Goal: Task Accomplishment & Management: Manage account settings

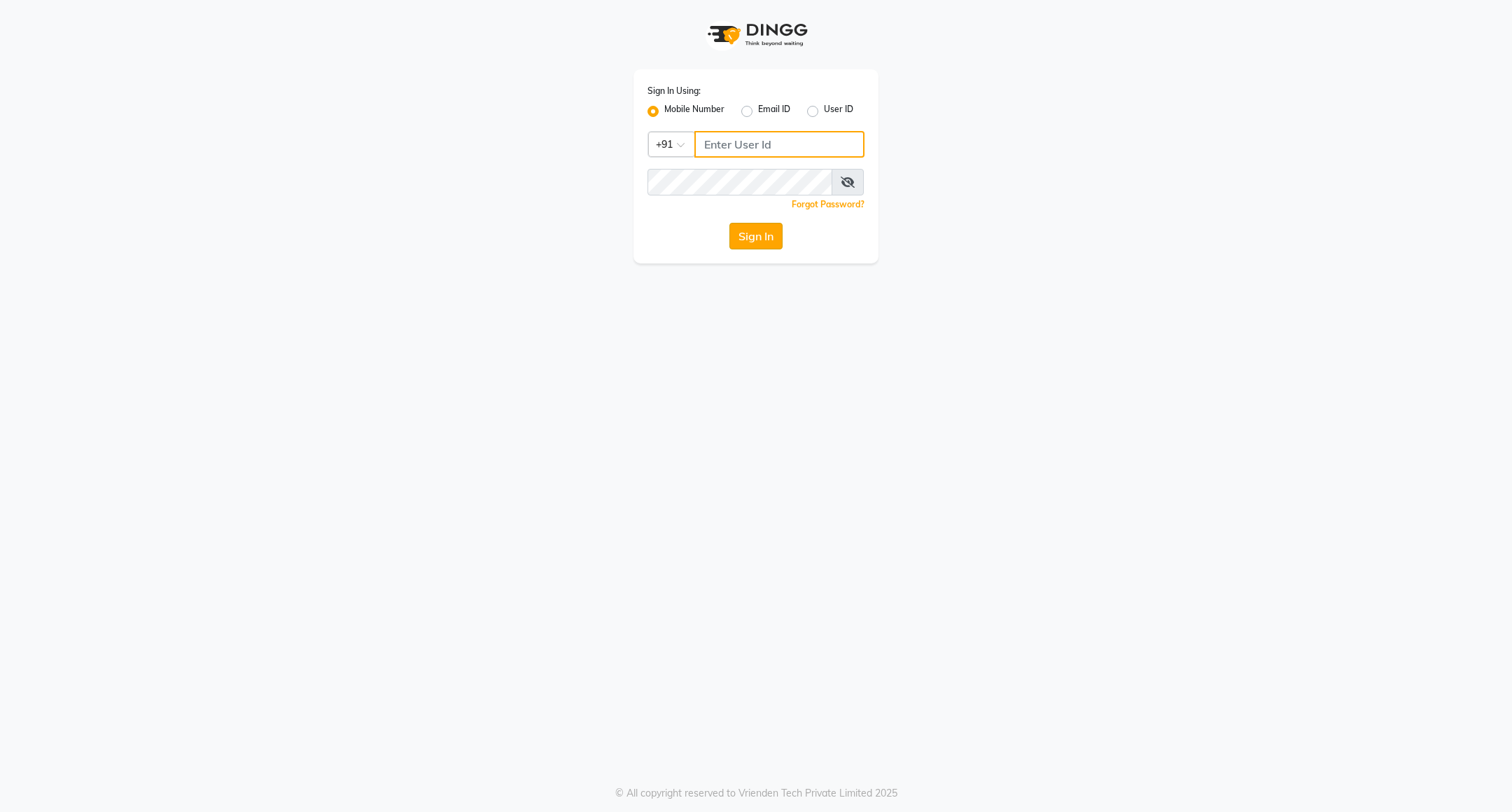
type input "8884568139"
click at [769, 242] on button "Sign In" at bounding box center [756, 235] width 53 height 26
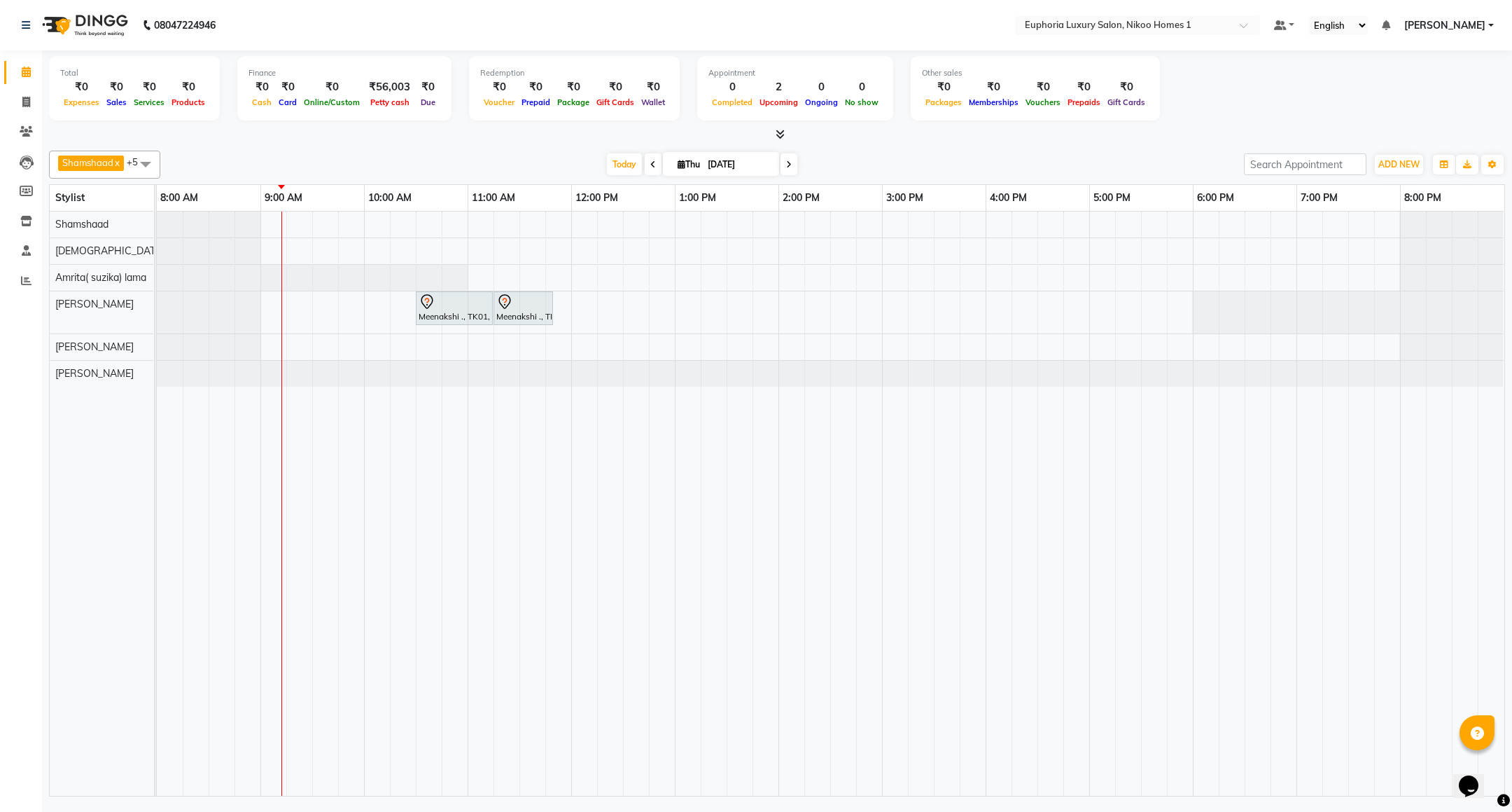
click at [154, 158] on span at bounding box center [145, 163] width 28 height 26
click at [111, 225] on li "Azhar" at bounding box center [104, 232] width 109 height 23
checkbox input "true"
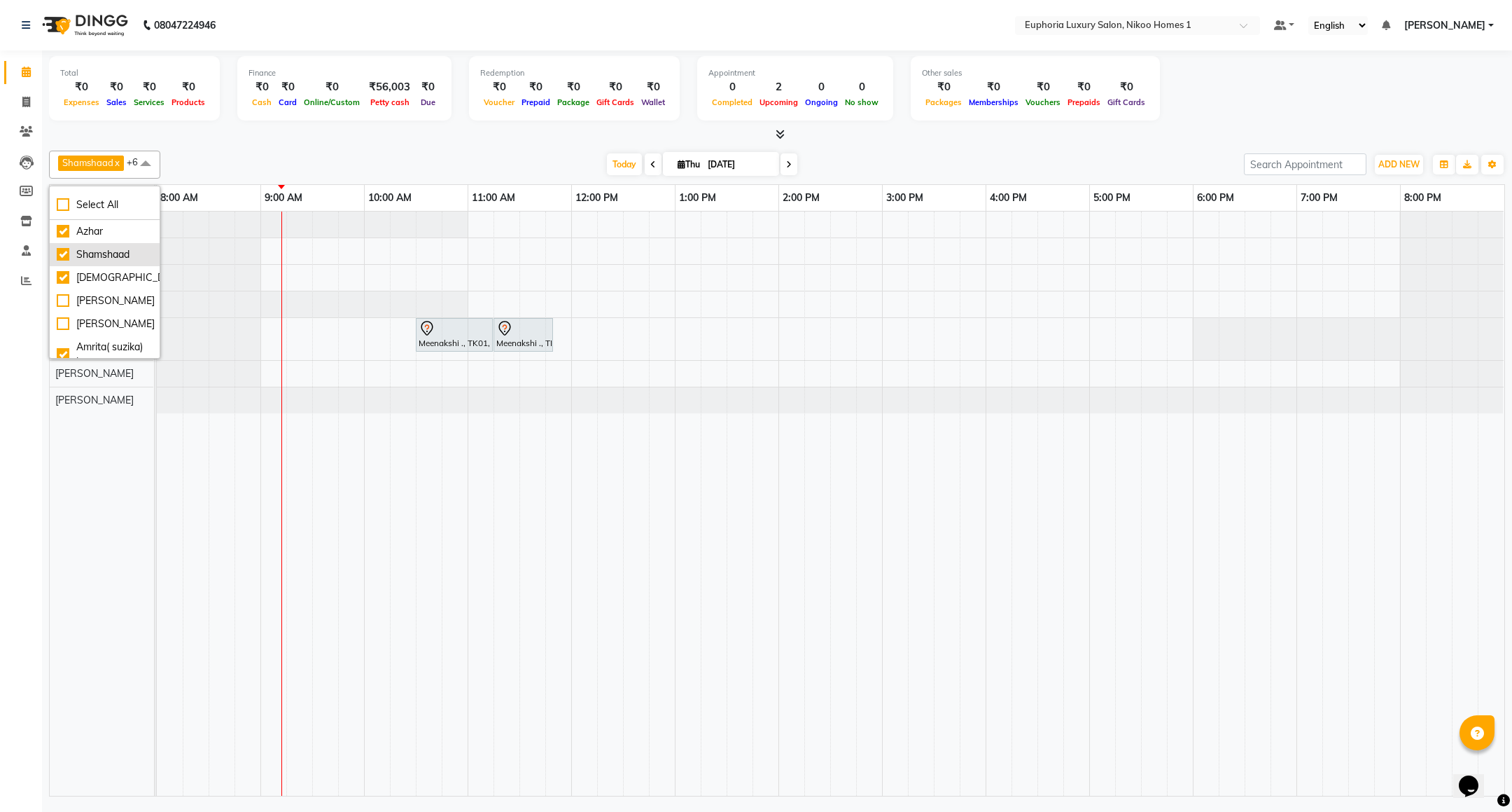
click at [101, 257] on div "Shamshaad" at bounding box center [105, 254] width 96 height 15
checkbox input "false"
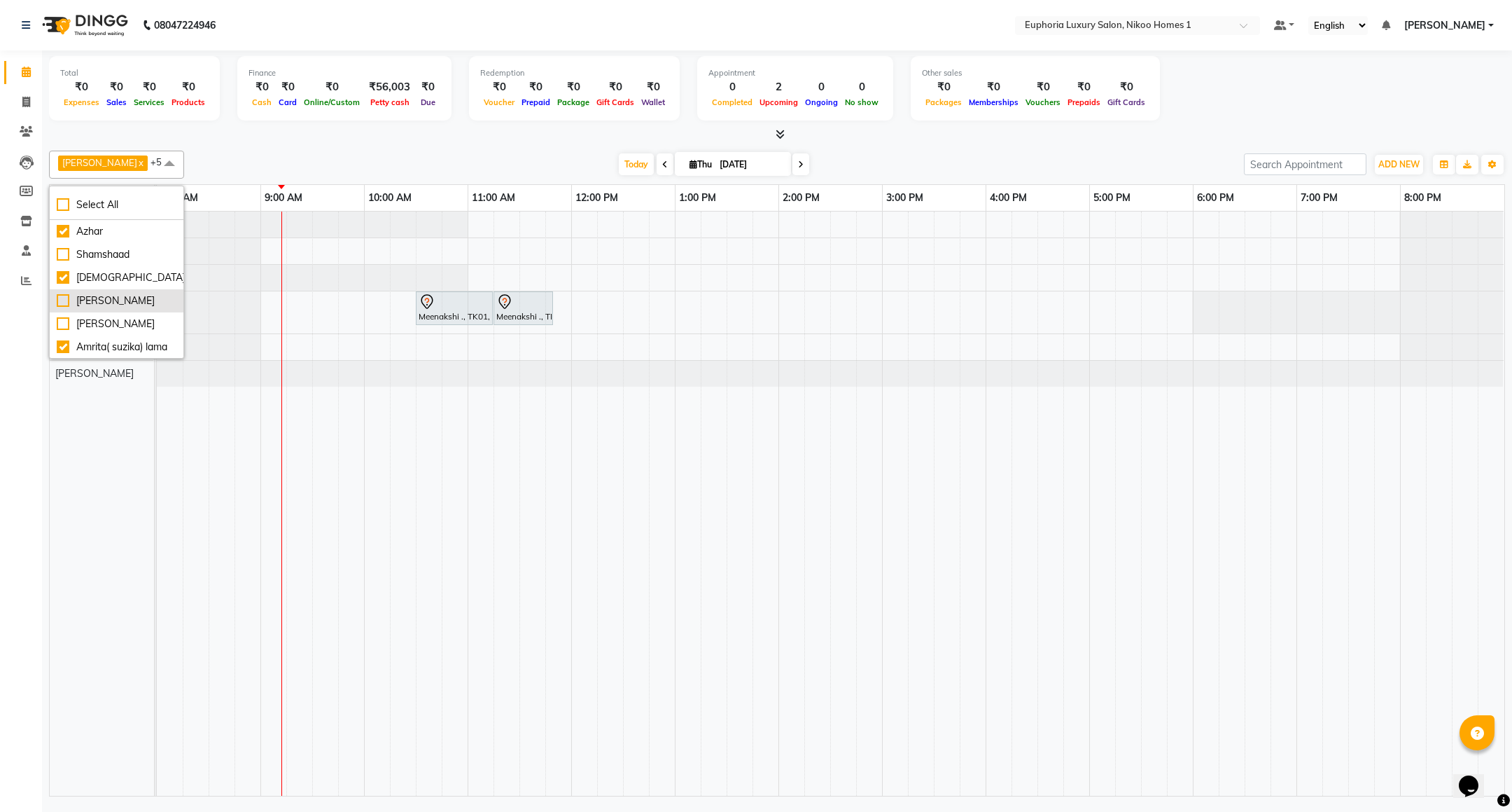
click at [124, 297] on div "[PERSON_NAME]" at bounding box center [117, 300] width 120 height 15
checkbox input "true"
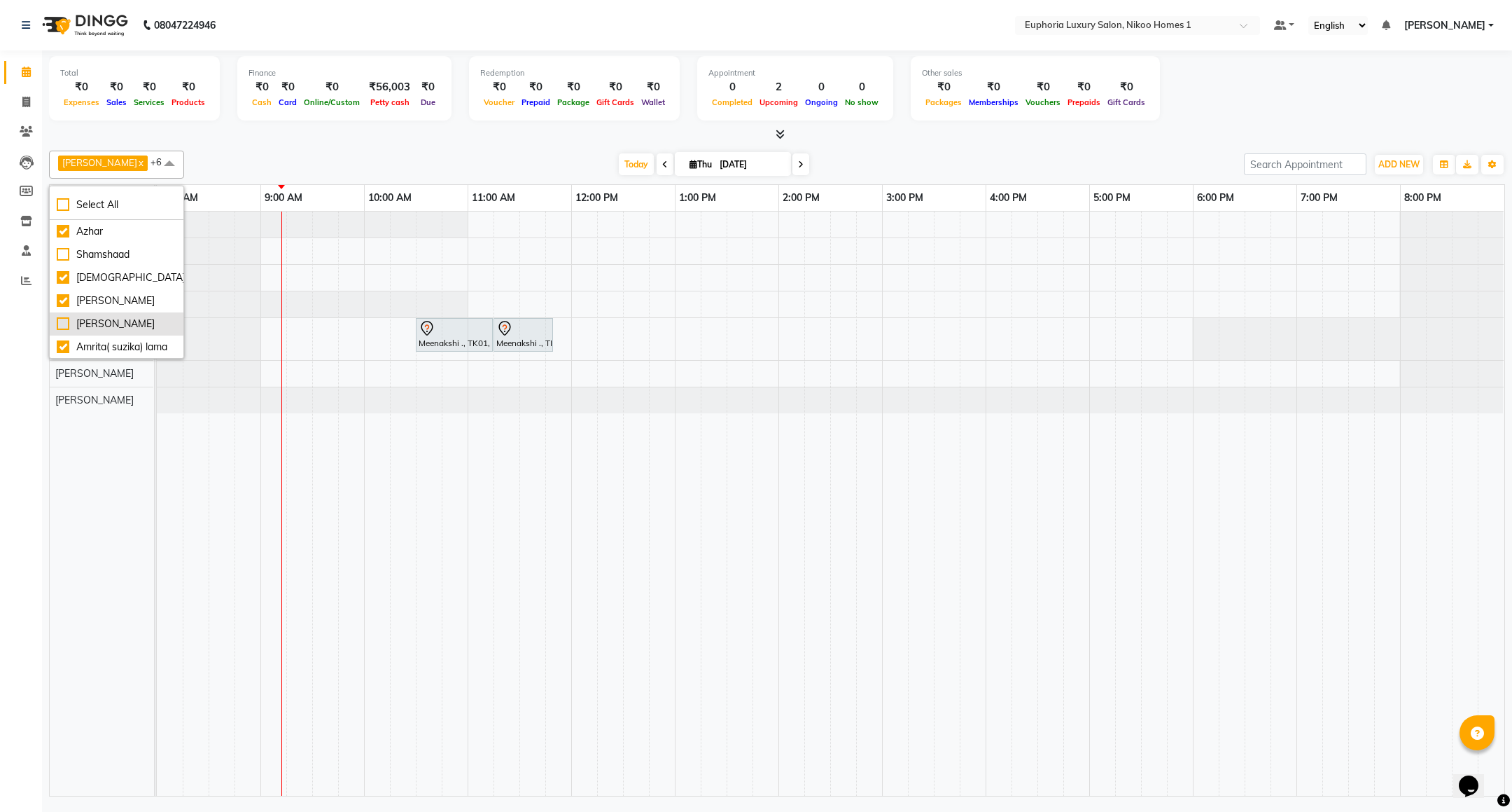
click at [128, 328] on div "[PERSON_NAME]" at bounding box center [117, 324] width 120 height 15
checkbox input "true"
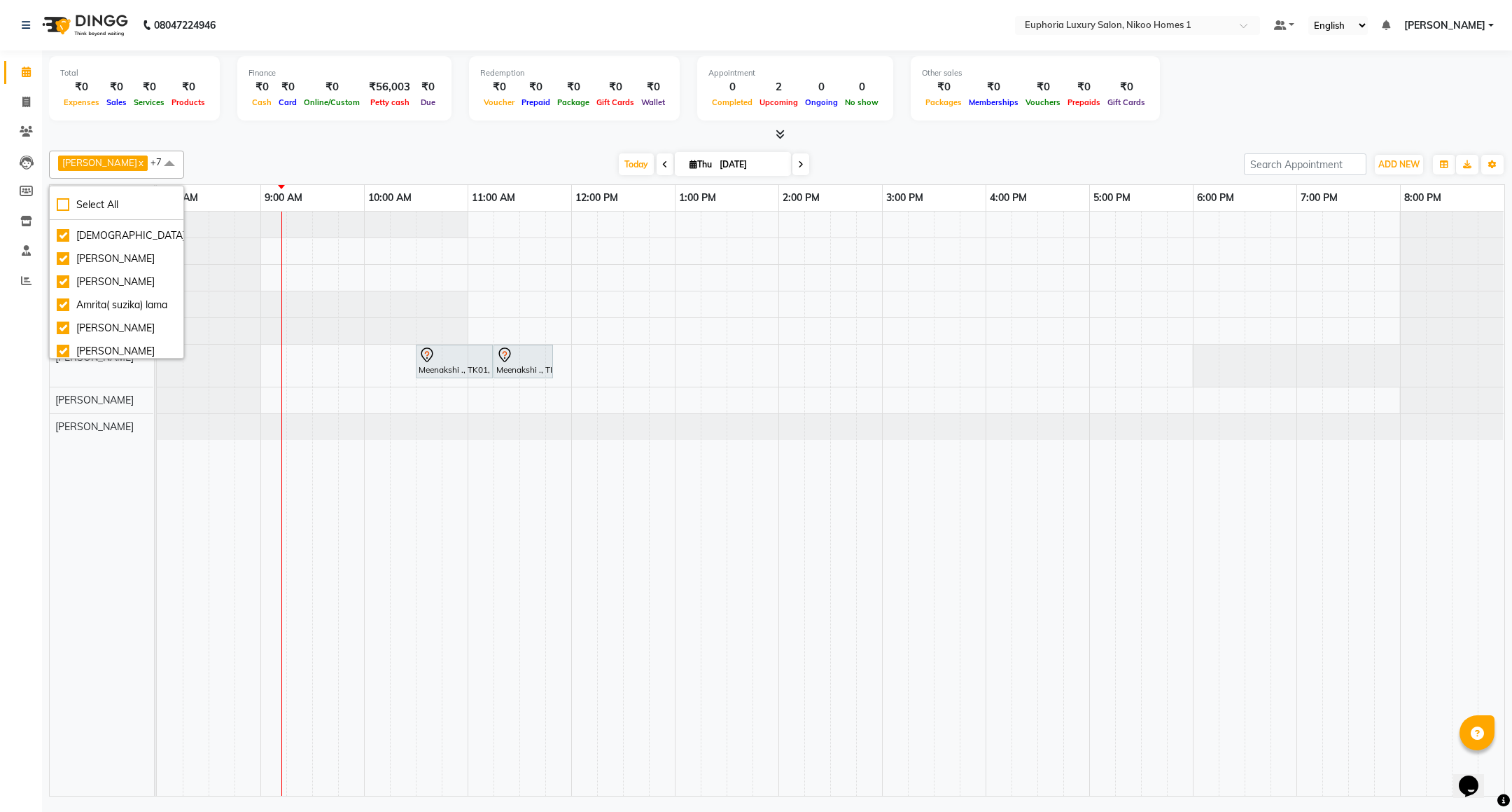
scroll to position [84, 0]
click at [115, 317] on div "[PERSON_NAME]" at bounding box center [117, 309] width 120 height 15
checkbox input "false"
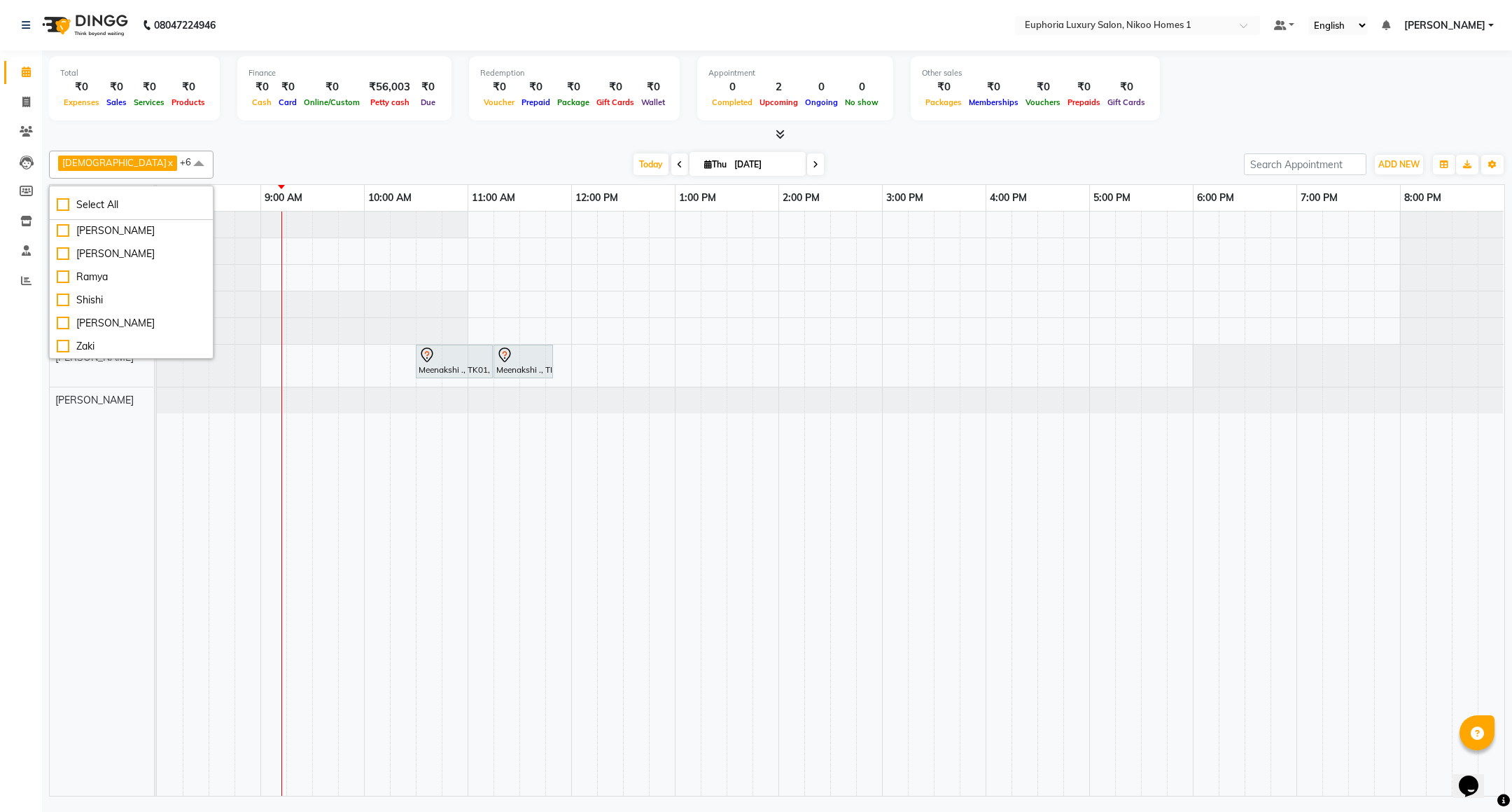
scroll to position [421, 0]
click at [257, 138] on div at bounding box center [777, 135] width 1456 height 15
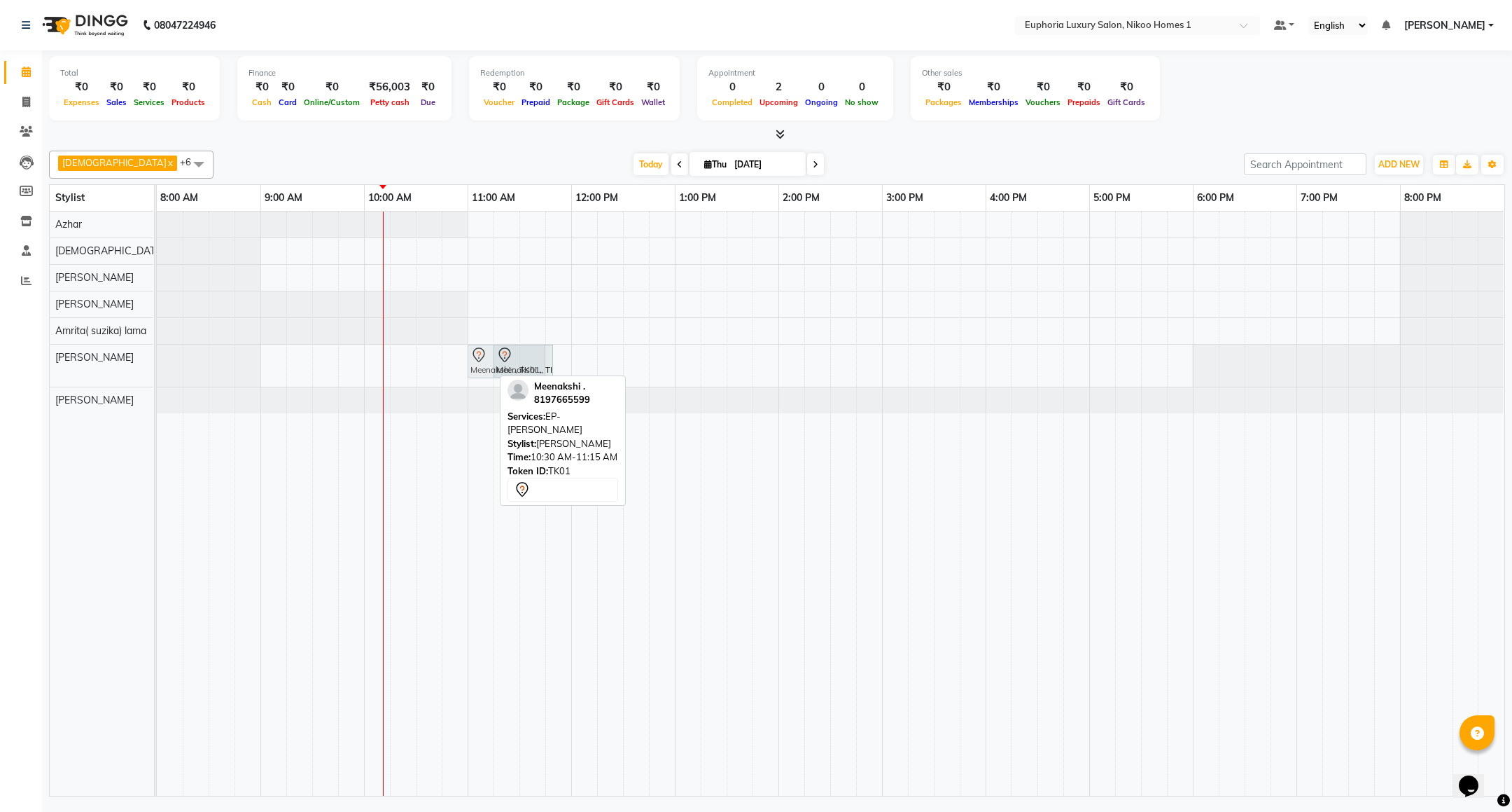
drag, startPoint x: 446, startPoint y: 361, endPoint x: 499, endPoint y: 367, distance: 53.3
click at [157, 367] on div "Meenakshi ., TK01, 10:30 AM-11:15 AM, EP-[PERSON_NAME] Meenakshi ., TK01, 11:15…" at bounding box center [157, 365] width 0 height 42
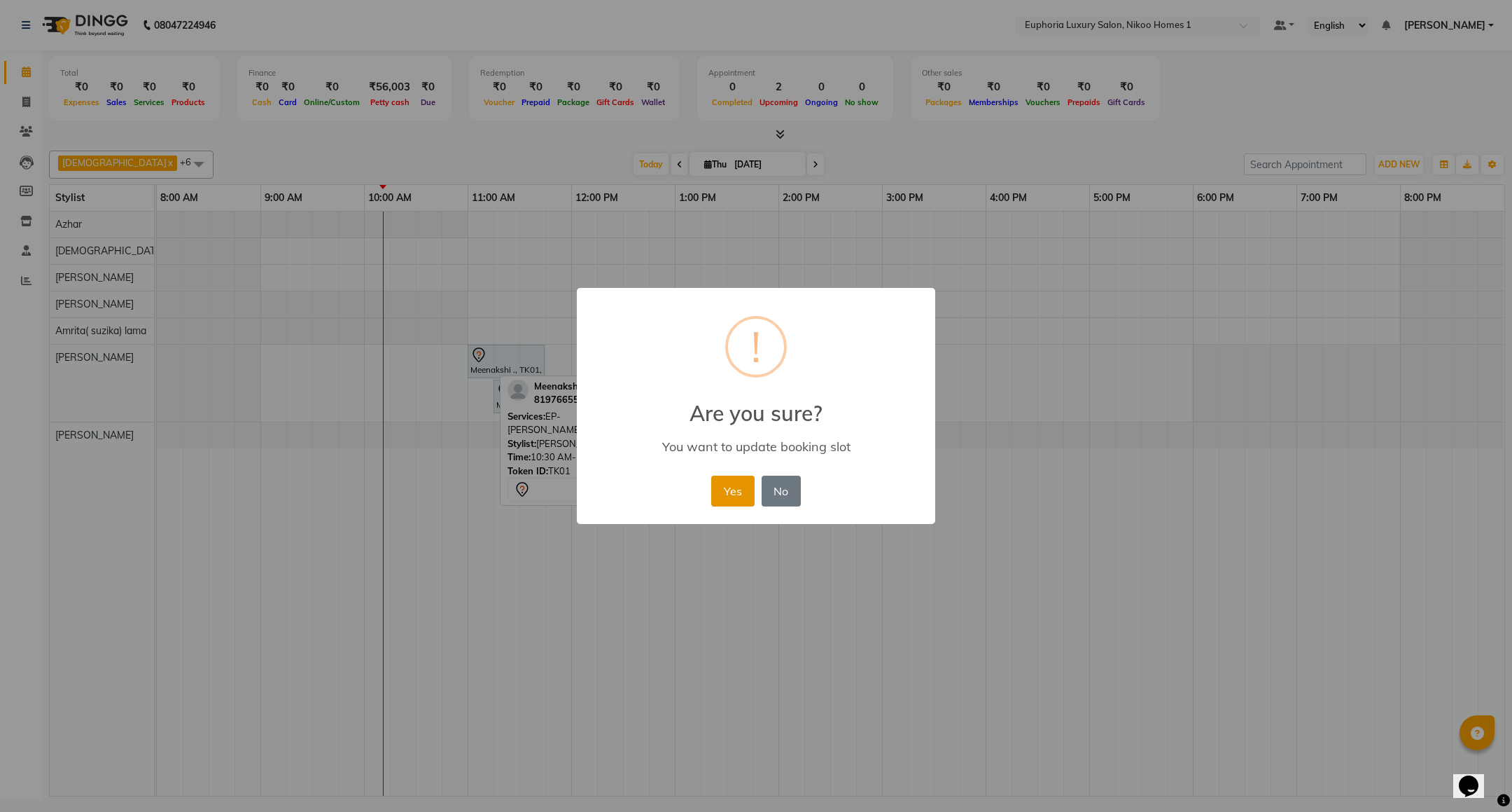
click at [731, 487] on button "Yes" at bounding box center [732, 491] width 43 height 31
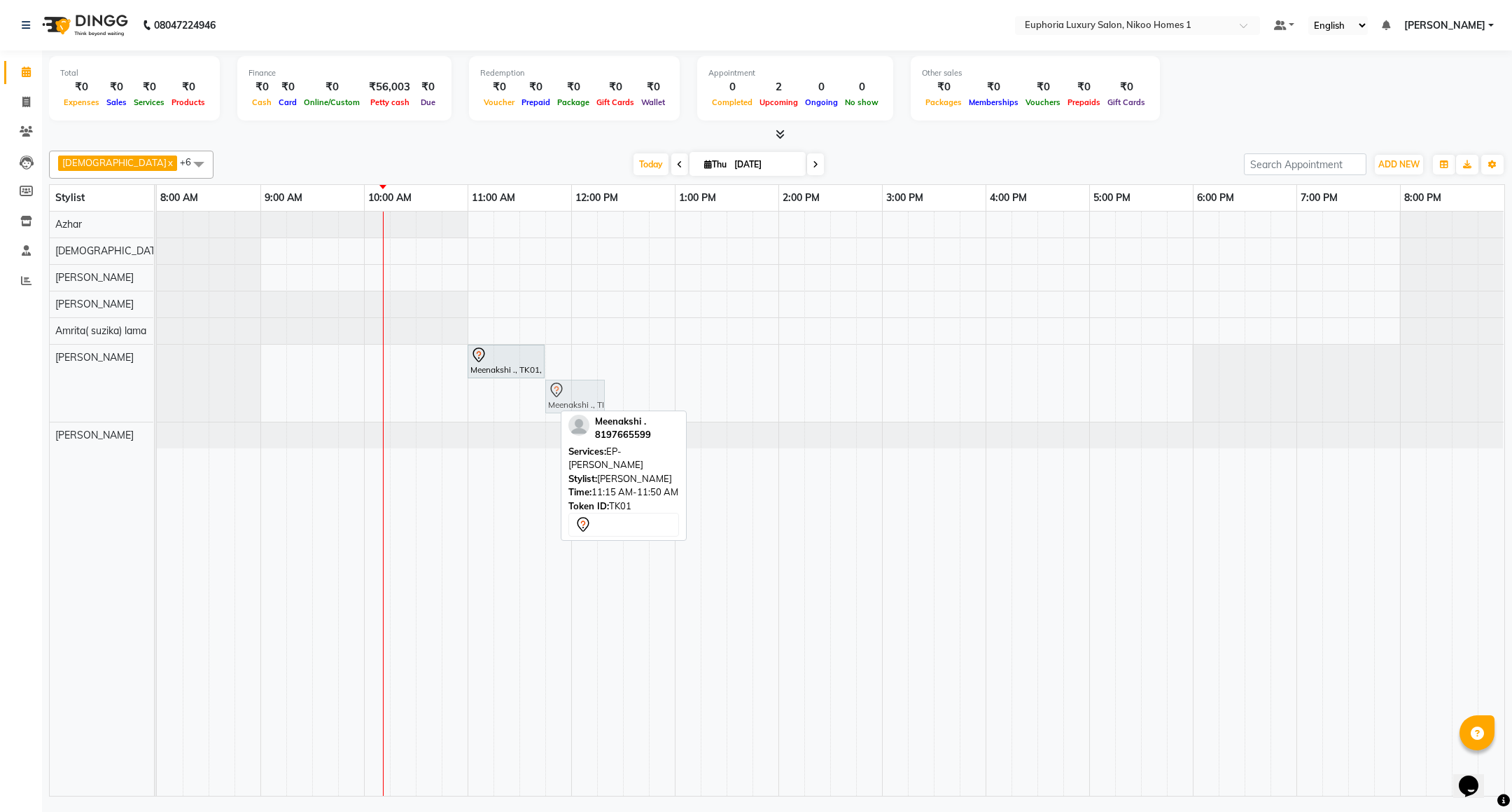
drag, startPoint x: 514, startPoint y: 402, endPoint x: 571, endPoint y: 404, distance: 57.0
click at [157, 404] on div "Meenakshi ., TK01, 11:00 AM-11:45 AM, EP-[PERSON_NAME] Meenakshi ., TK01, 11:15…" at bounding box center [157, 384] width 0 height 78
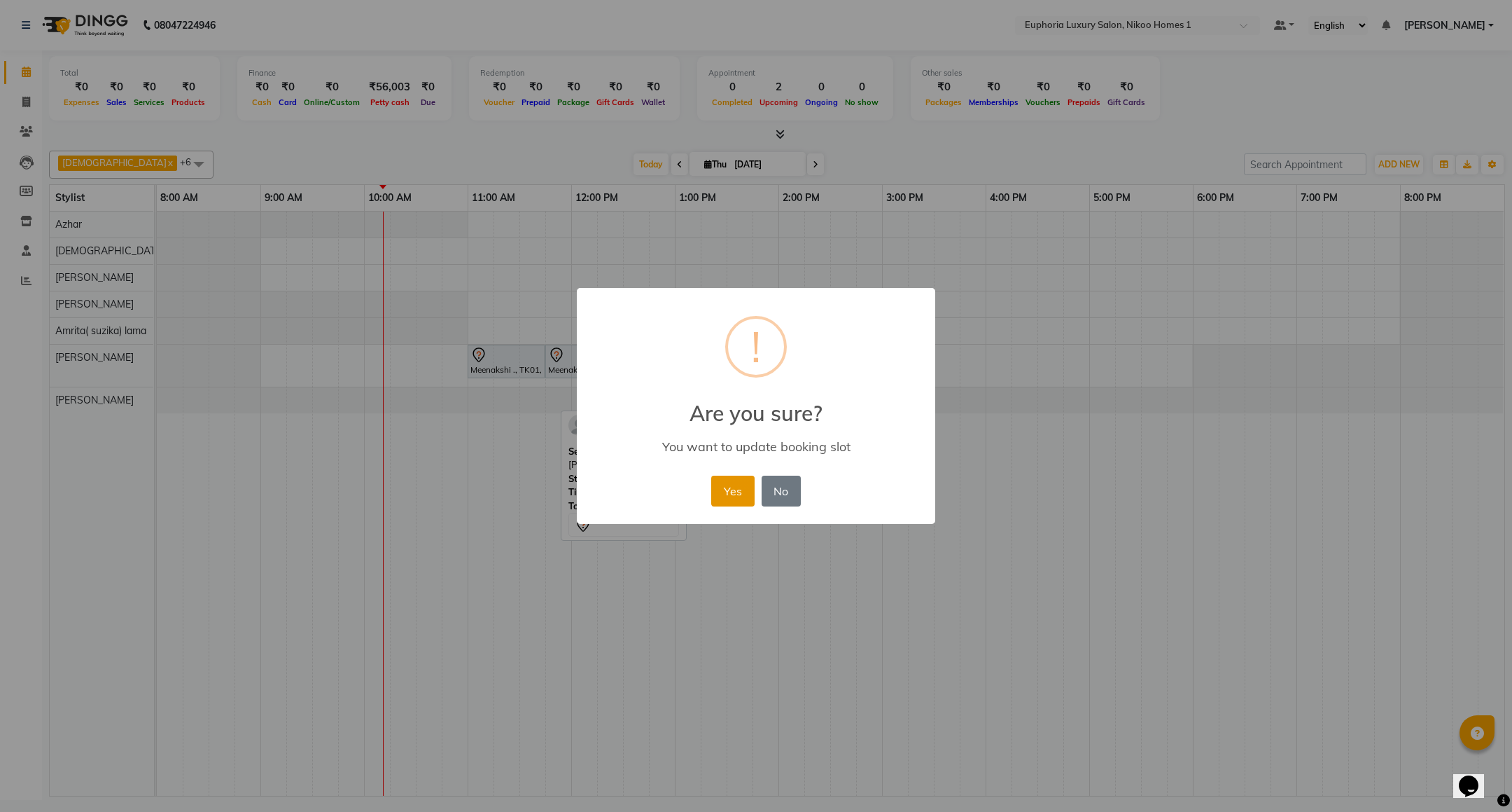
click at [733, 476] on button "Yes" at bounding box center [732, 491] width 43 height 31
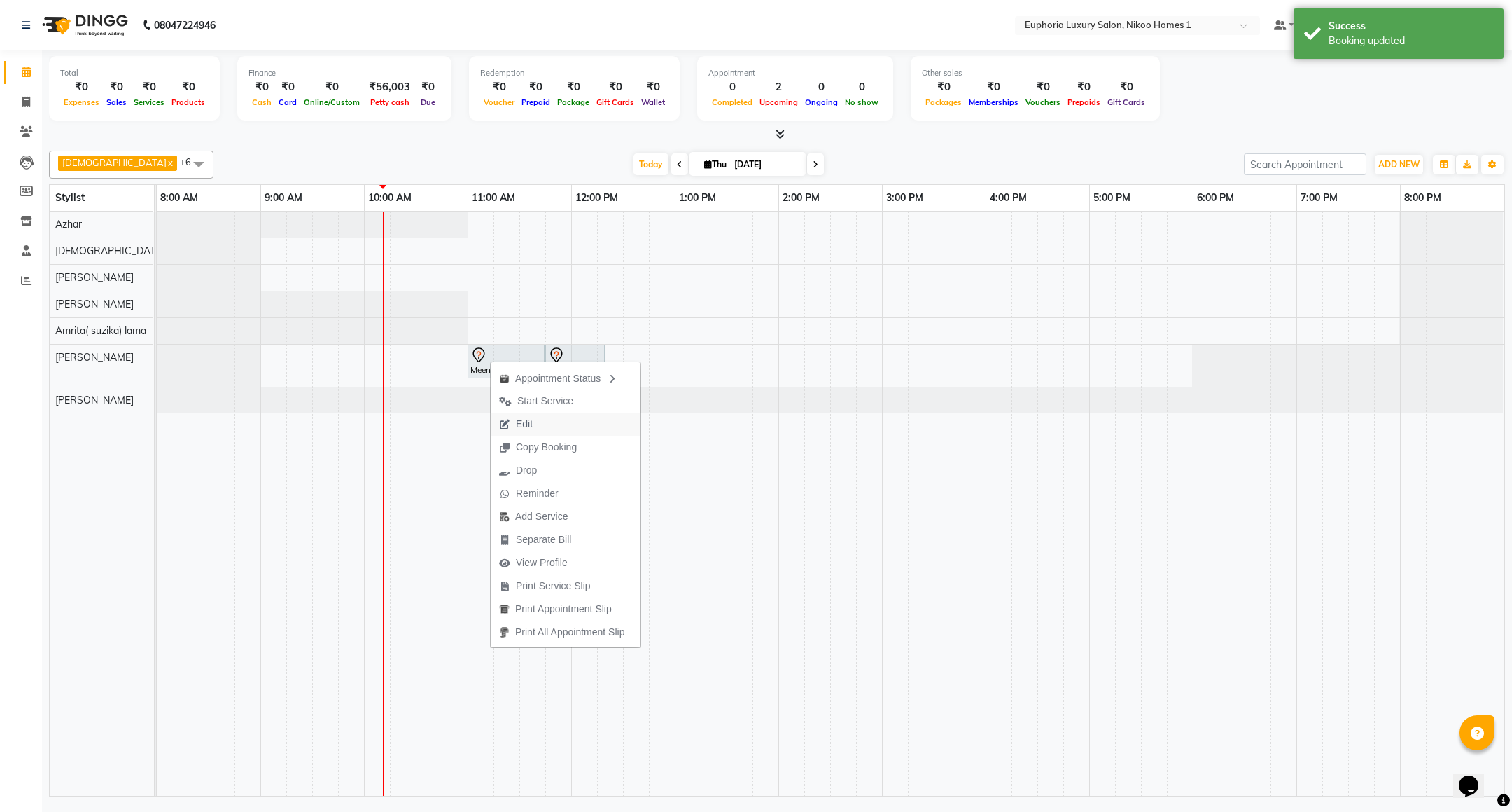
click at [529, 415] on span "Edit" at bounding box center [516, 424] width 50 height 23
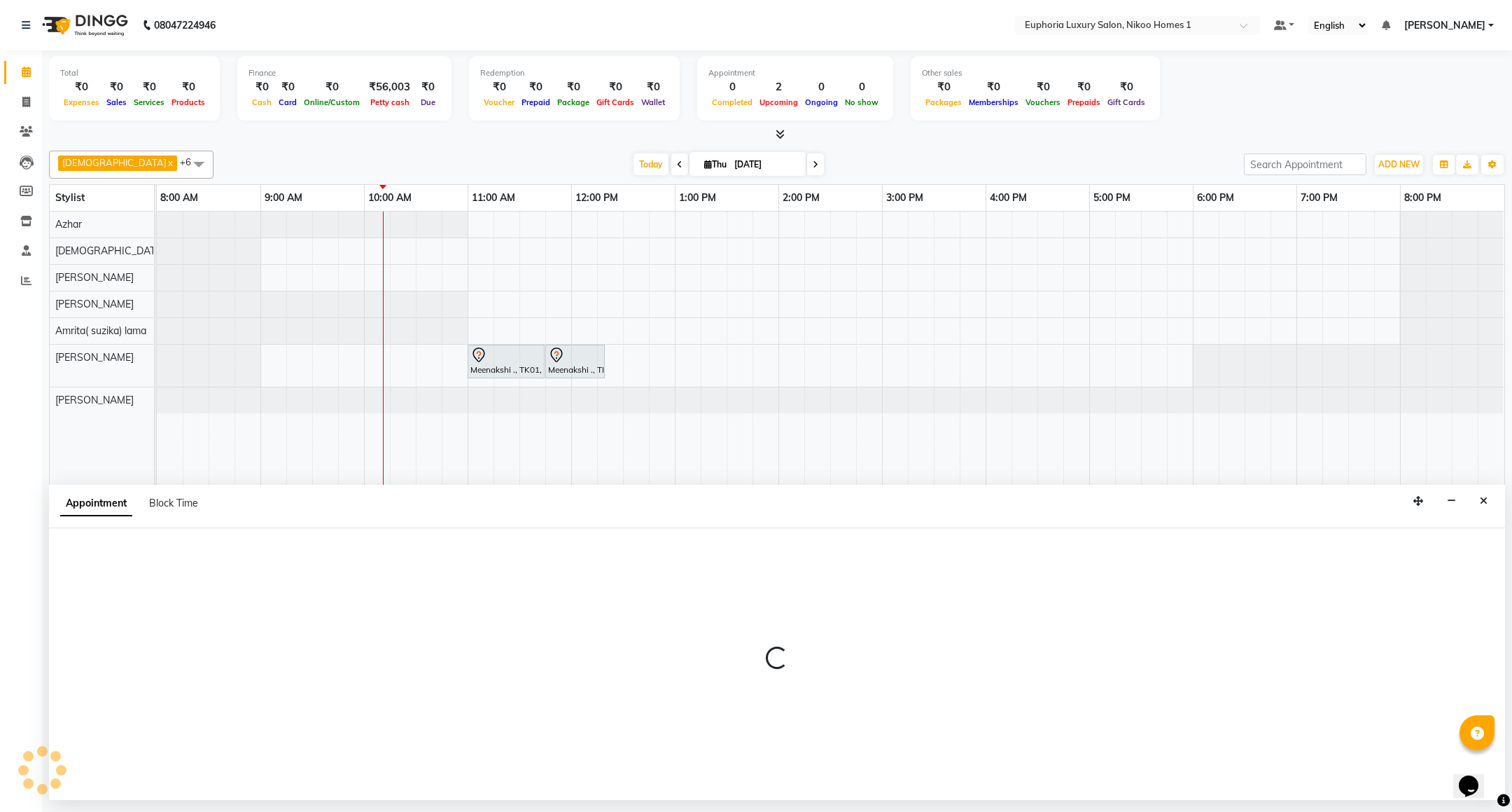
select select "tentative"
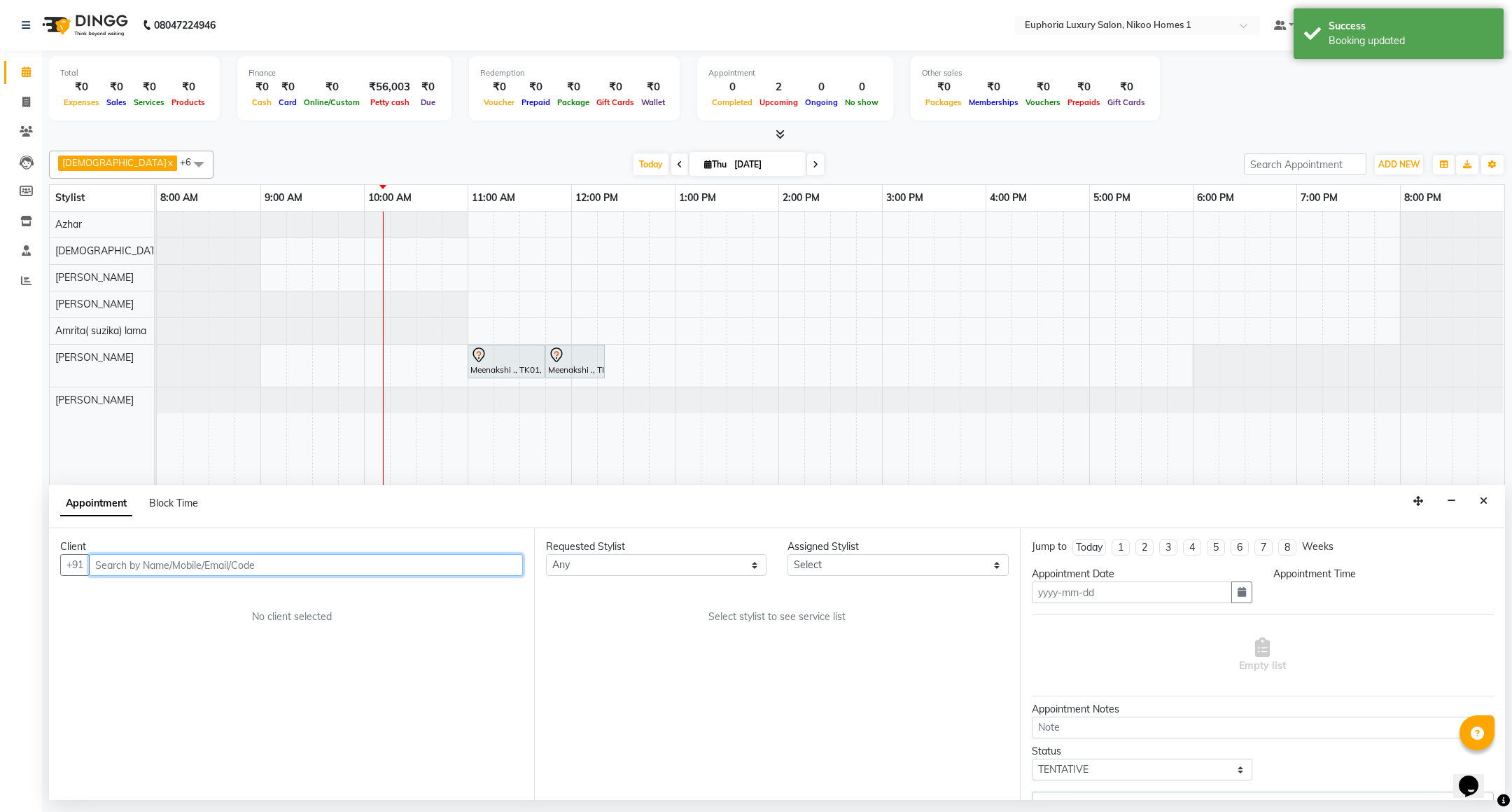
type input "[DATE]"
select select "74089"
select select "660"
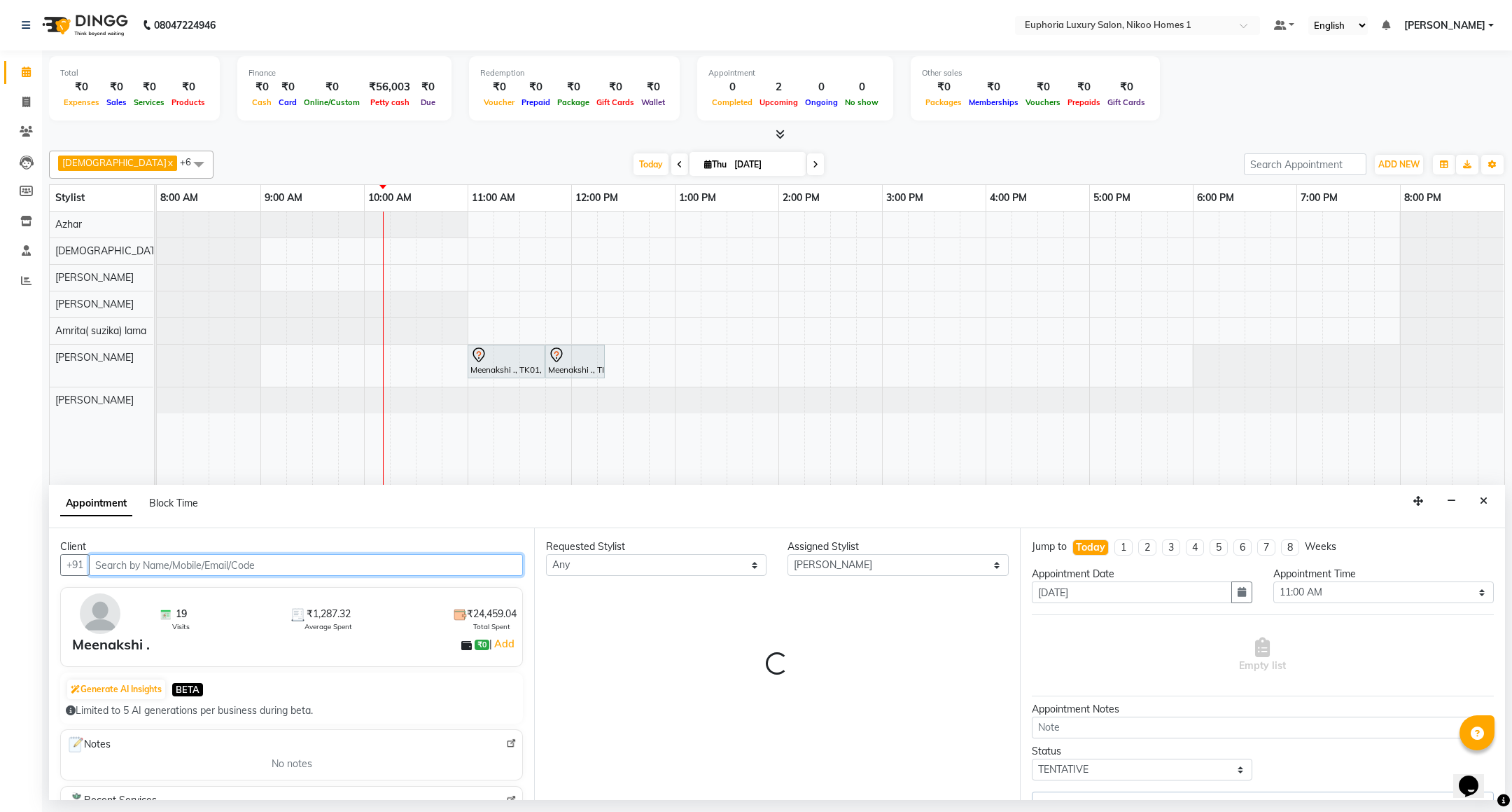
select select "4025"
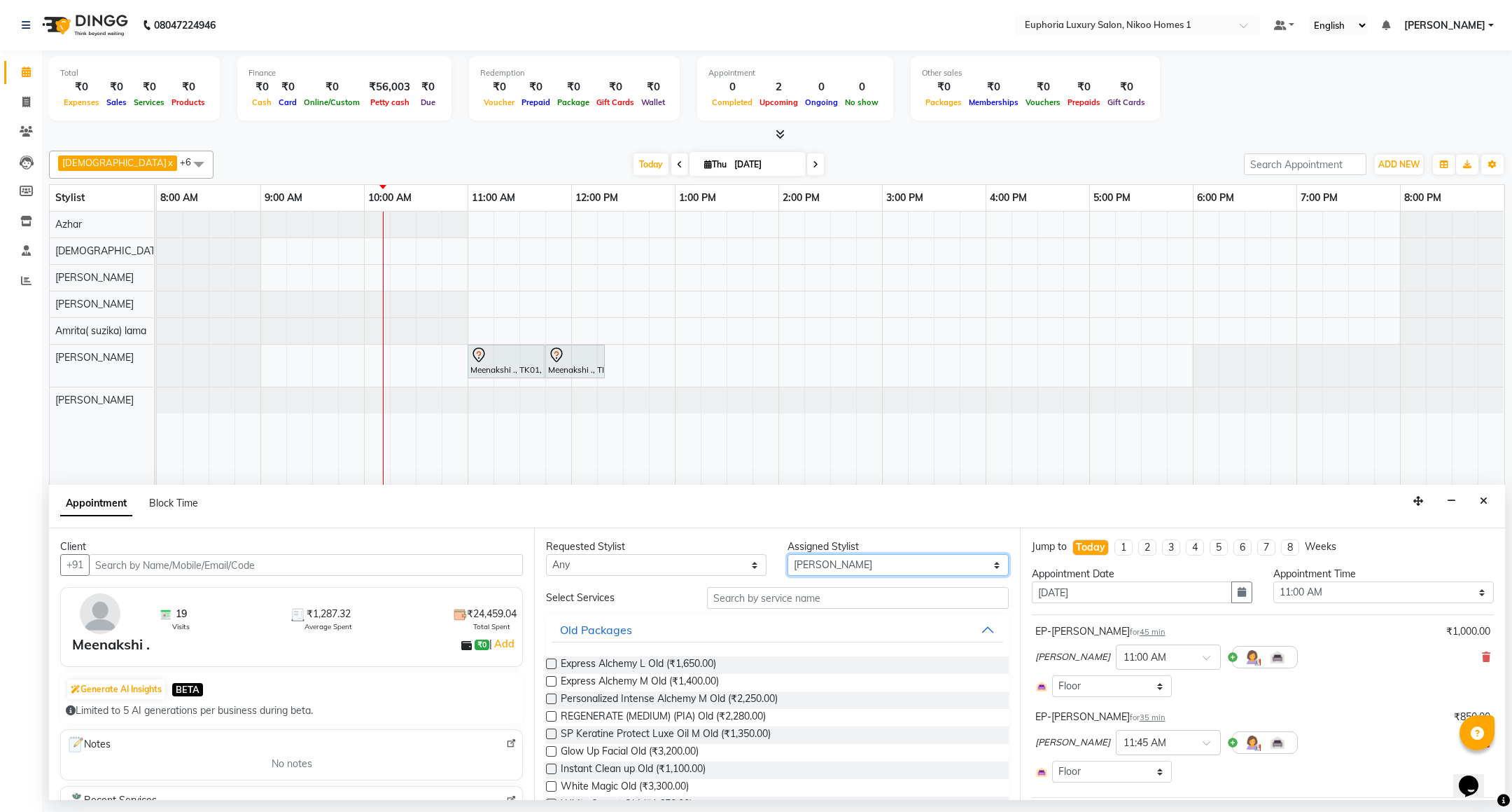
click at [821, 570] on select "Select Amrita( suzika) lama Atif [PERSON_NAME] [PERSON_NAME] Danish [PERSON_NAM…" at bounding box center [898, 565] width 221 height 21
select select "74231"
click at [787, 555] on select "Select Amrita( suzika) lama Atif [PERSON_NAME] [PERSON_NAME] Danish [PERSON_NAM…" at bounding box center [898, 565] width 221 height 21
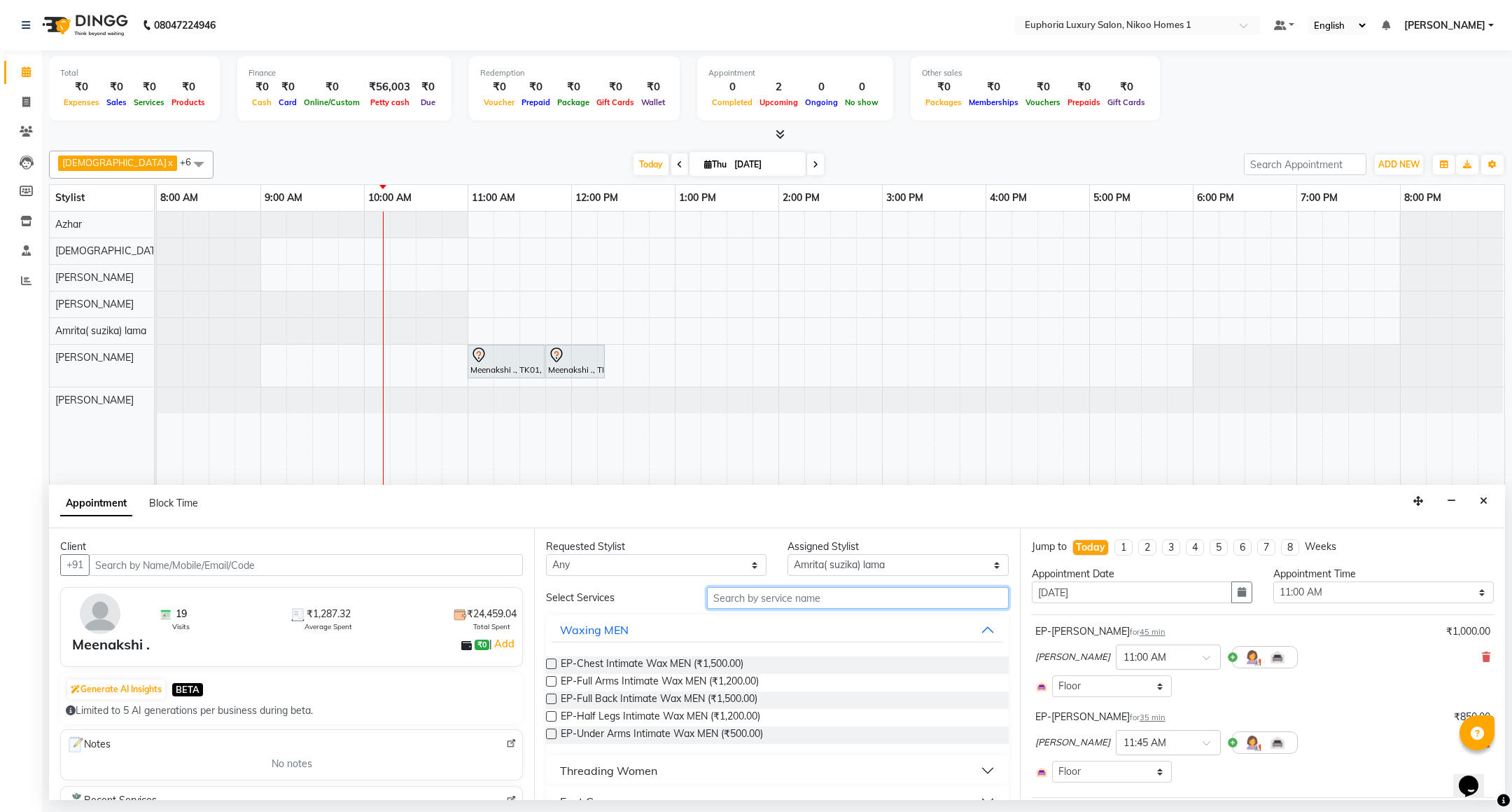
click at [766, 597] on input "text" at bounding box center [857, 598] width 301 height 21
type input "pedi"
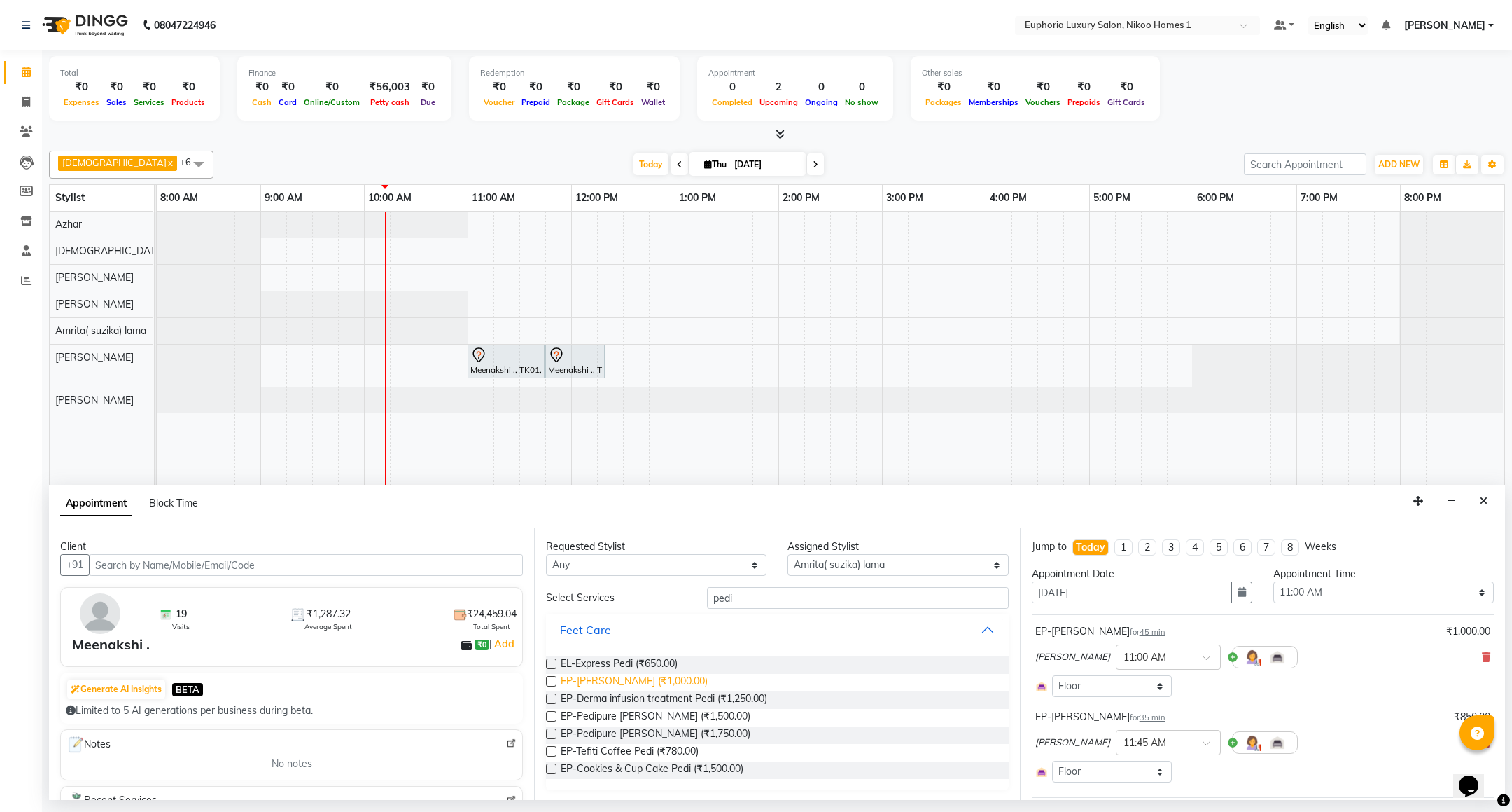
click at [615, 685] on span "EP-[PERSON_NAME] (₹1,000.00)" at bounding box center [634, 682] width 147 height 17
checkbox input "false"
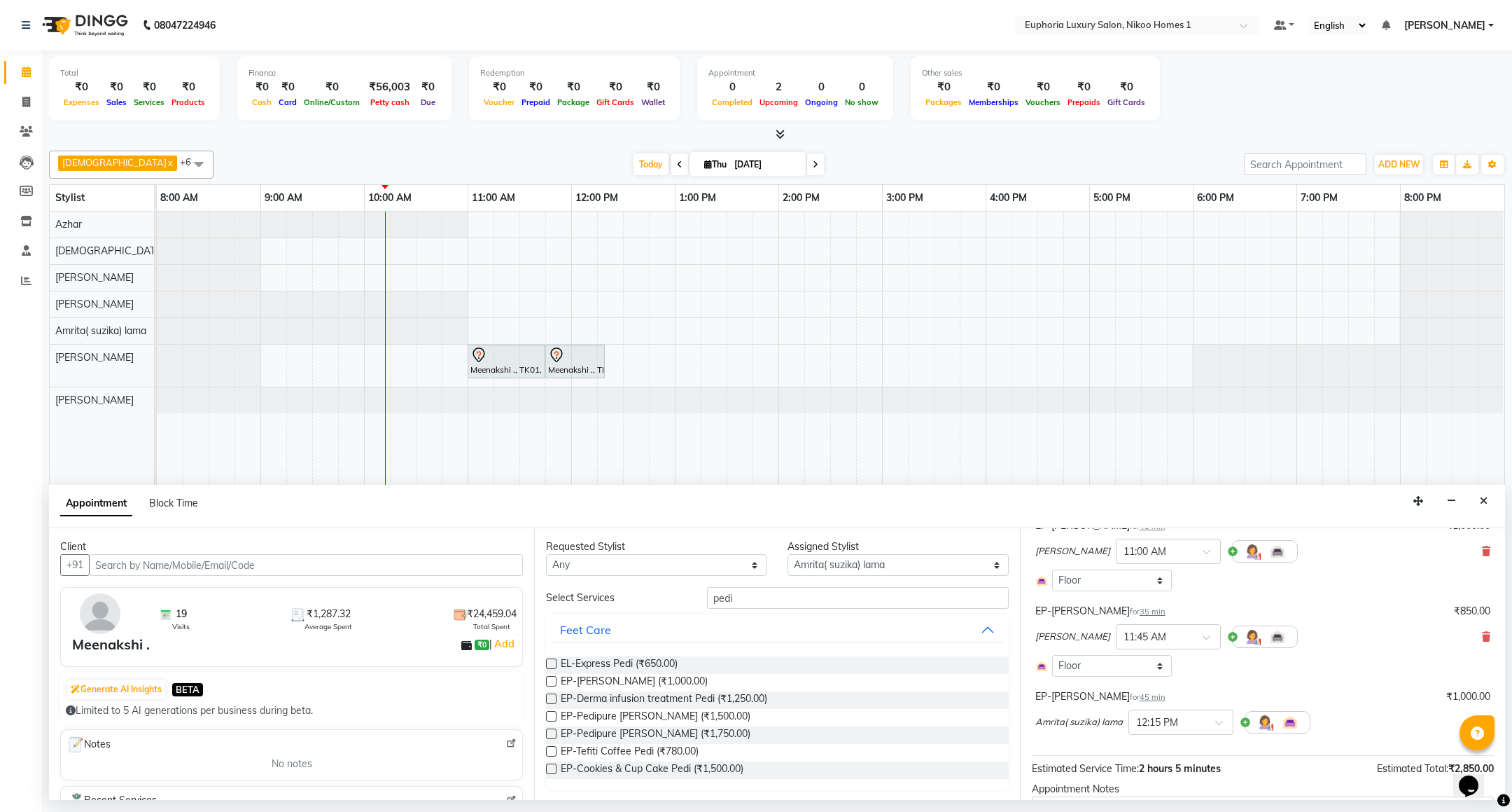
scroll to position [216, 0]
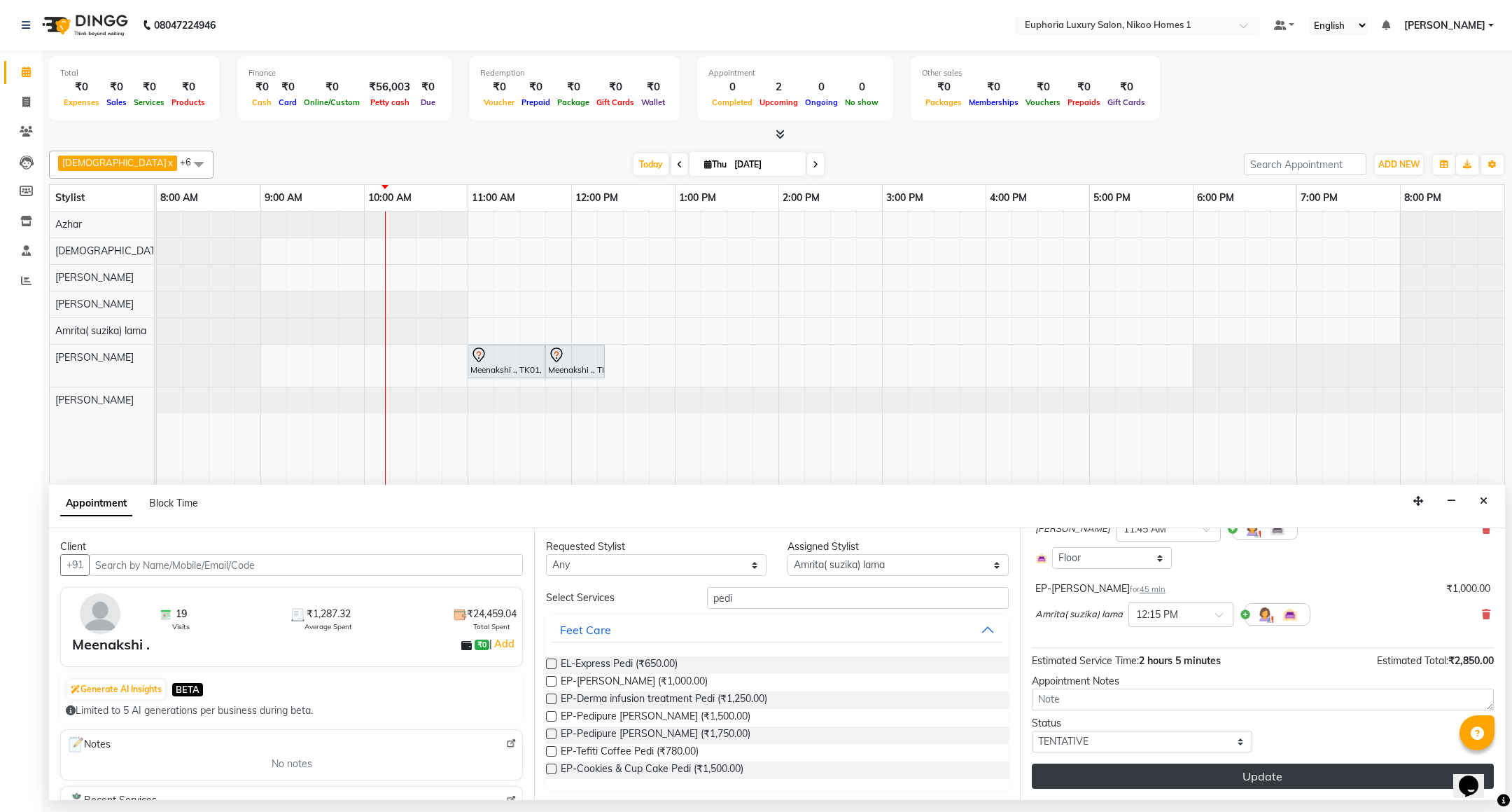
click at [1317, 782] on button "Update" at bounding box center [1262, 776] width 462 height 25
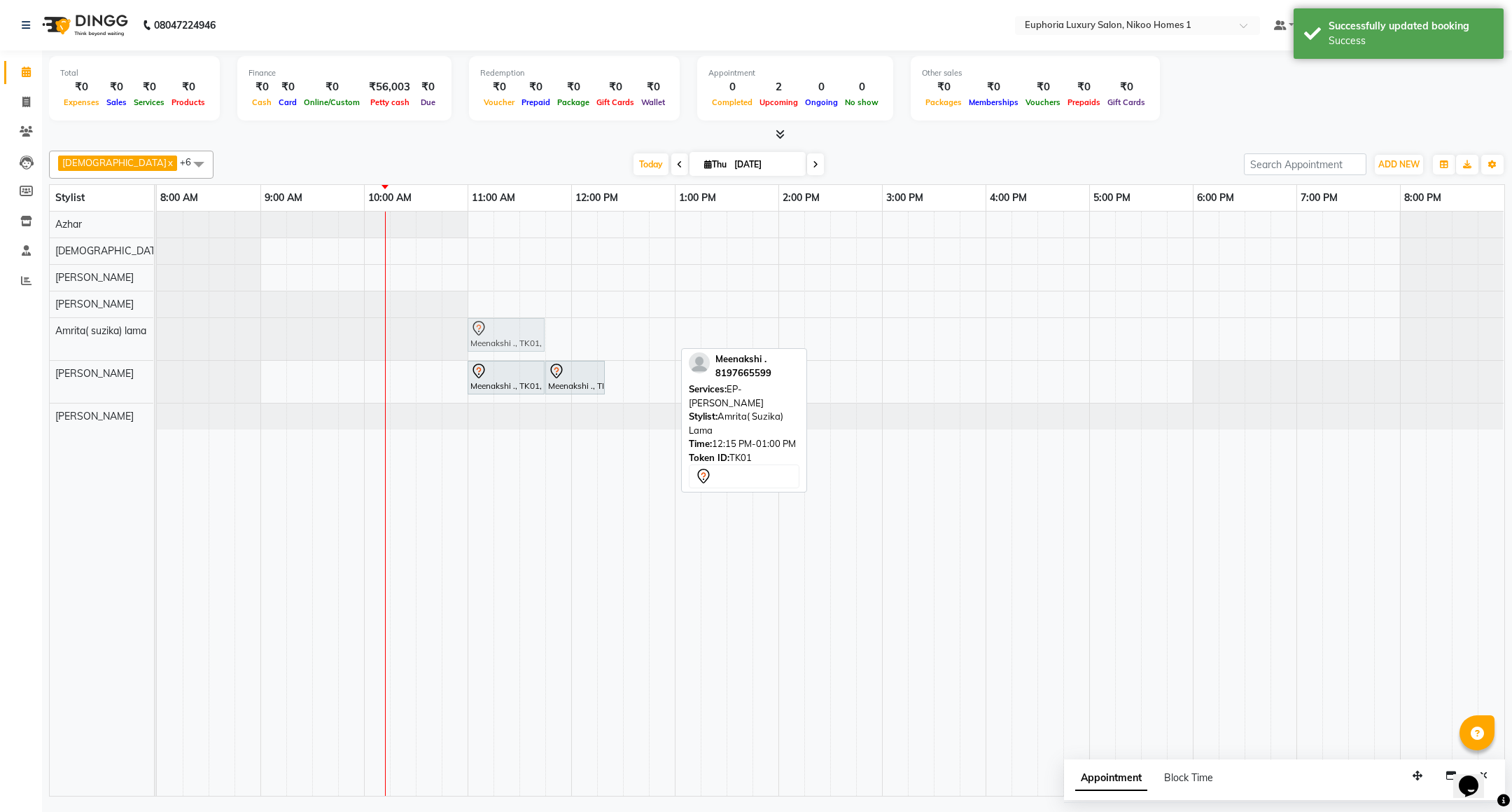
drag, startPoint x: 631, startPoint y: 336, endPoint x: 507, endPoint y: 329, distance: 124.2
click at [157, 329] on div "Meenakshi ., TK01, 12:15 PM-01:00 PM, EP-[PERSON_NAME] Meenakshi ., TK01, 12:15…" at bounding box center [157, 338] width 0 height 42
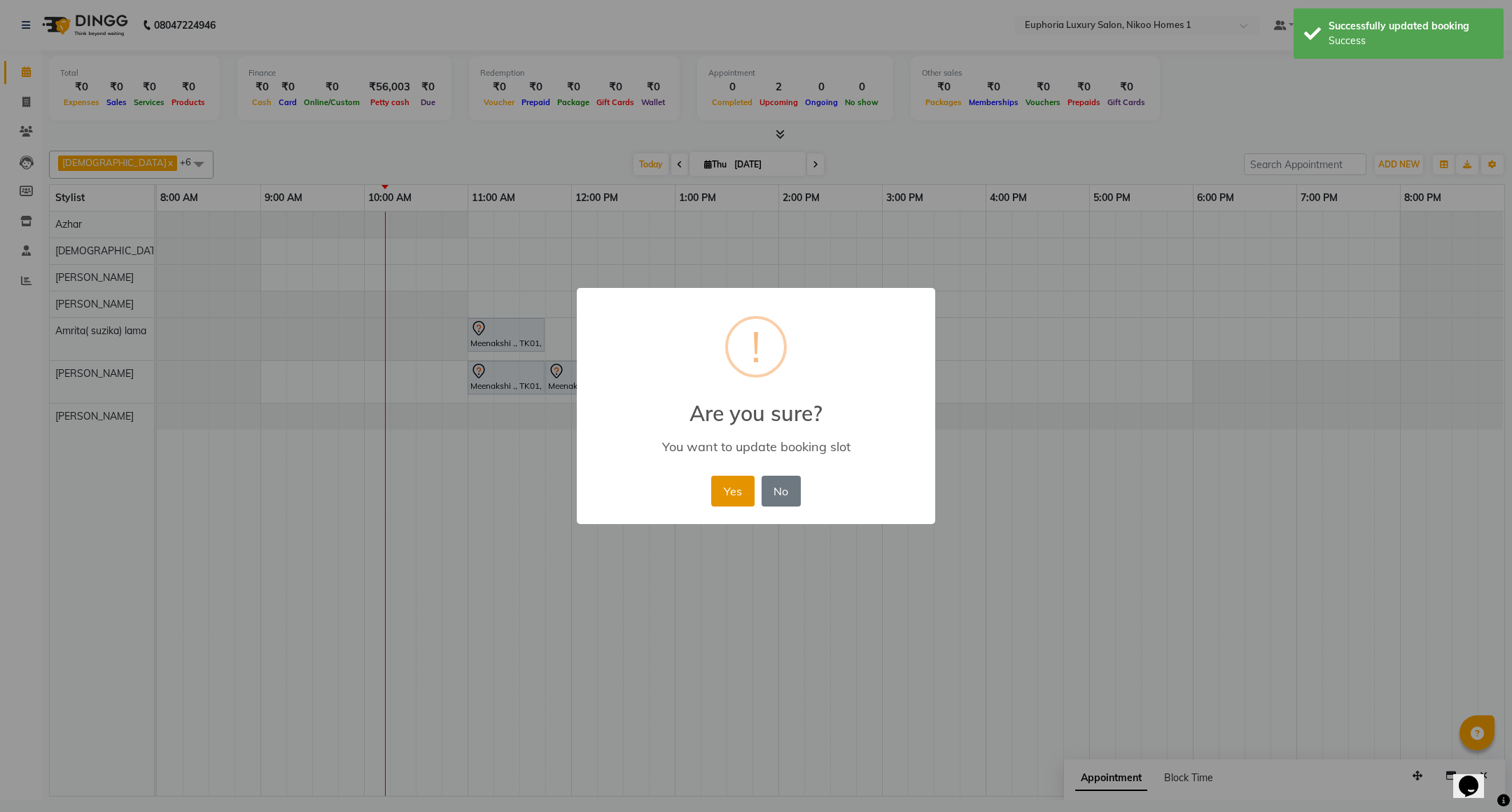
click at [725, 489] on button "Yes" at bounding box center [732, 491] width 43 height 31
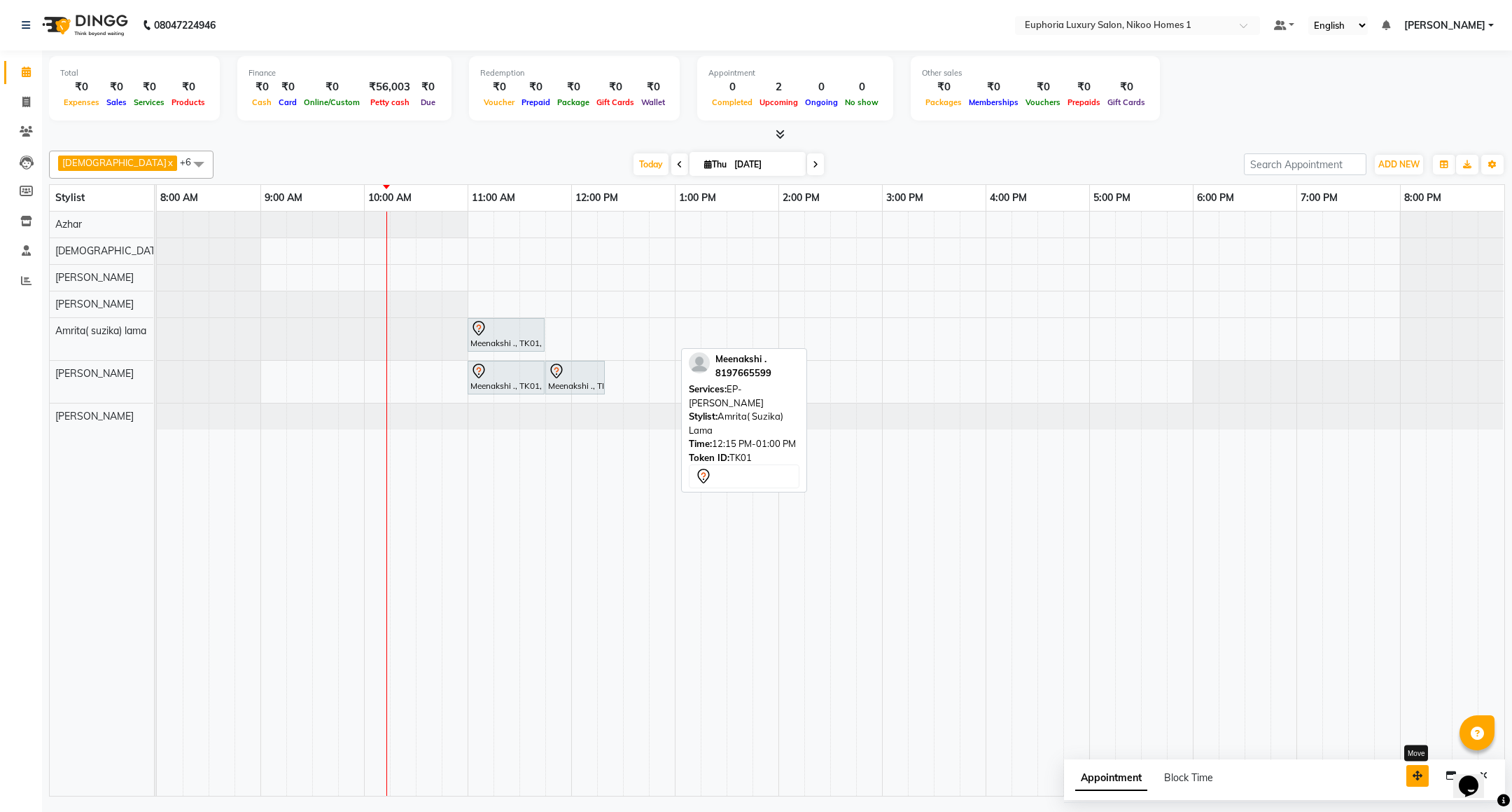
drag, startPoint x: 1421, startPoint y: 777, endPoint x: 1337, endPoint y: 766, distance: 84.7
click at [1413, 770] on icon "button" at bounding box center [1418, 775] width 10 height 10
click at [1399, 764] on icon "Close" at bounding box center [1400, 765] width 8 height 10
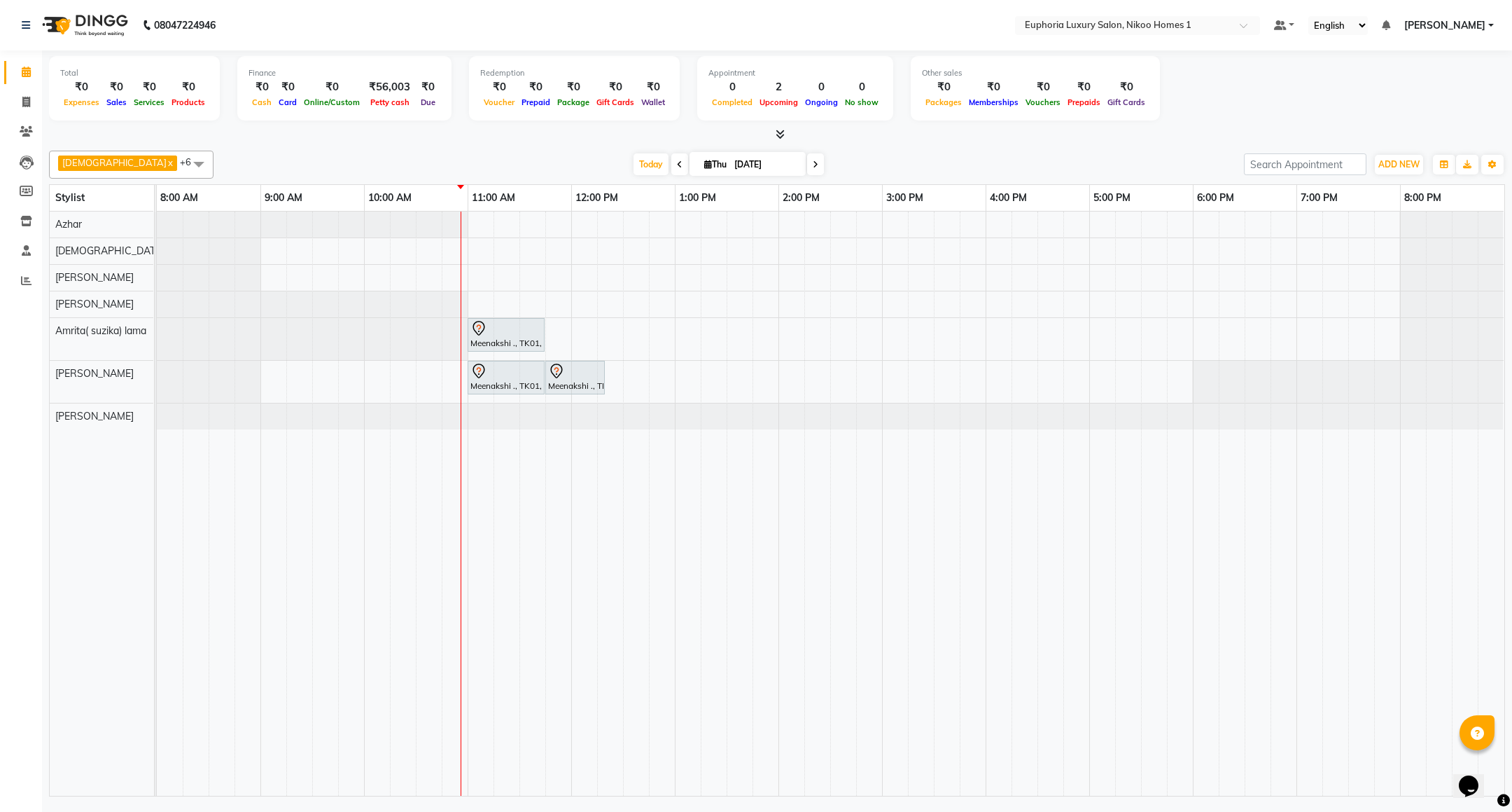
click at [780, 135] on icon at bounding box center [780, 134] width 9 height 11
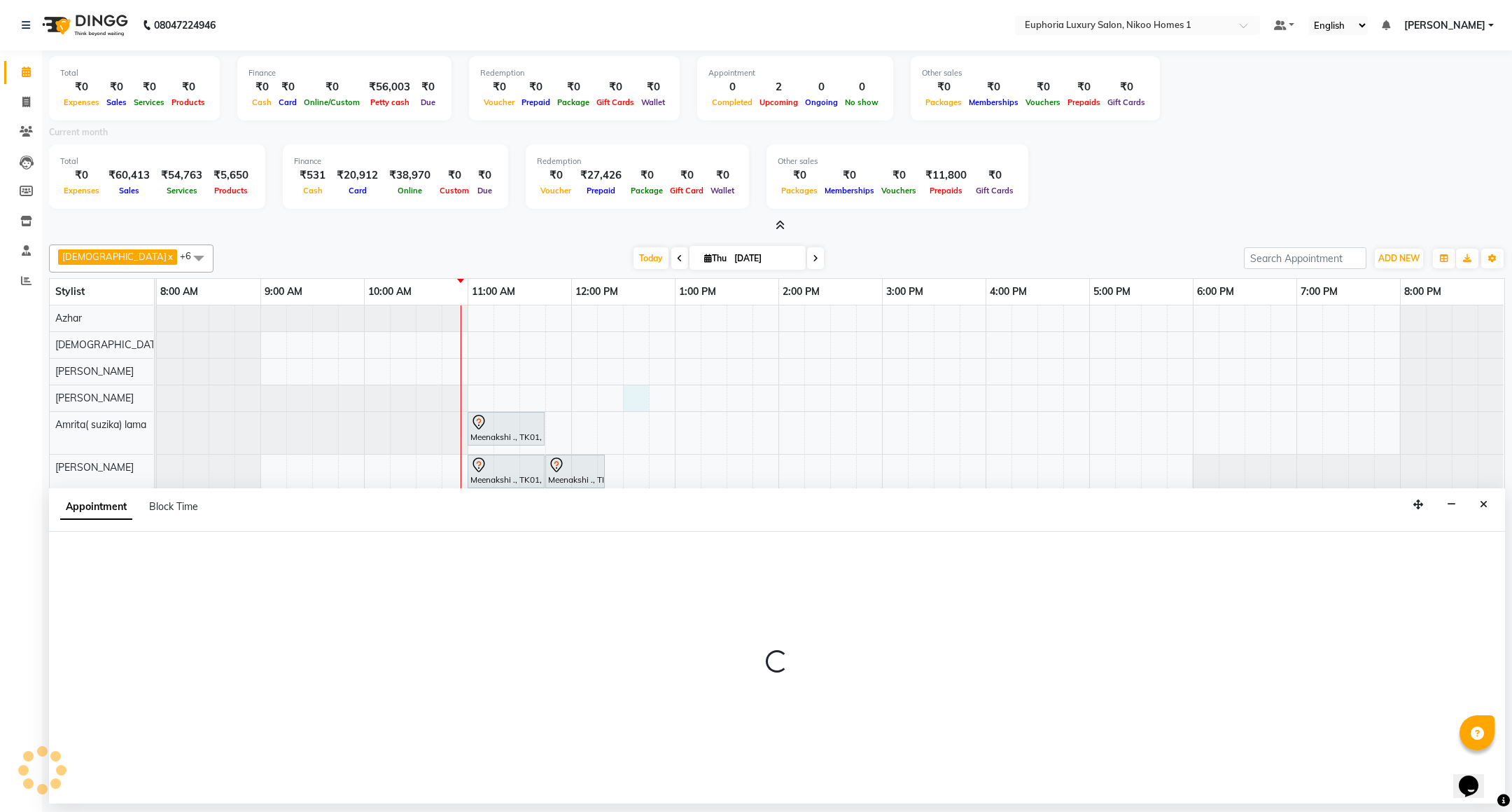
select select "81452"
select select "750"
select select "tentative"
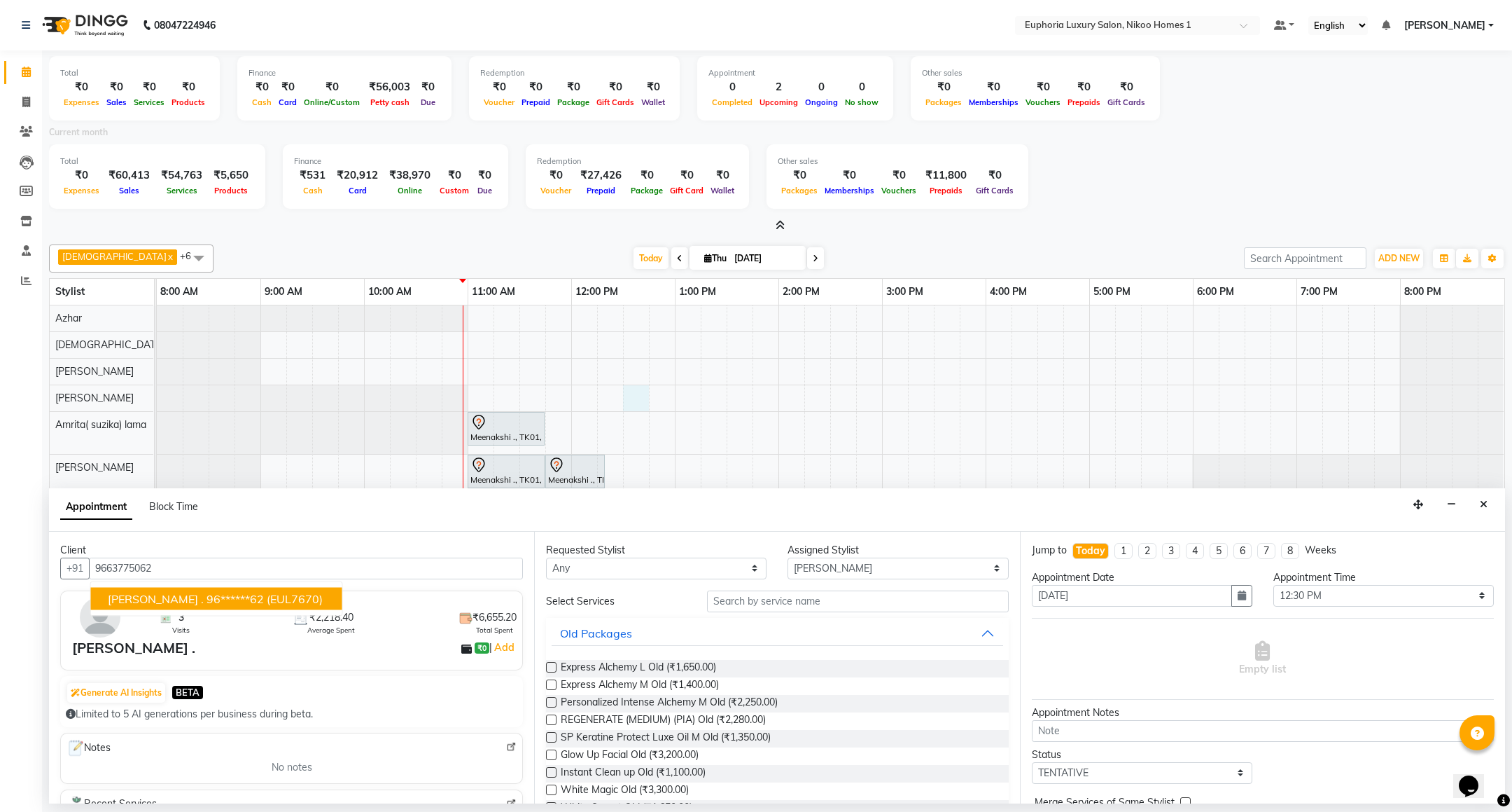
click at [266, 592] on span "(EUL7670)" at bounding box center [294, 598] width 56 height 14
type input "96******62"
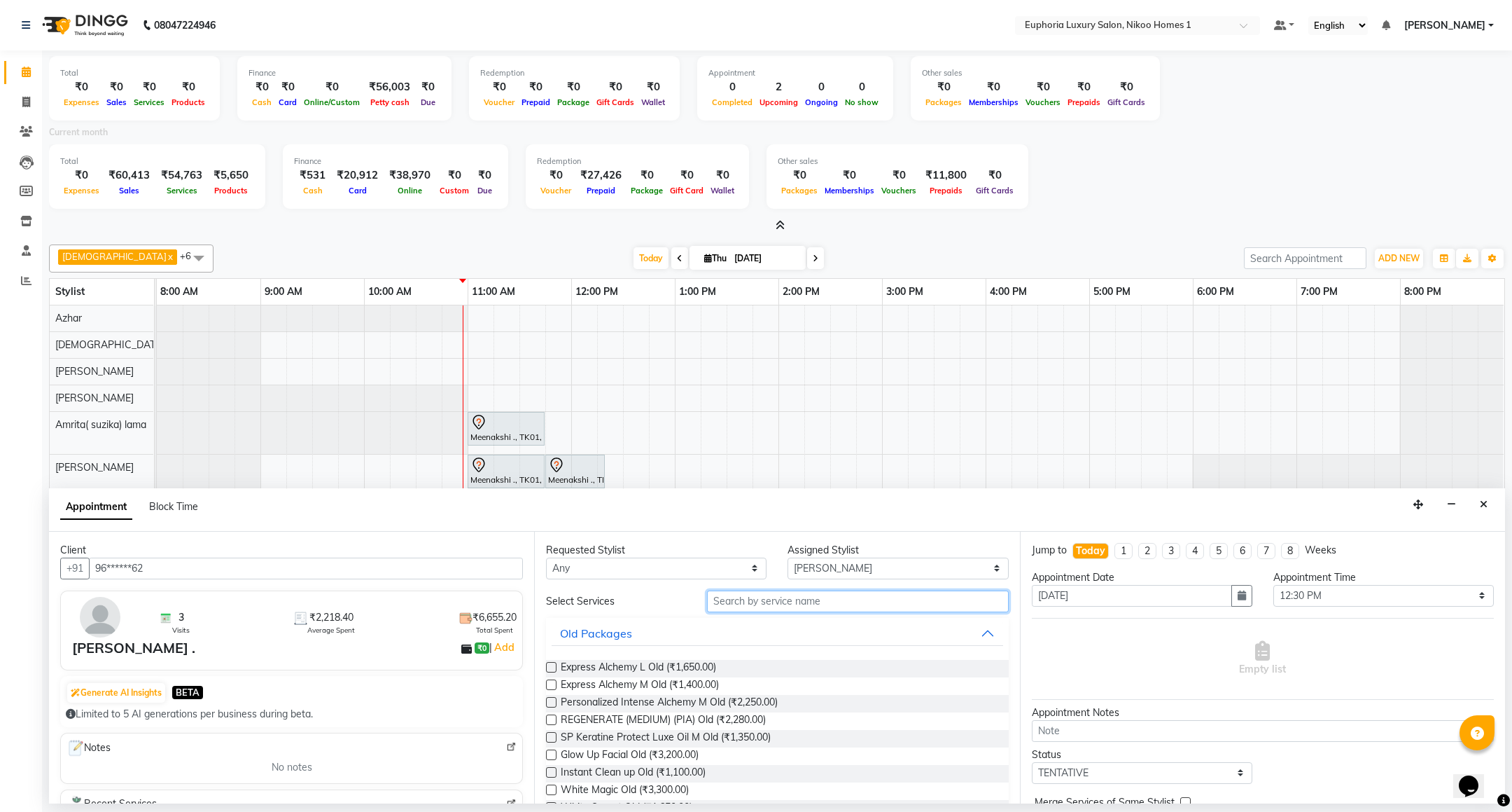
click at [857, 602] on input "text" at bounding box center [857, 601] width 301 height 21
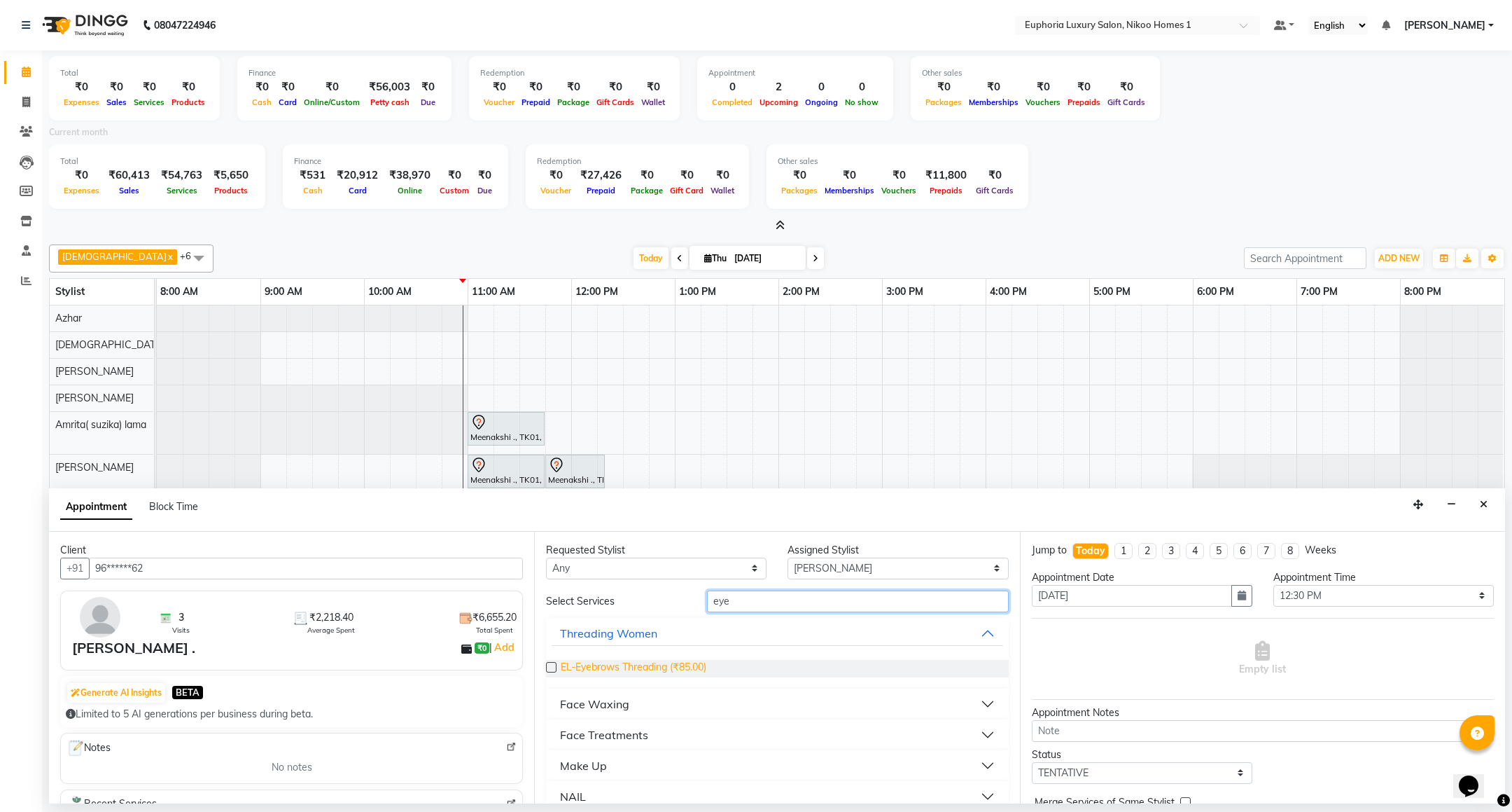
type input "eye"
click at [607, 672] on span "EL-Eyebrows Threading (₹85.00)" at bounding box center [633, 669] width 145 height 17
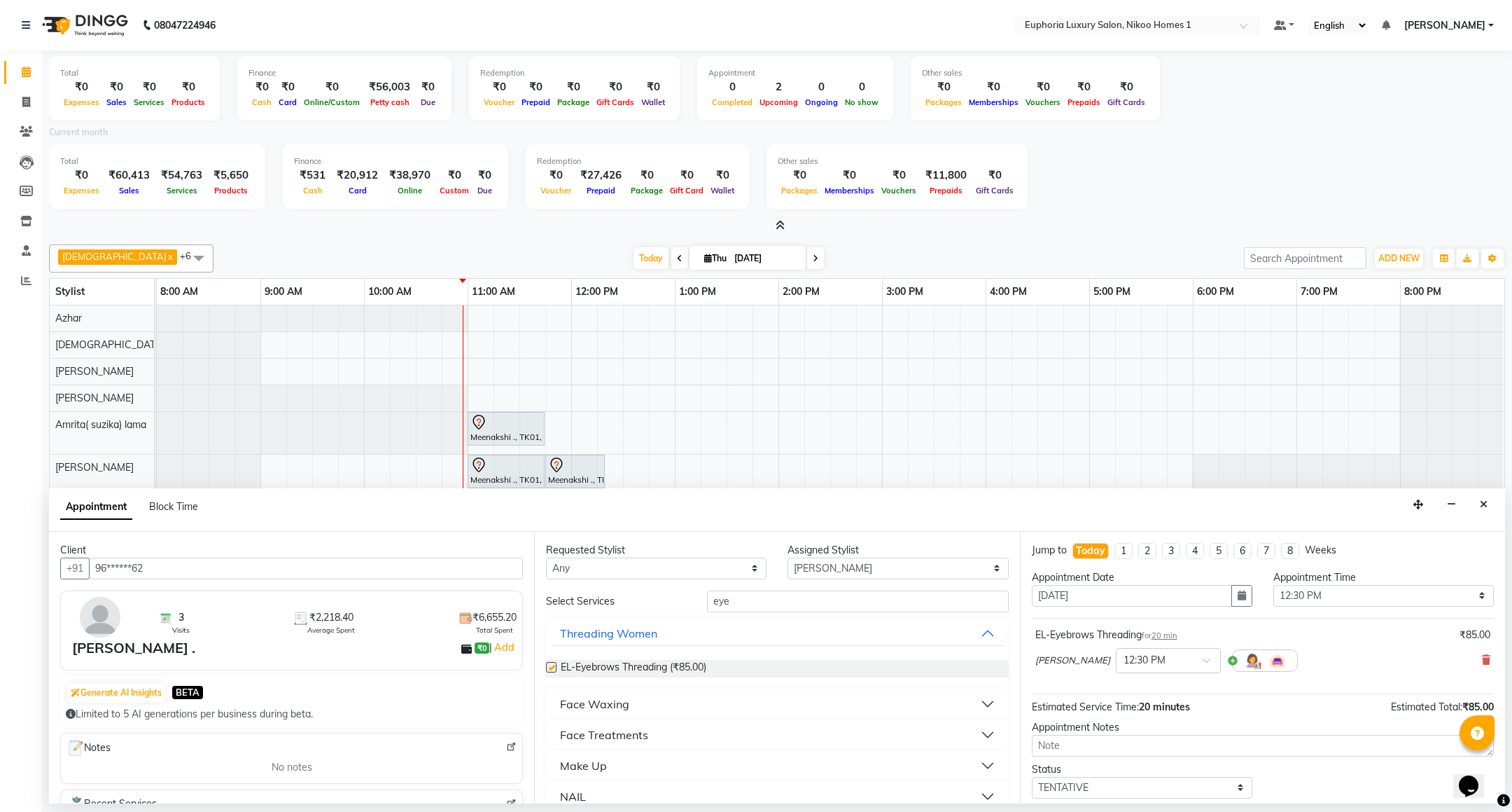
checkbox input "false"
drag, startPoint x: 780, startPoint y: 605, endPoint x: 697, endPoint y: 599, distance: 83.2
click at [707, 605] on input "eye" at bounding box center [857, 601] width 301 height 21
type input "upp"
click at [631, 672] on span "EL-Upperlip Threading (₹50.00)" at bounding box center [630, 669] width 139 height 17
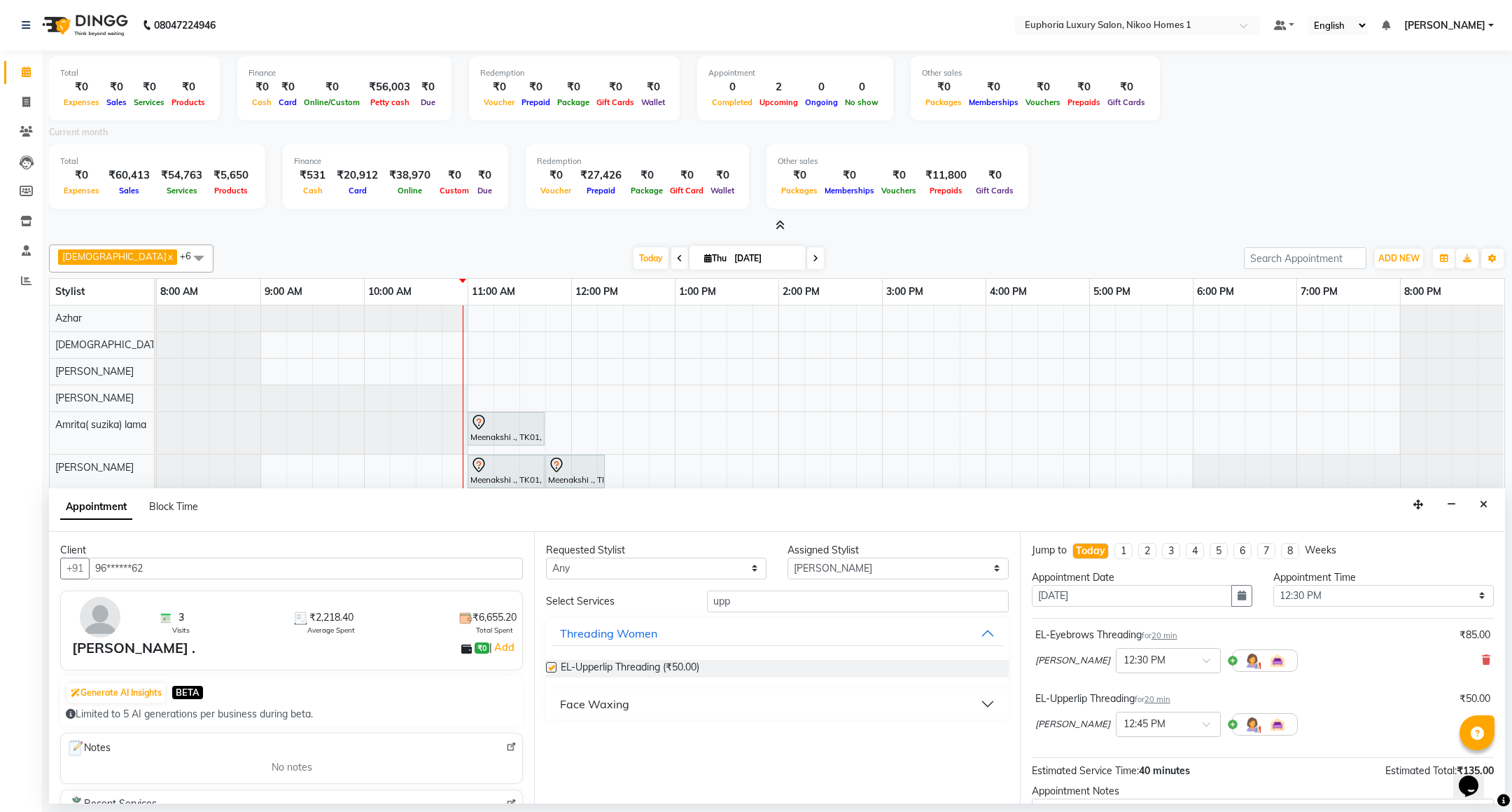
checkbox input "false"
click at [888, 565] on select "Select Amrita( suzika) lama Atif [PERSON_NAME] [PERSON_NAME] Danish [PERSON_NAM…" at bounding box center [898, 568] width 221 height 21
select select "78112"
click at [787, 558] on select "Select Amrita( suzika) lama Atif [PERSON_NAME] [PERSON_NAME] Danish [PERSON_NAM…" at bounding box center [898, 568] width 221 height 21
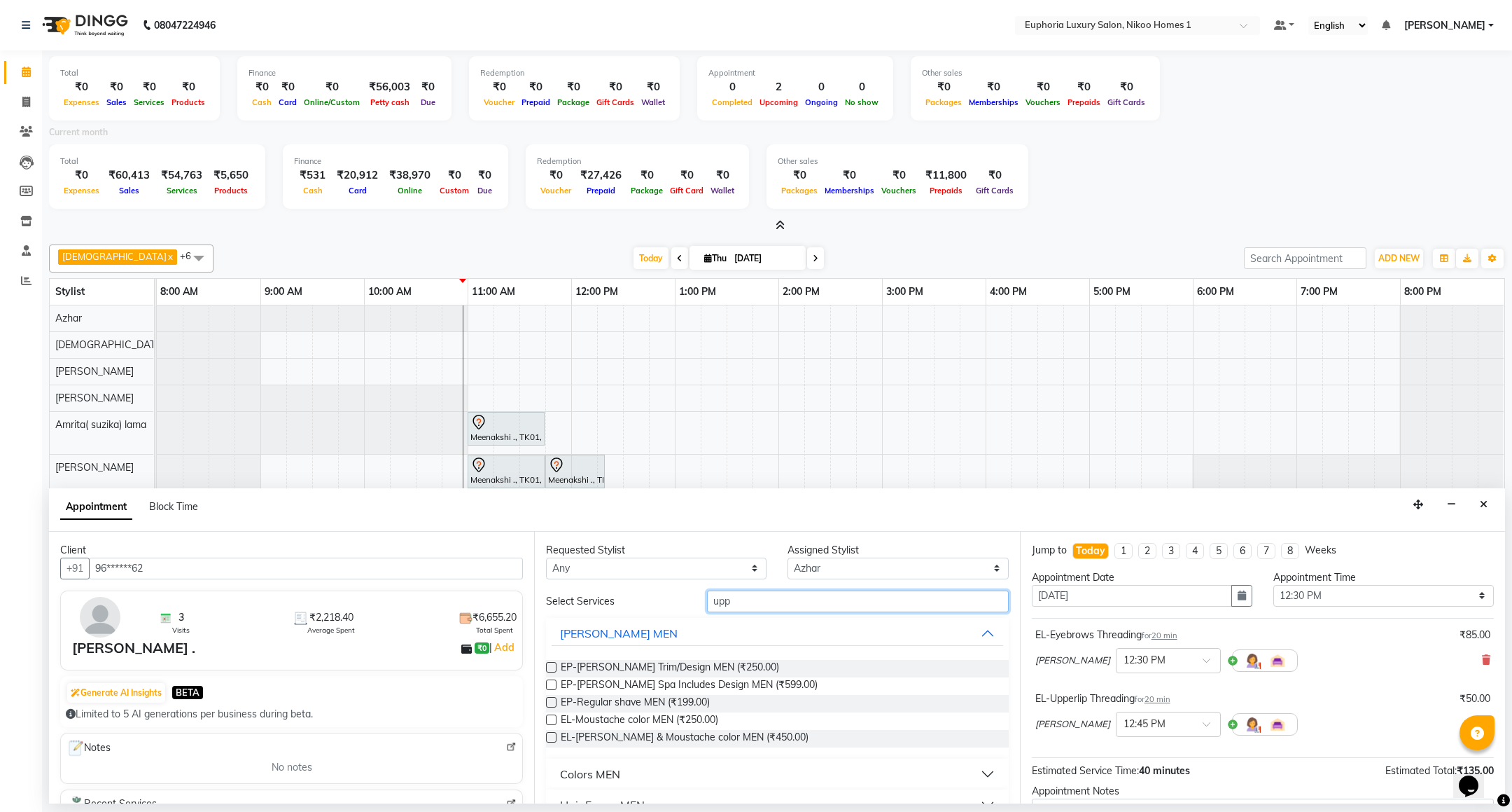
drag, startPoint x: 788, startPoint y: 591, endPoint x: 617, endPoint y: 609, distance: 171.9
click at [617, 609] on div "Select Services upp" at bounding box center [777, 601] width 483 height 21
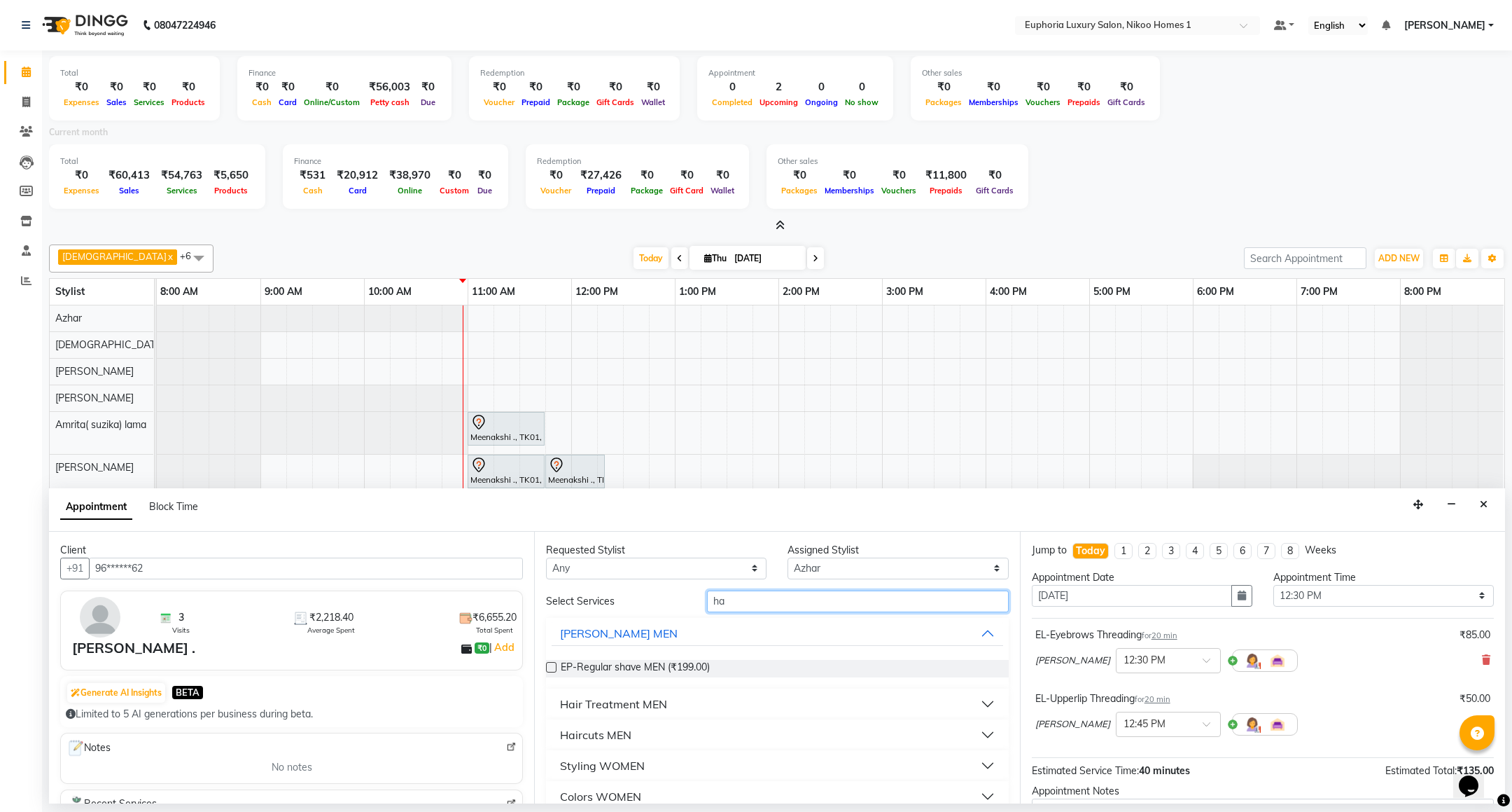
type input "h"
type input "cre"
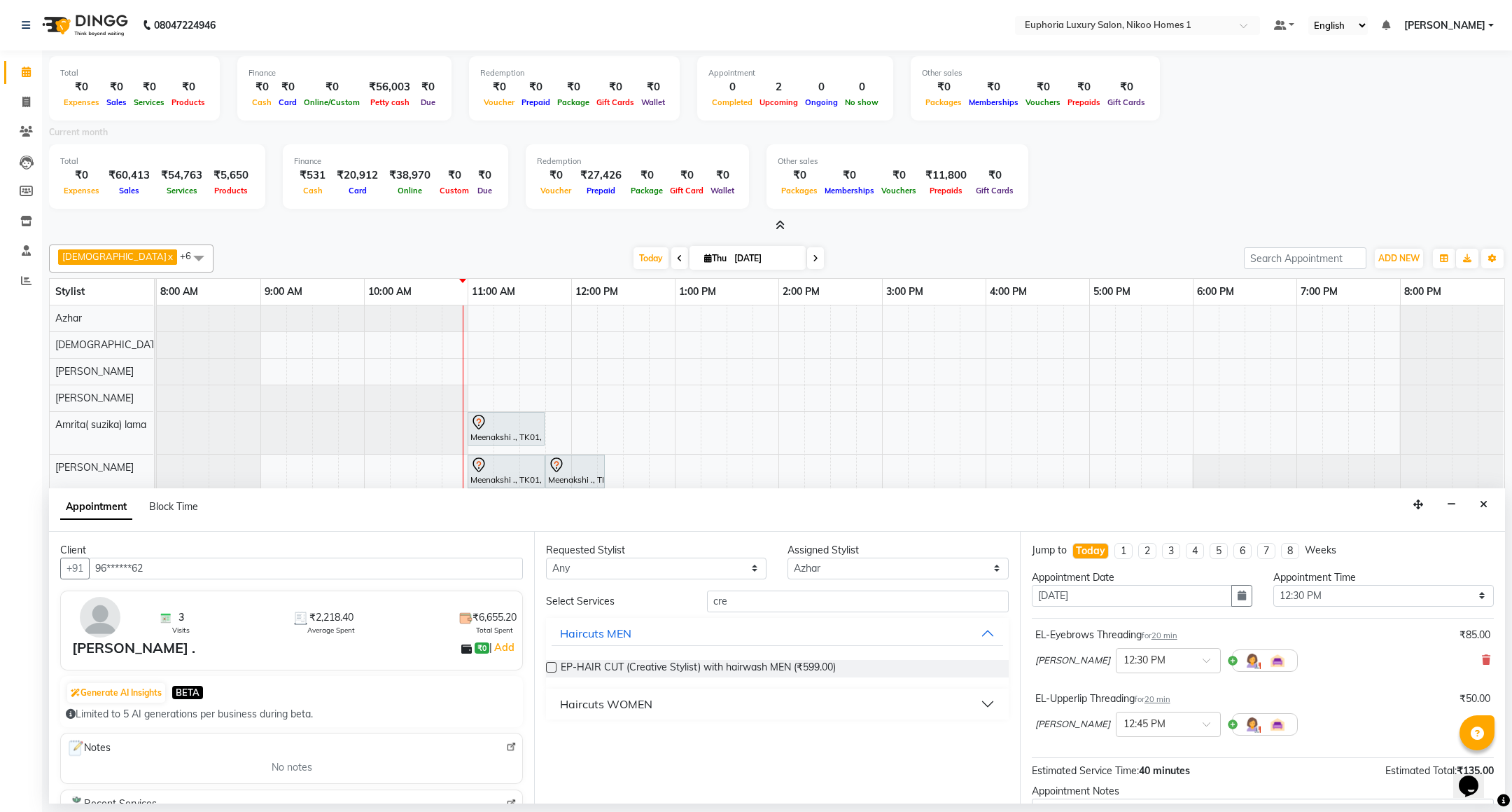
click at [623, 703] on div "Haircuts WOMEN" at bounding box center [605, 703] width 92 height 16
click at [649, 739] on span "EP-Artistic Cut - Creative Stylist (₹1,500.00)" at bounding box center [660, 739] width 198 height 17
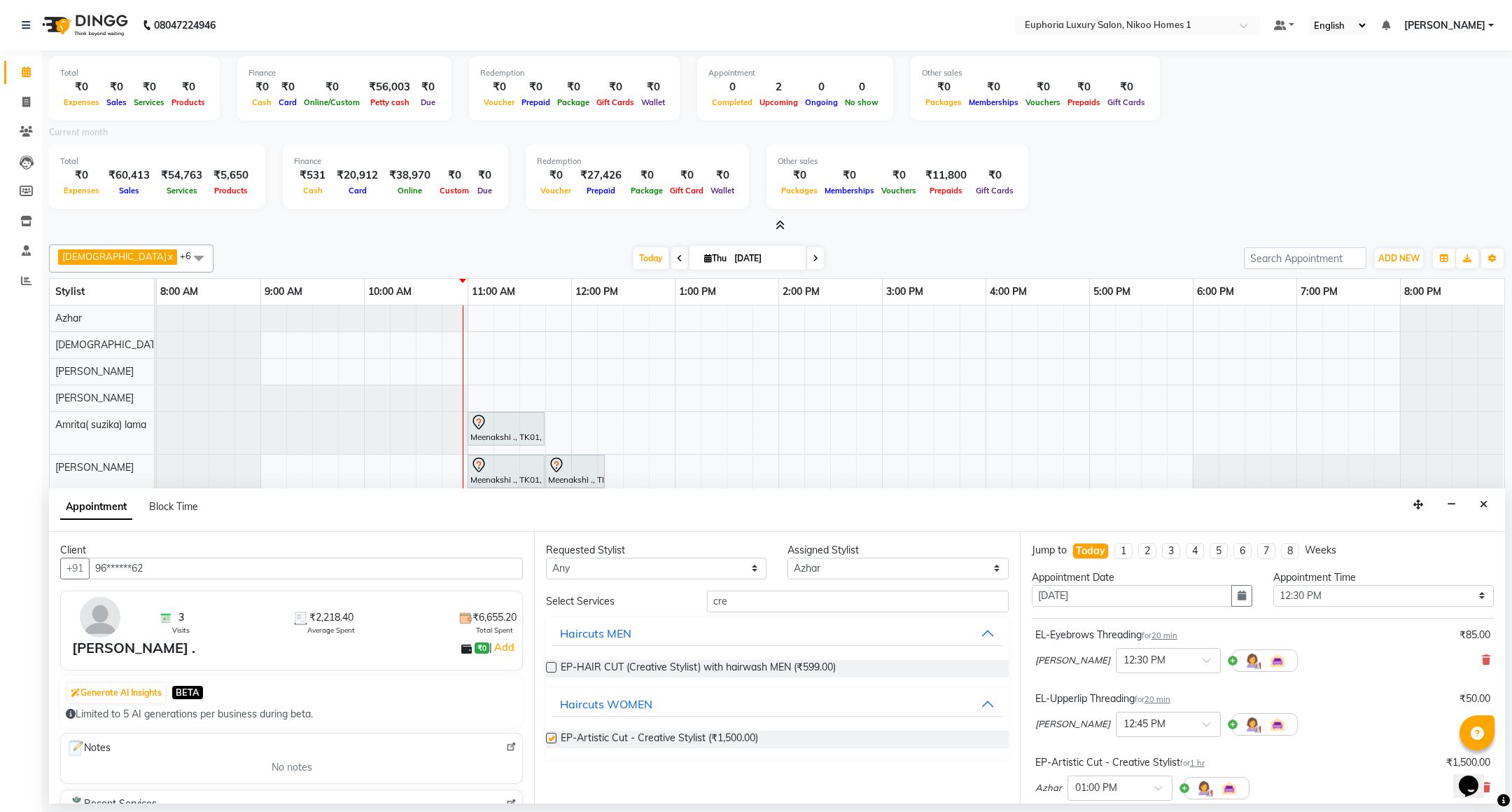
checkbox input "false"
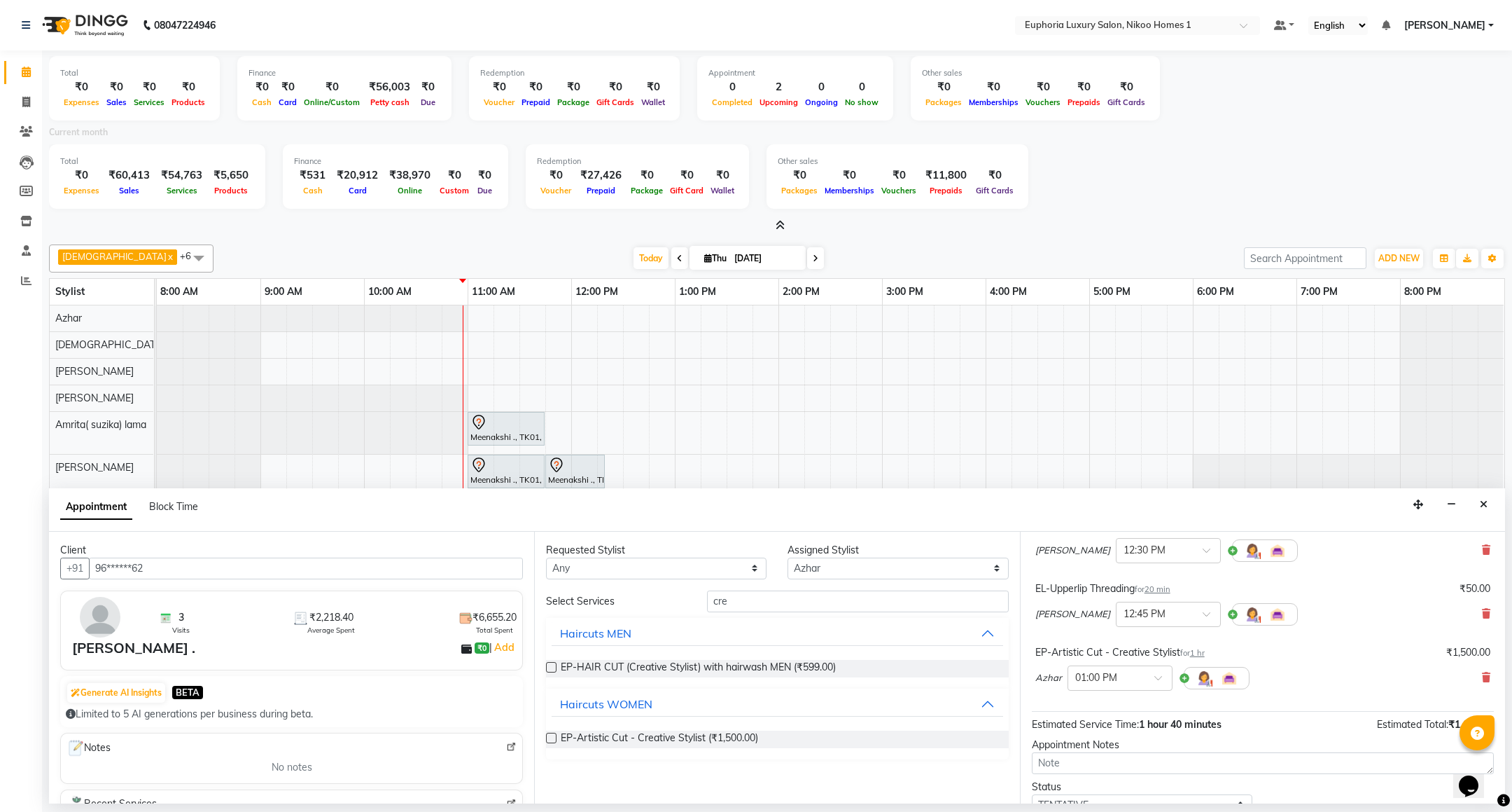
scroll to position [214, 0]
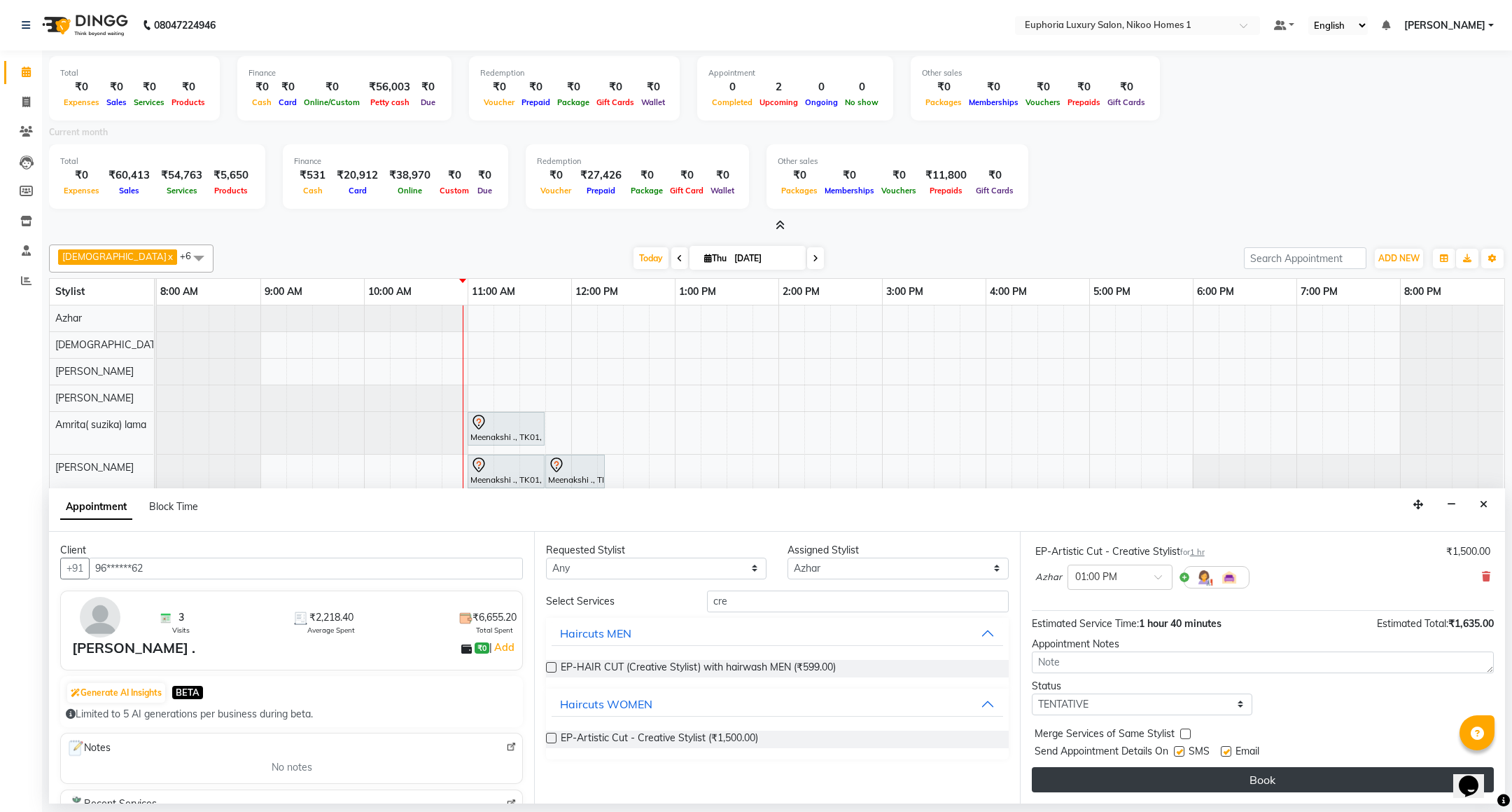
click at [1281, 778] on button "Book" at bounding box center [1262, 779] width 462 height 25
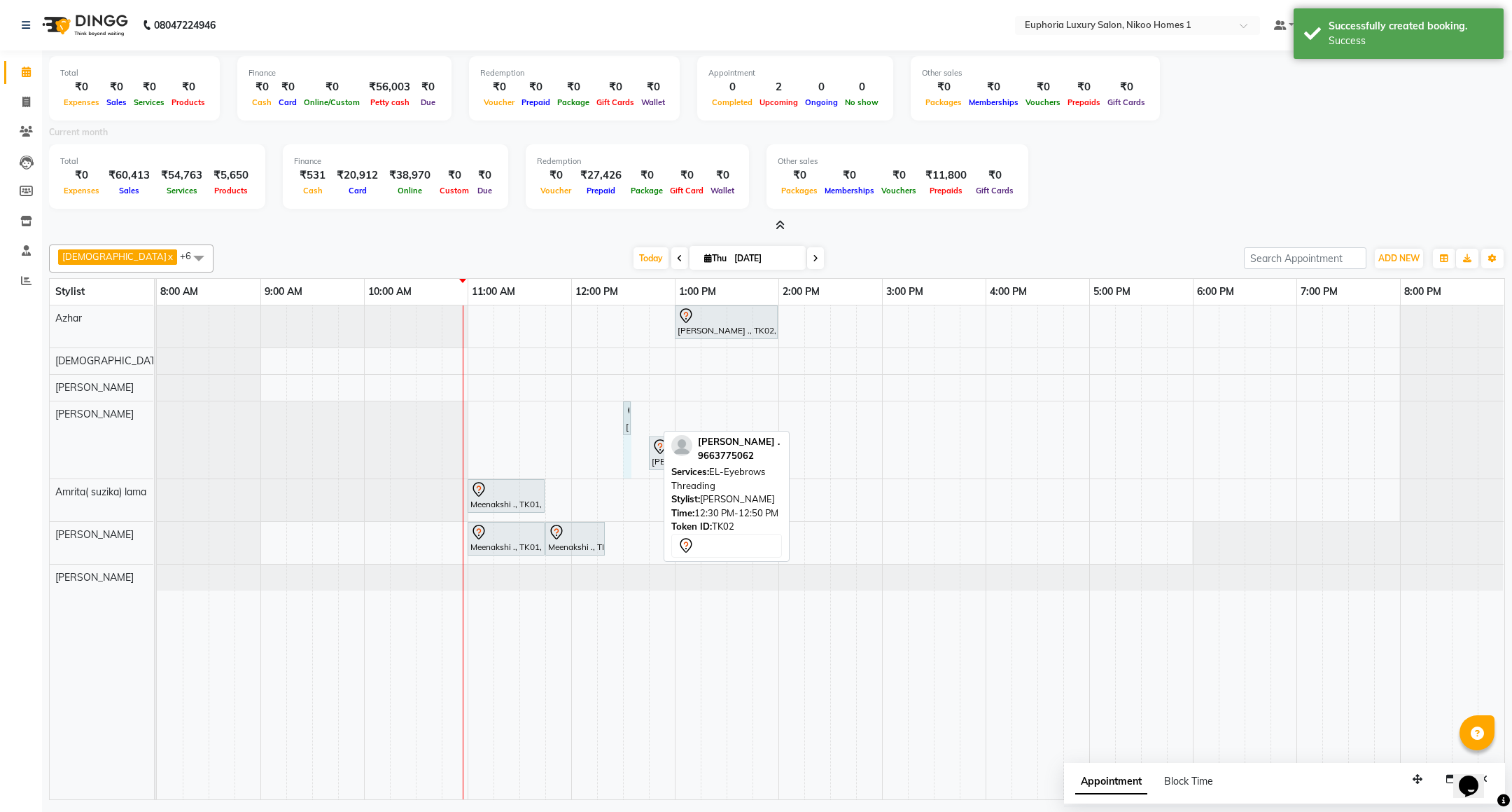
drag, startPoint x: 656, startPoint y: 411, endPoint x: 643, endPoint y: 408, distance: 13.3
click at [643, 408] on div "Raj ., TK02, 01:00 PM-02:00 PM, EP-Artistic Cut - Creative Stylist Raj ., TK02,…" at bounding box center [830, 552] width 1347 height 494
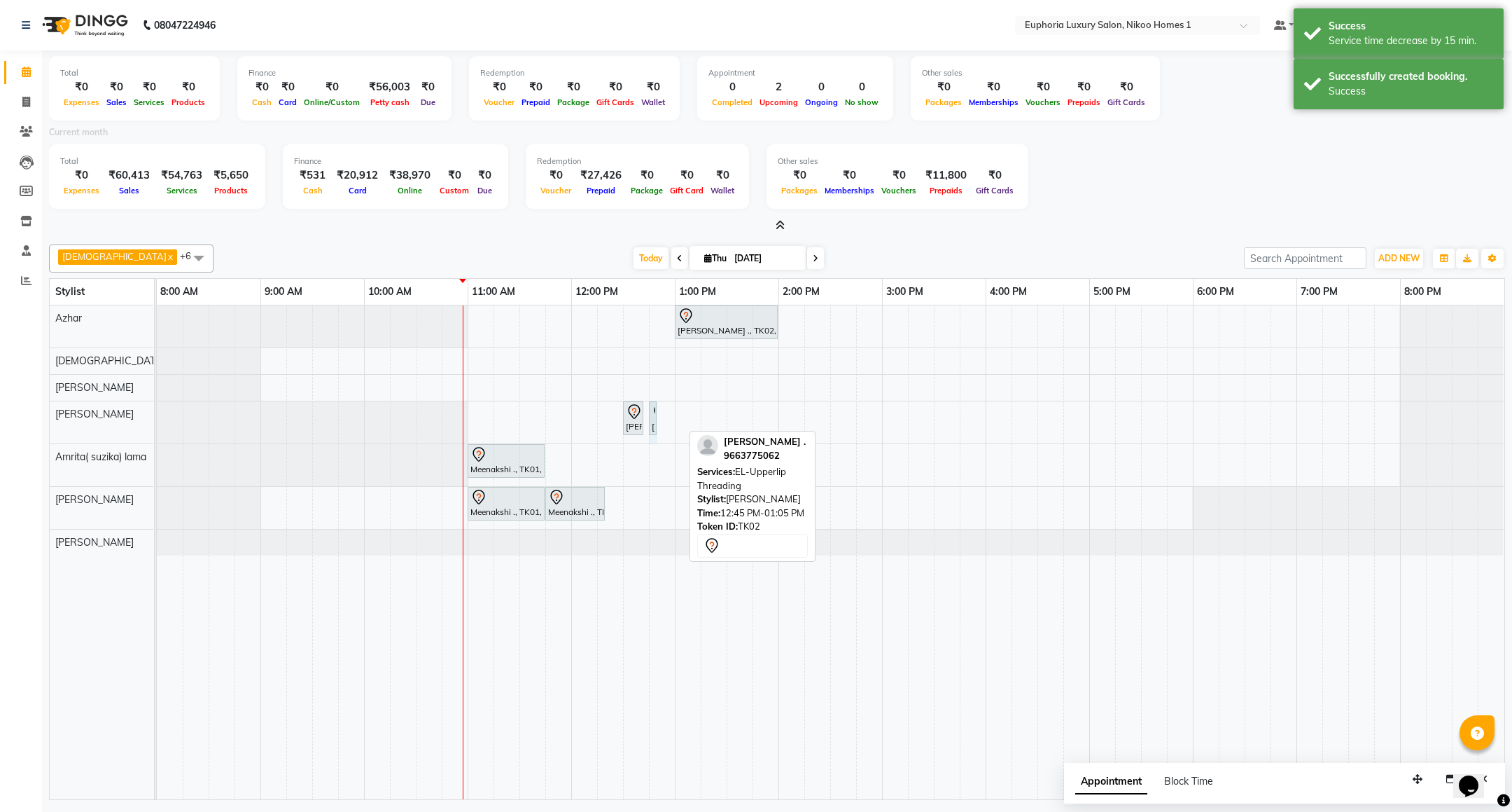
drag, startPoint x: 681, startPoint y: 417, endPoint x: 665, endPoint y: 417, distance: 16.0
click at [665, 417] on div "[PERSON_NAME] ., TK02, 01:00 PM-02:00 PM, EP-Artistic Cut - Creative Stylist Ra…" at bounding box center [830, 552] width 1347 height 494
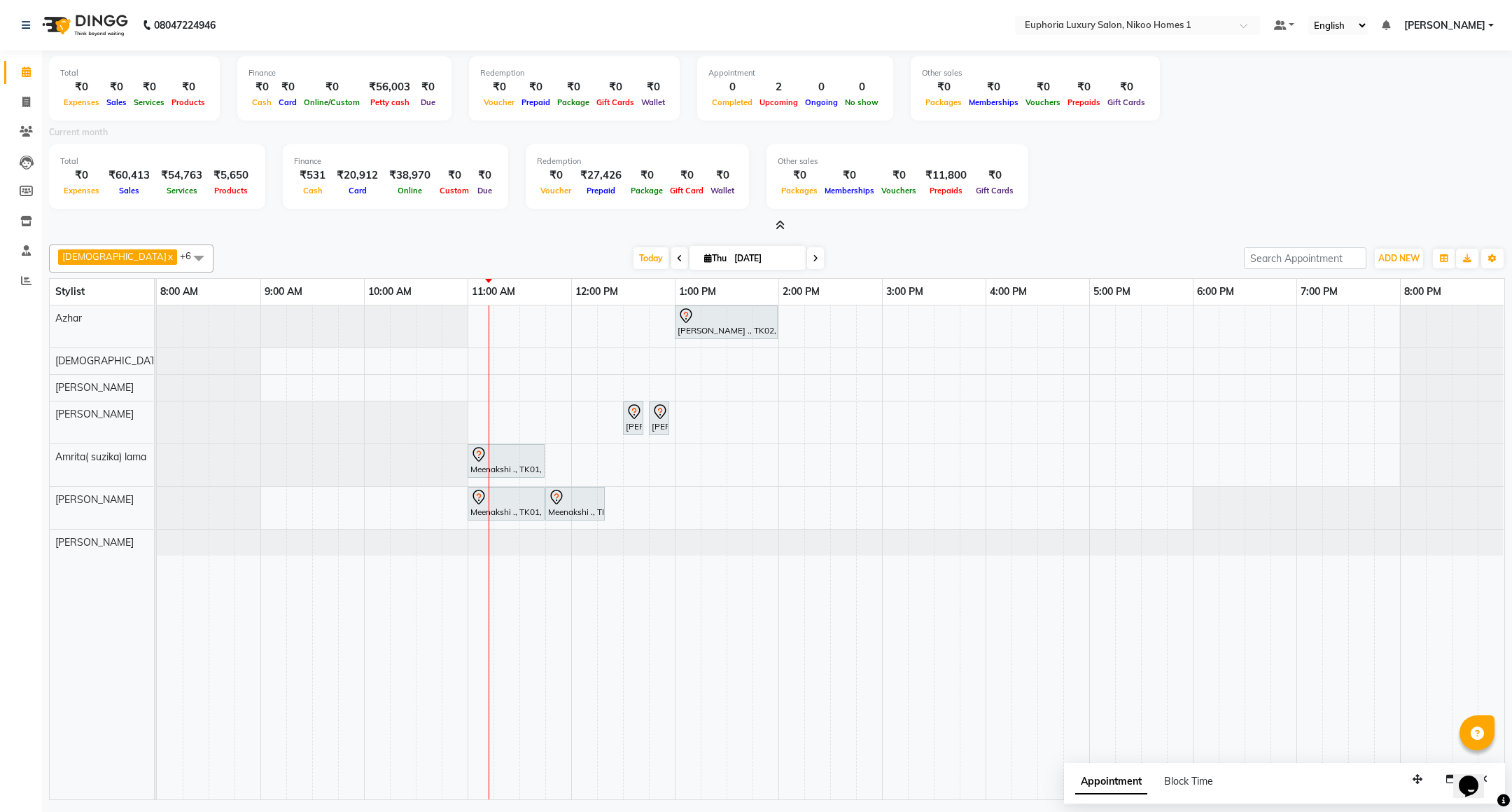
click at [780, 221] on icon at bounding box center [780, 225] width 9 height 11
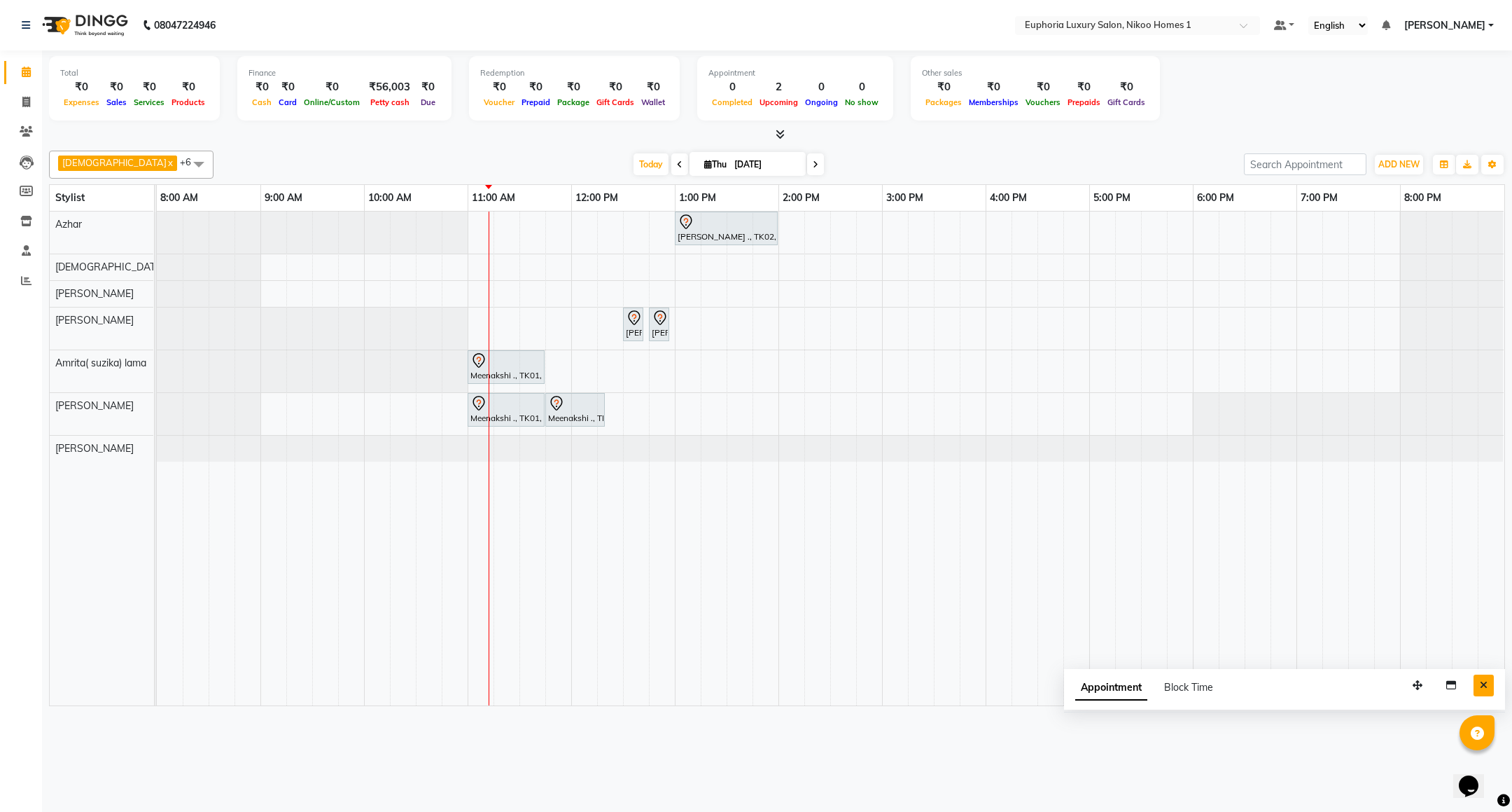
click at [1488, 686] on button "Close" at bounding box center [1483, 685] width 20 height 21
click at [563, 473] on span "Edit" at bounding box center [540, 473] width 50 height 23
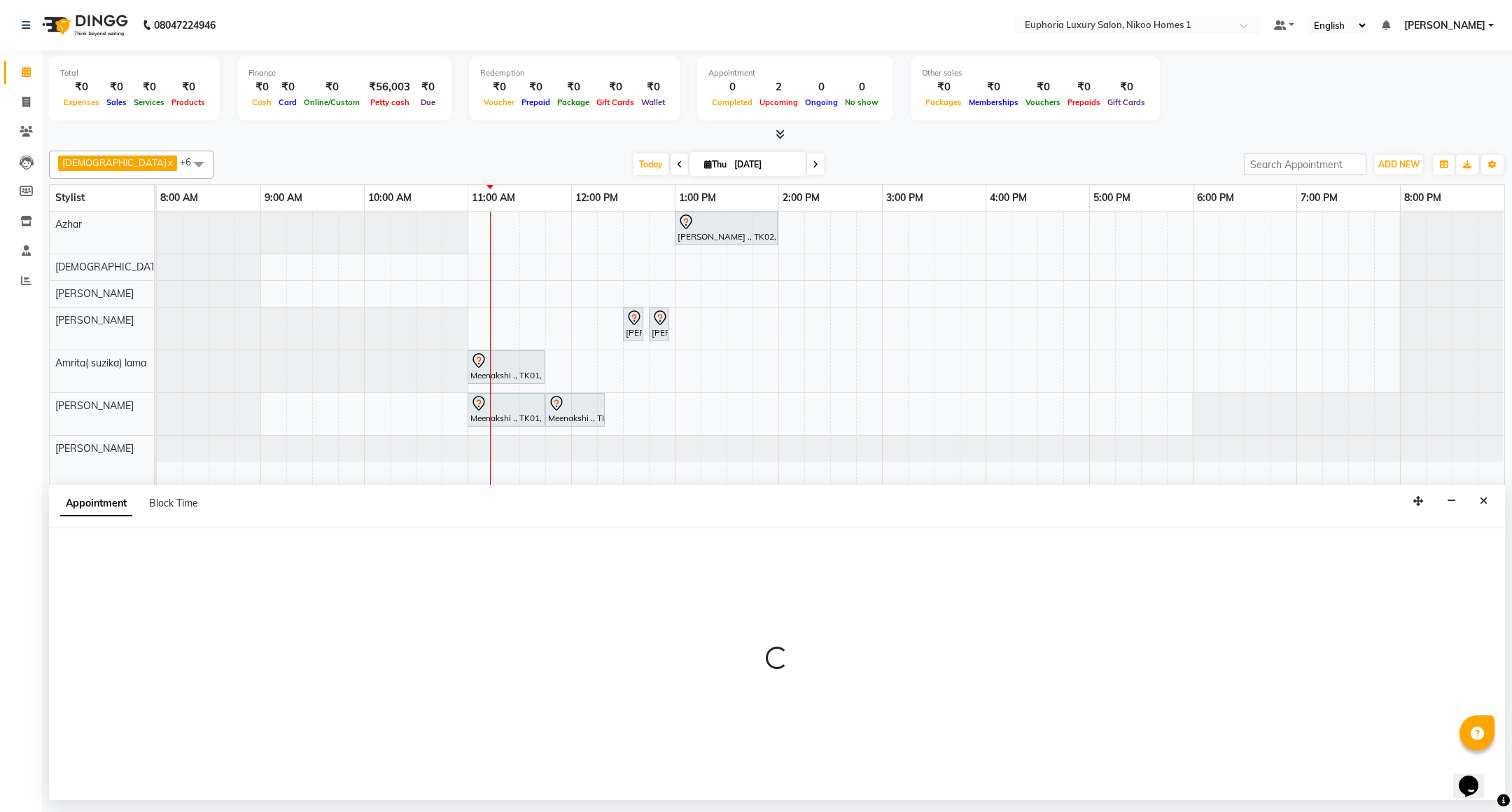
select select "tentative"
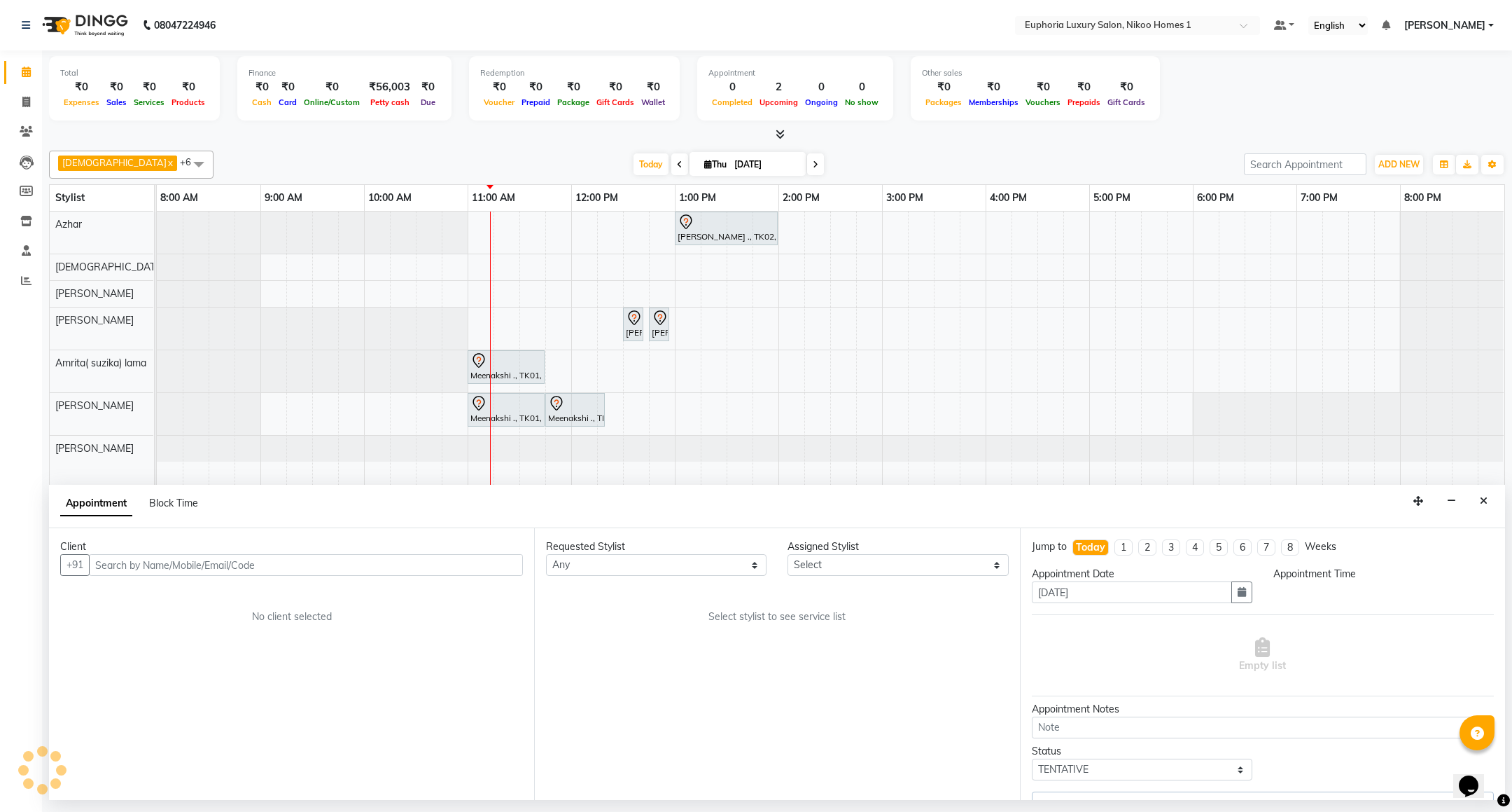
select select "74089"
select select "660"
select select "4025"
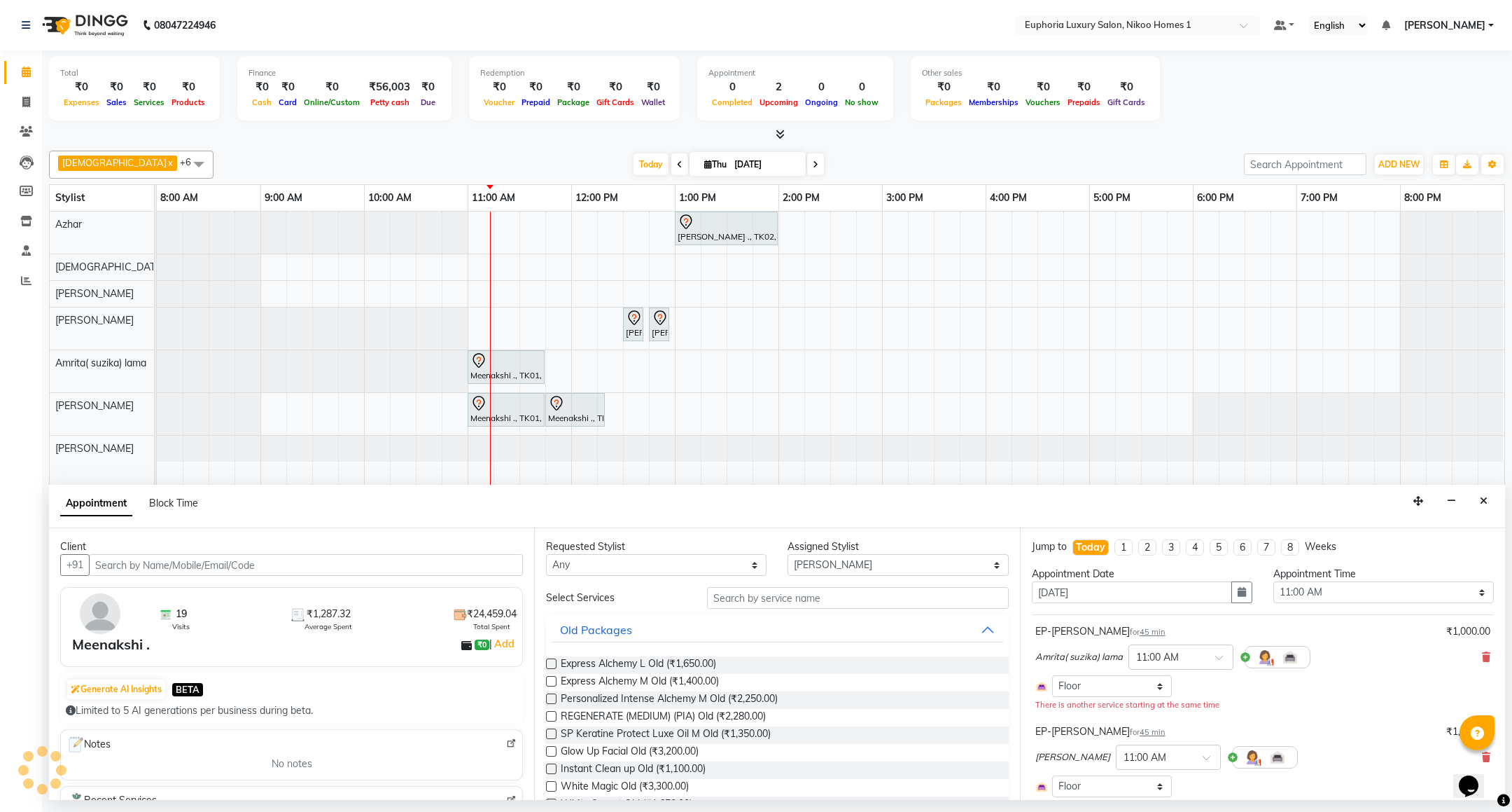
select select "4025"
click at [1482, 658] on icon at bounding box center [1486, 657] width 9 height 10
click at [1482, 673] on icon at bounding box center [1486, 670] width 9 height 10
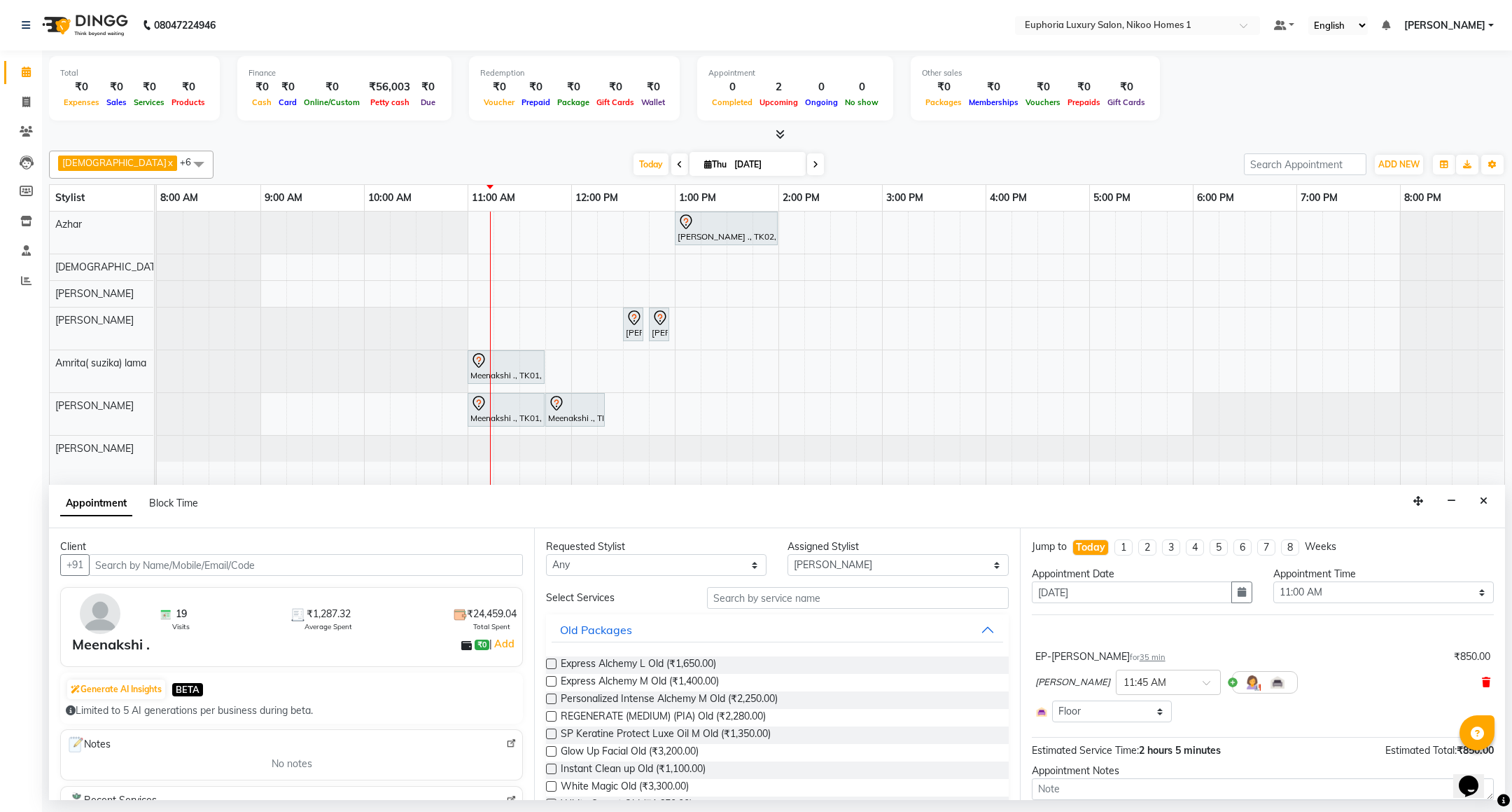
click at [1482, 683] on icon at bounding box center [1486, 682] width 9 height 10
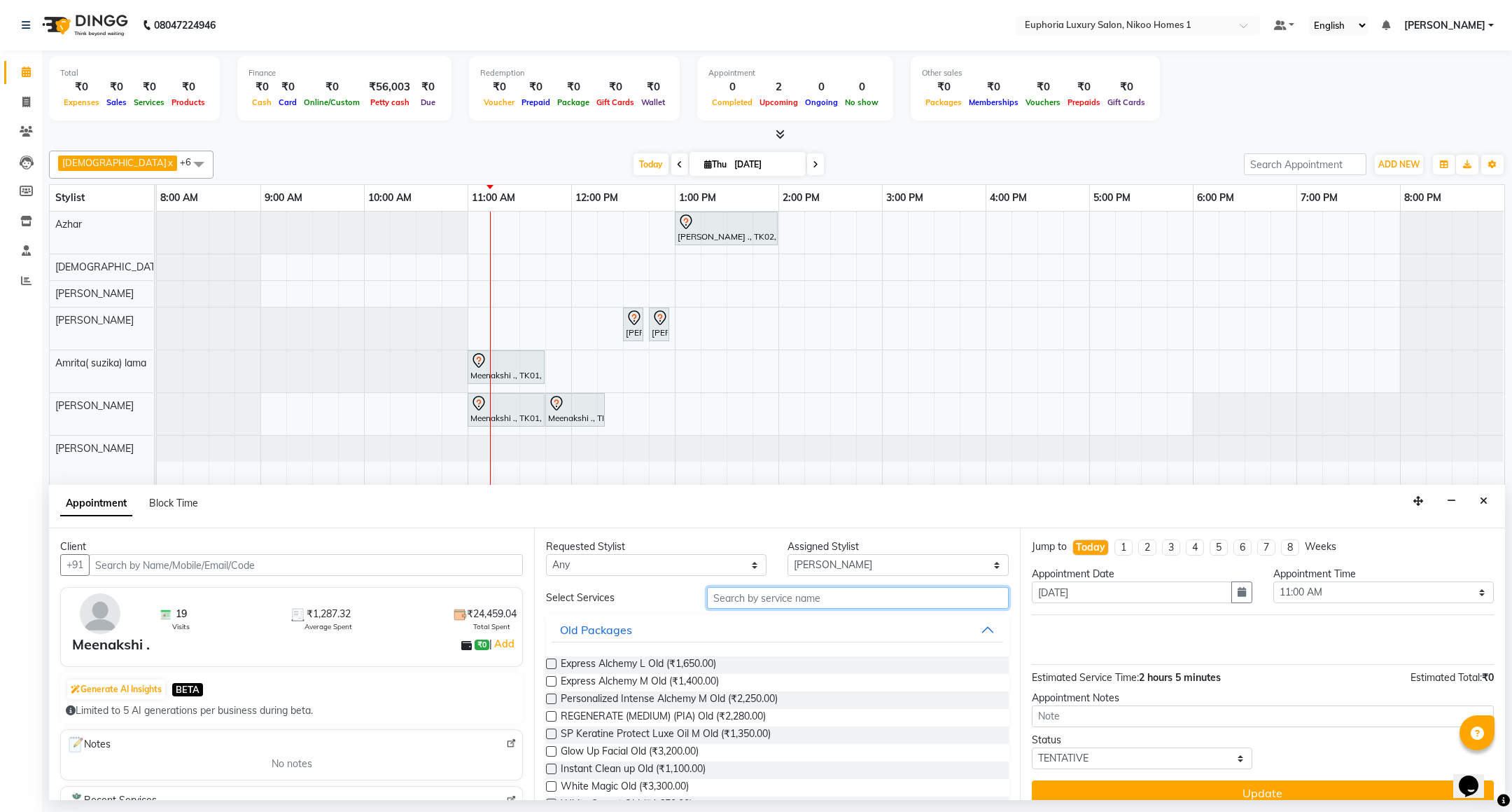
click at [756, 597] on input "text" at bounding box center [857, 598] width 301 height 21
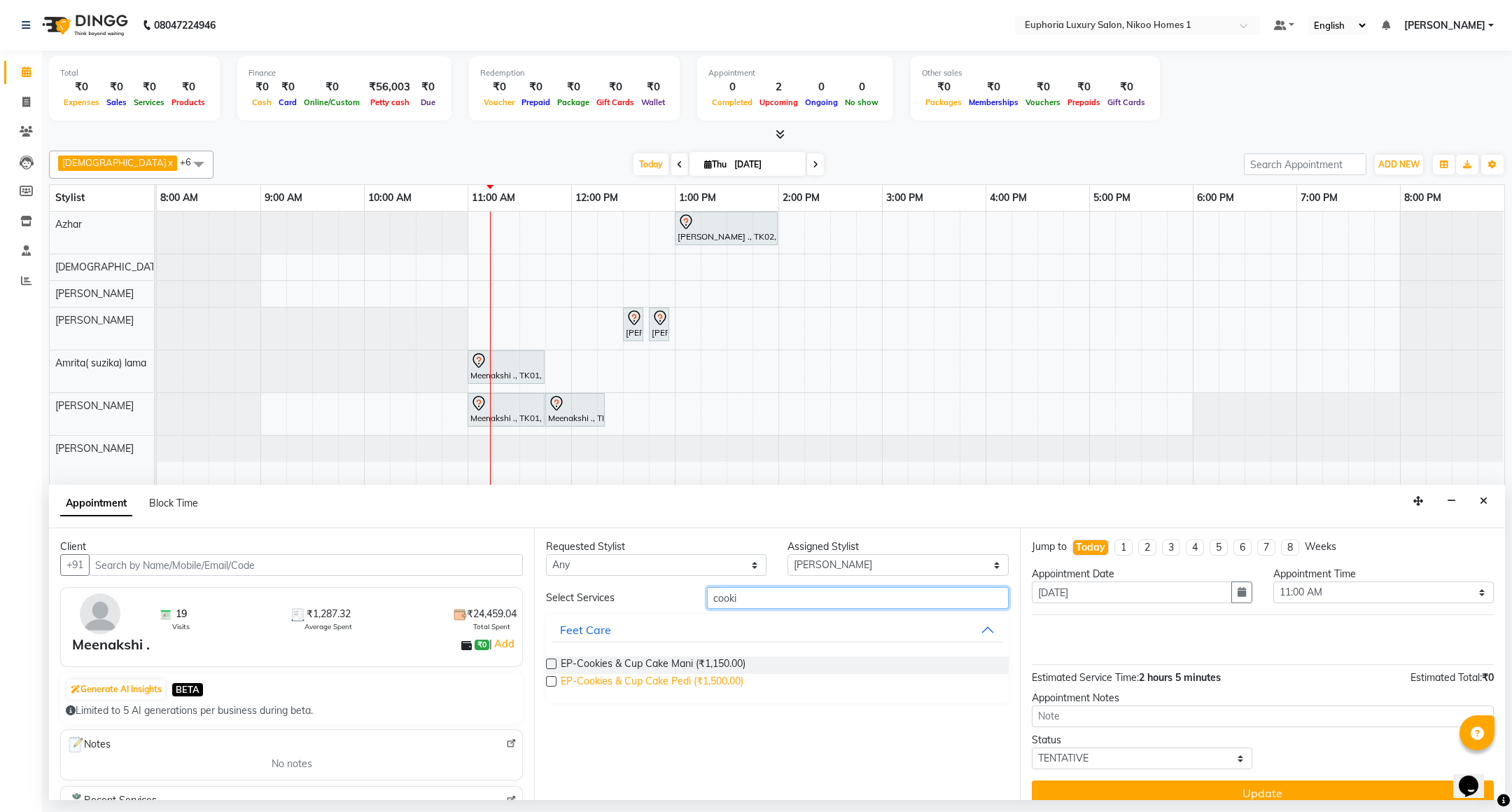
type input "cooki"
click at [697, 683] on span "EP-Cookies & Cup Cake Pedi (₹1,500.00)" at bounding box center [652, 682] width 183 height 17
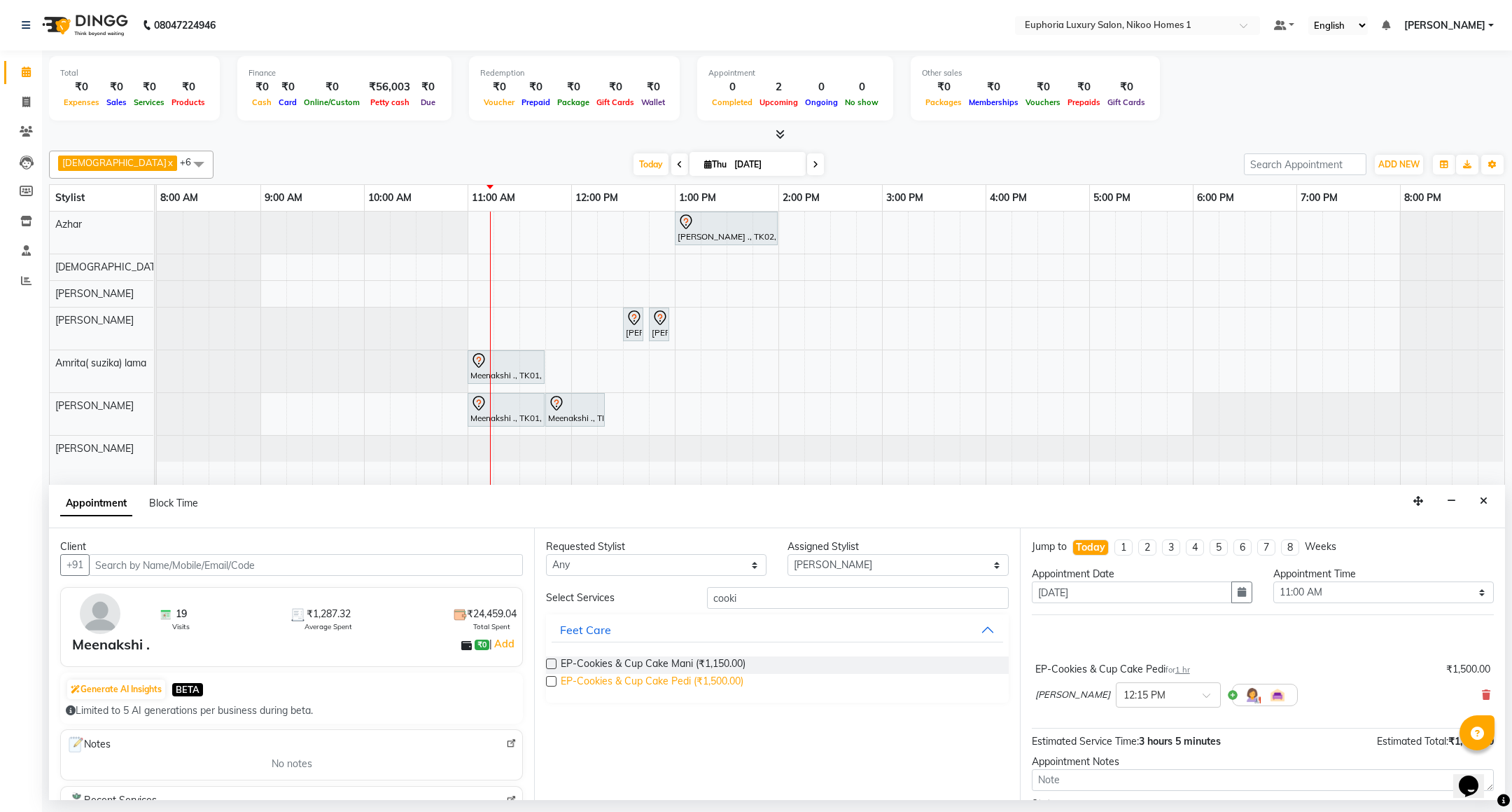
click at [697, 683] on span "EP-Cookies & Cup Cake Pedi (₹1,500.00)" at bounding box center [652, 682] width 183 height 17
checkbox input "false"
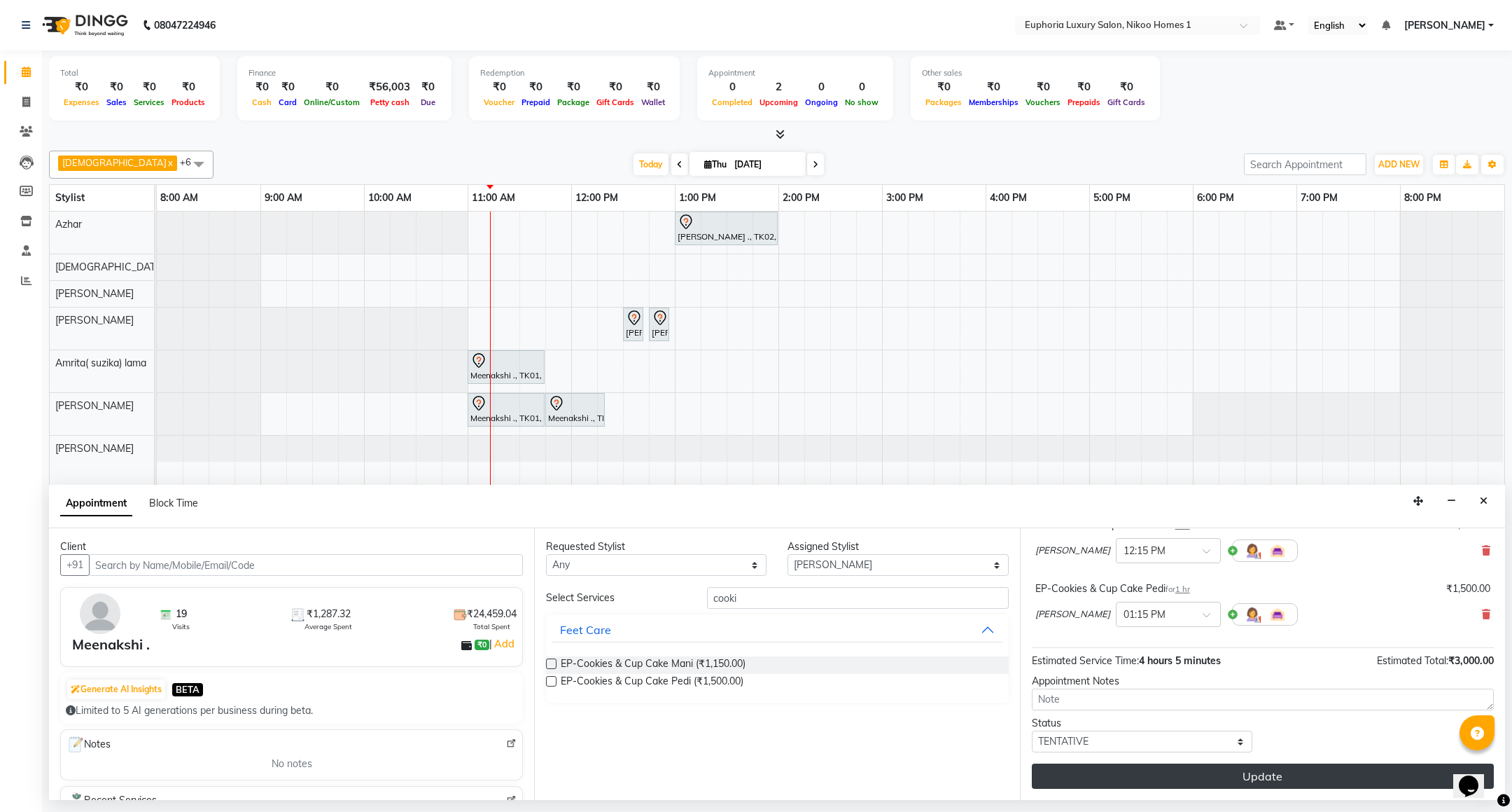
click at [1177, 776] on button "Update" at bounding box center [1262, 776] width 462 height 25
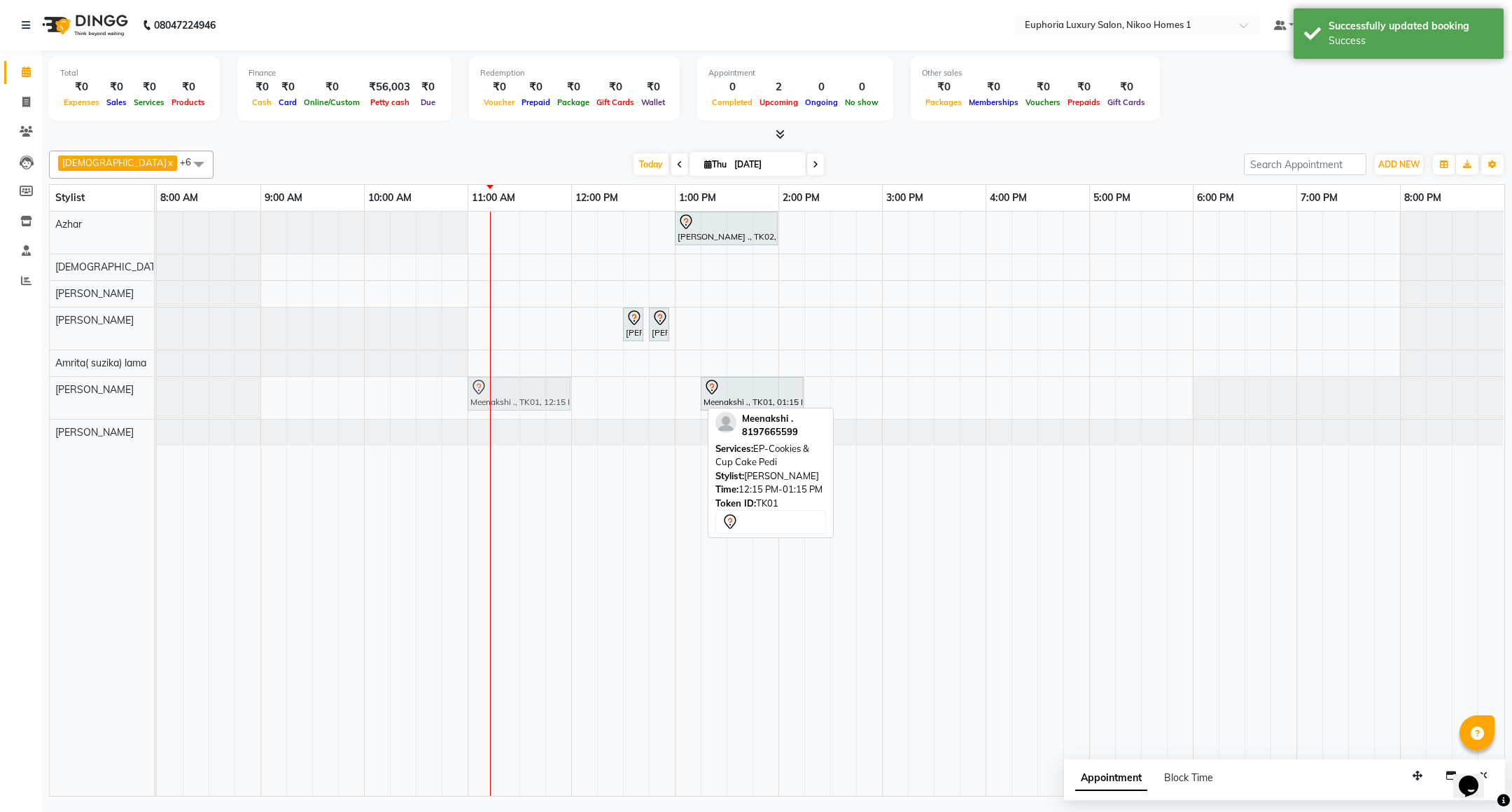
drag, startPoint x: 653, startPoint y: 401, endPoint x: 519, endPoint y: 406, distance: 134.1
click at [157, 406] on div "Meenakshi ., TK01, 12:15 PM-01:15 PM, EP-Cookies & Cup Cake Pedi Meenakshi ., T…" at bounding box center [157, 397] width 0 height 42
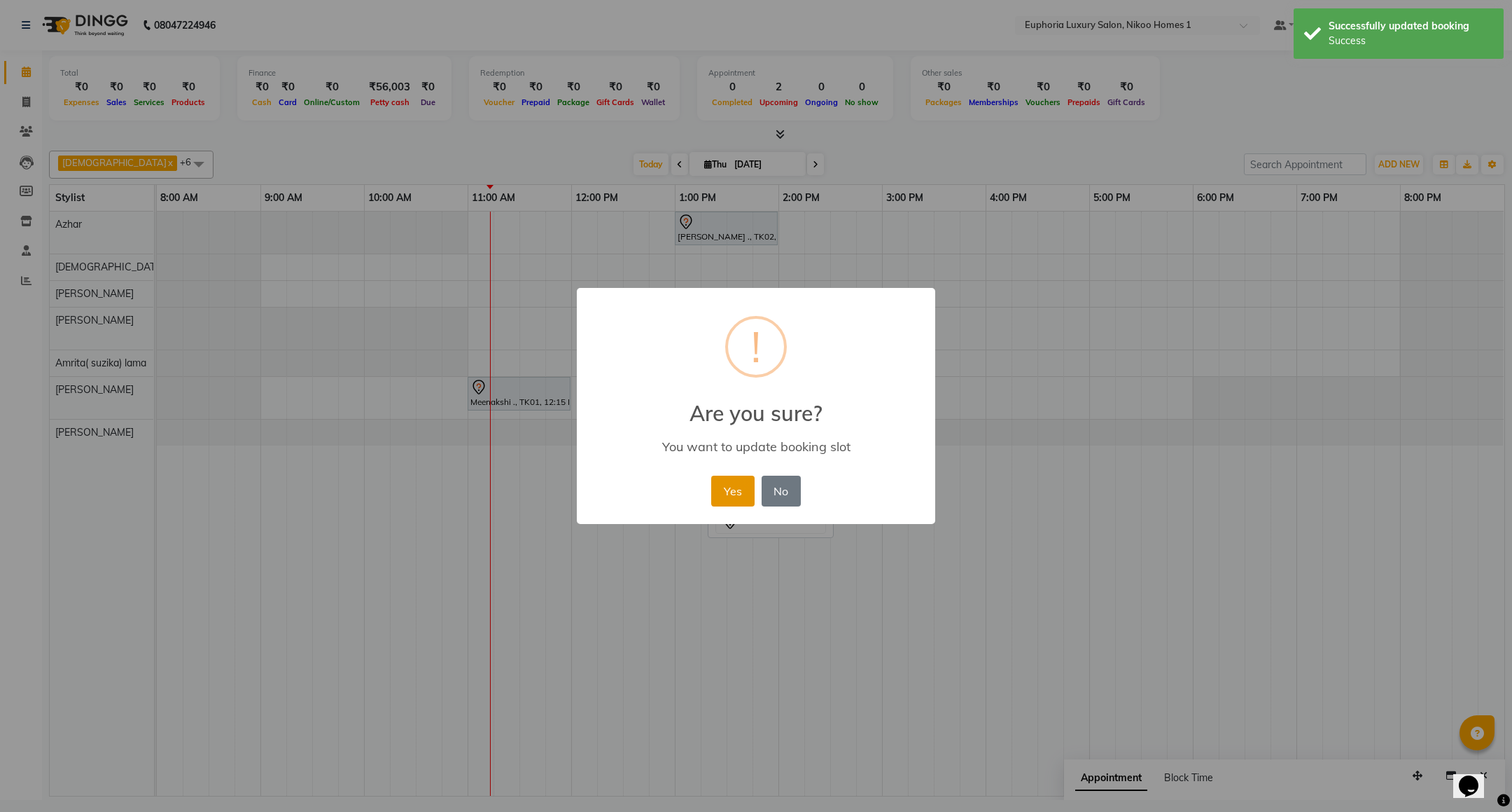
click at [728, 485] on button "Yes" at bounding box center [732, 491] width 43 height 31
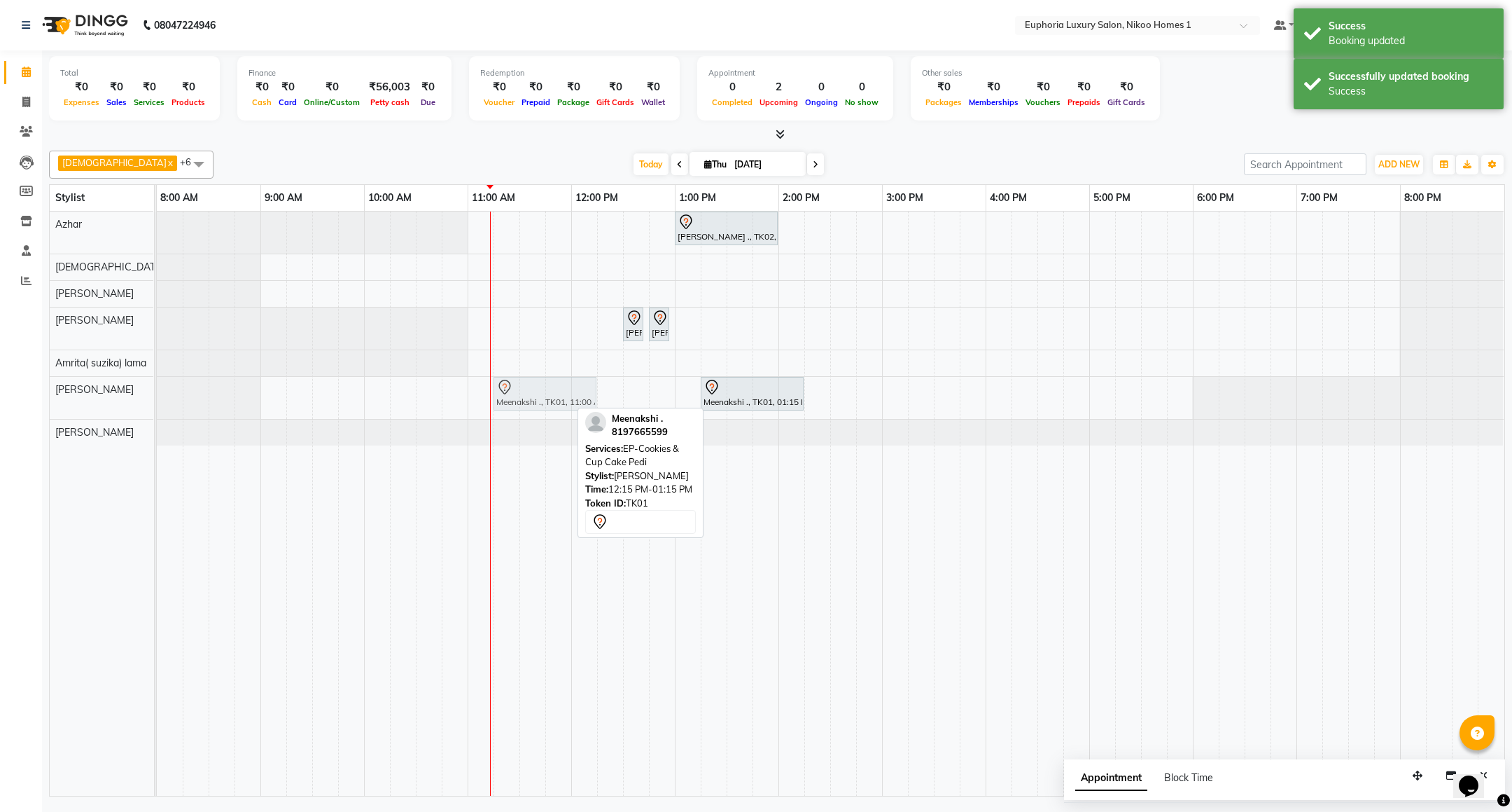
drag, startPoint x: 534, startPoint y: 395, endPoint x: 553, endPoint y: 392, distance: 19.2
click at [157, 392] on div "Meenakshi ., TK01, 11:00 AM-12:00 PM, EP-Cookies & Cup Cake Pedi Meenakshi ., T…" at bounding box center [157, 397] width 0 height 42
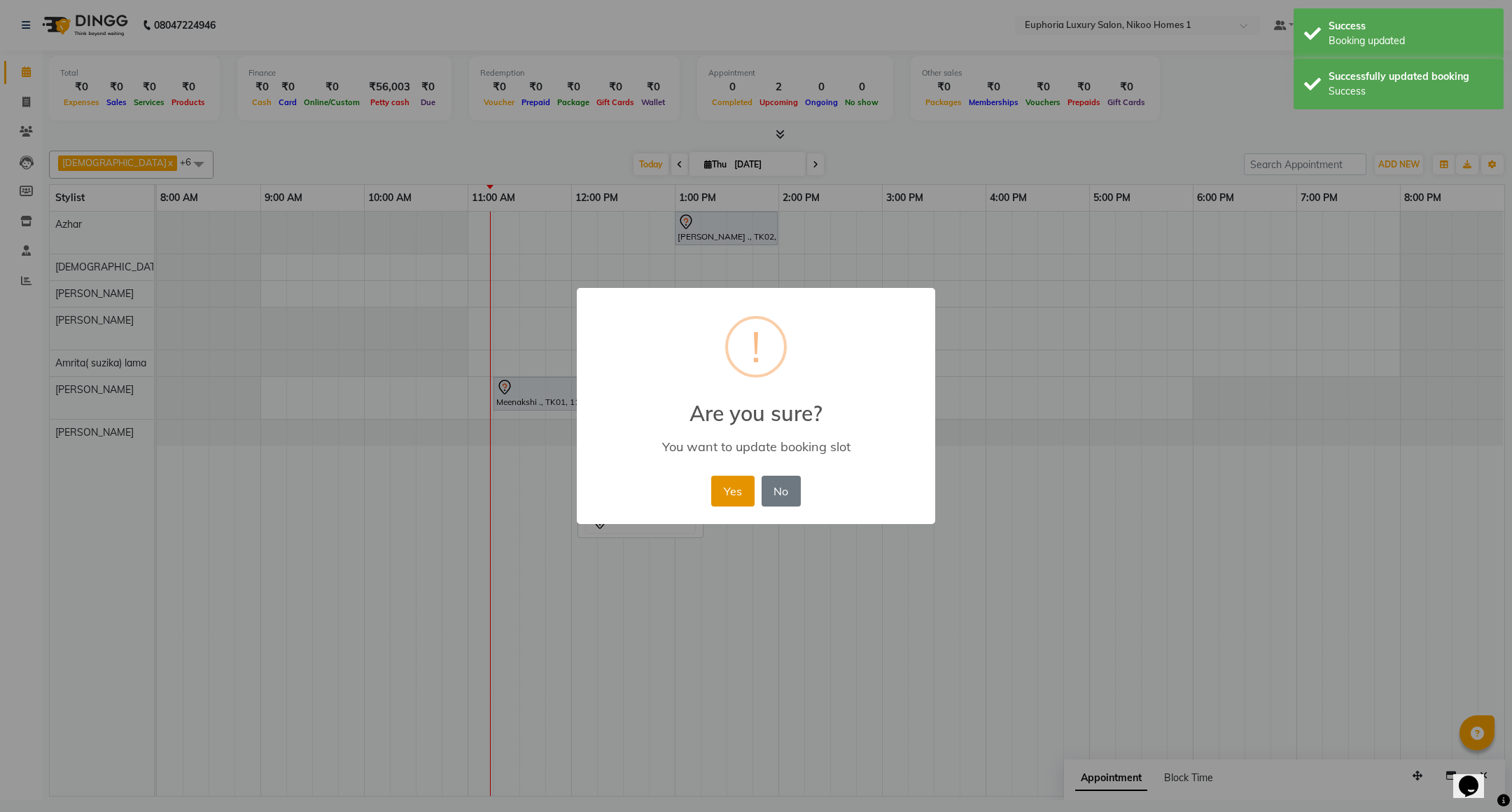
click at [726, 488] on button "Yes" at bounding box center [732, 491] width 43 height 31
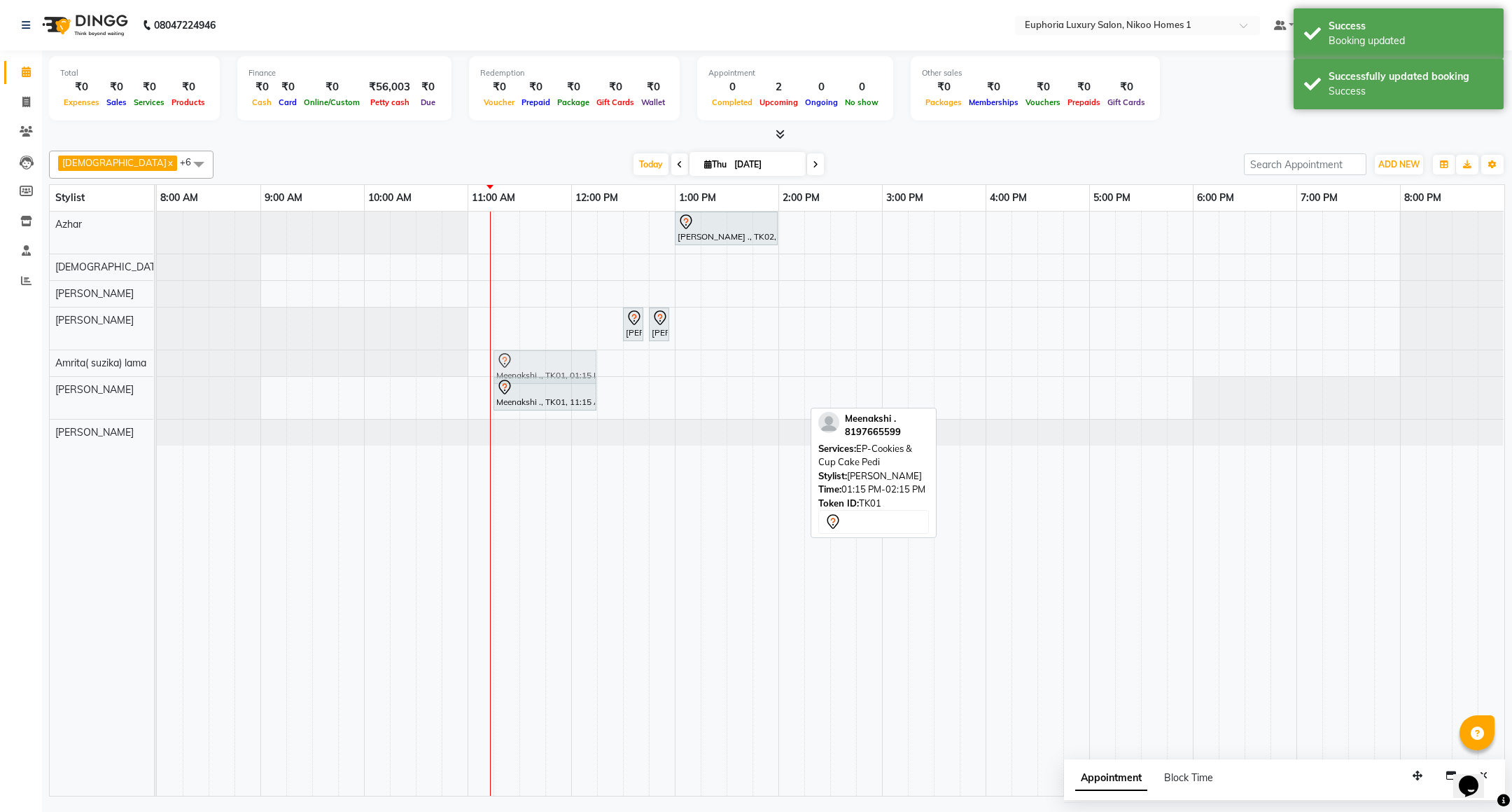
drag, startPoint x: 754, startPoint y: 395, endPoint x: 541, endPoint y: 360, distance: 215.9
click at [541, 360] on tbody "Raj ., TK02, 01:00 PM-02:00 PM, EP-Artistic Cut - Creative Stylist Raj ., TK02,…" at bounding box center [830, 328] width 1347 height 234
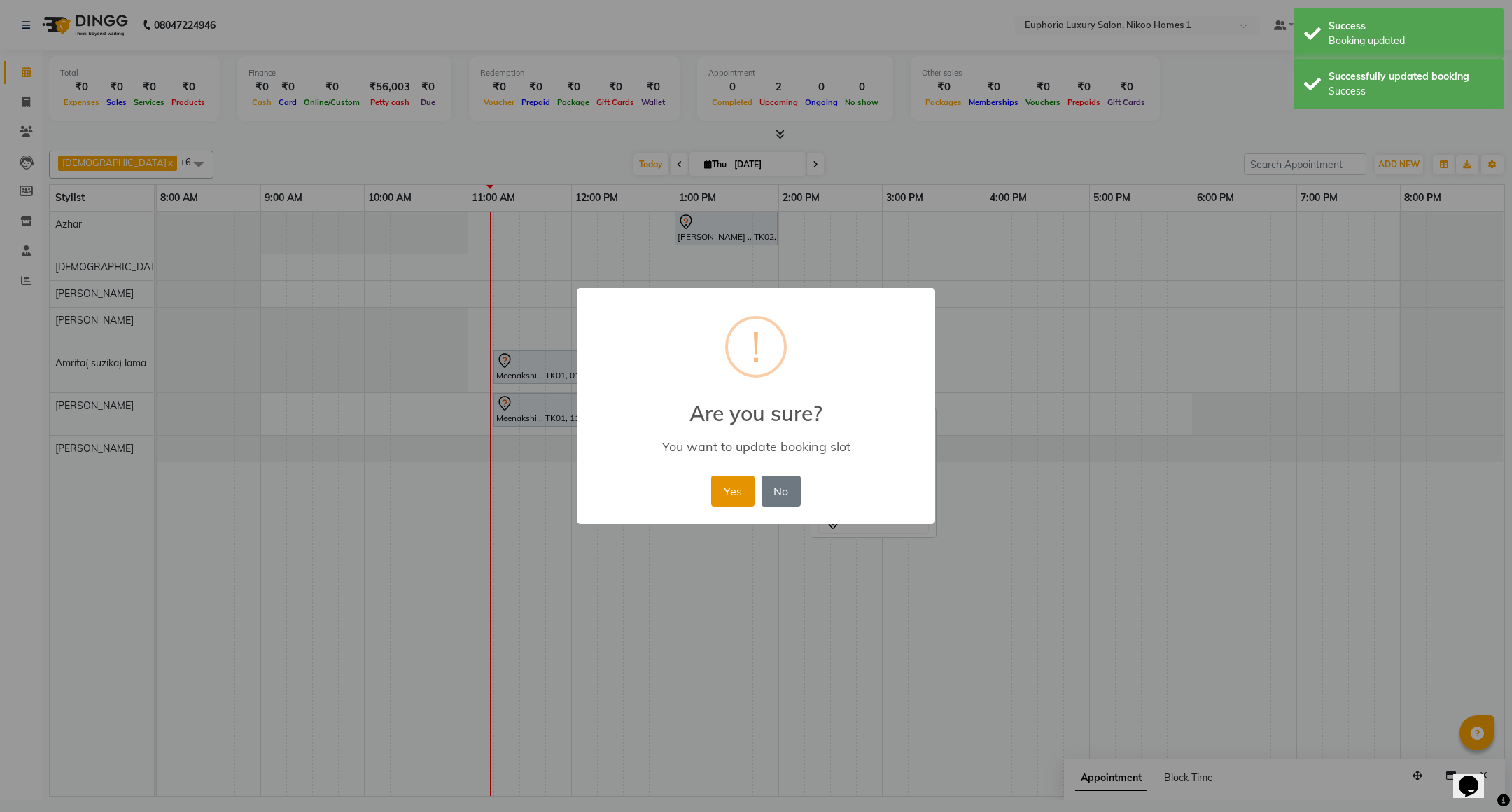
click at [721, 488] on button "Yes" at bounding box center [732, 491] width 43 height 31
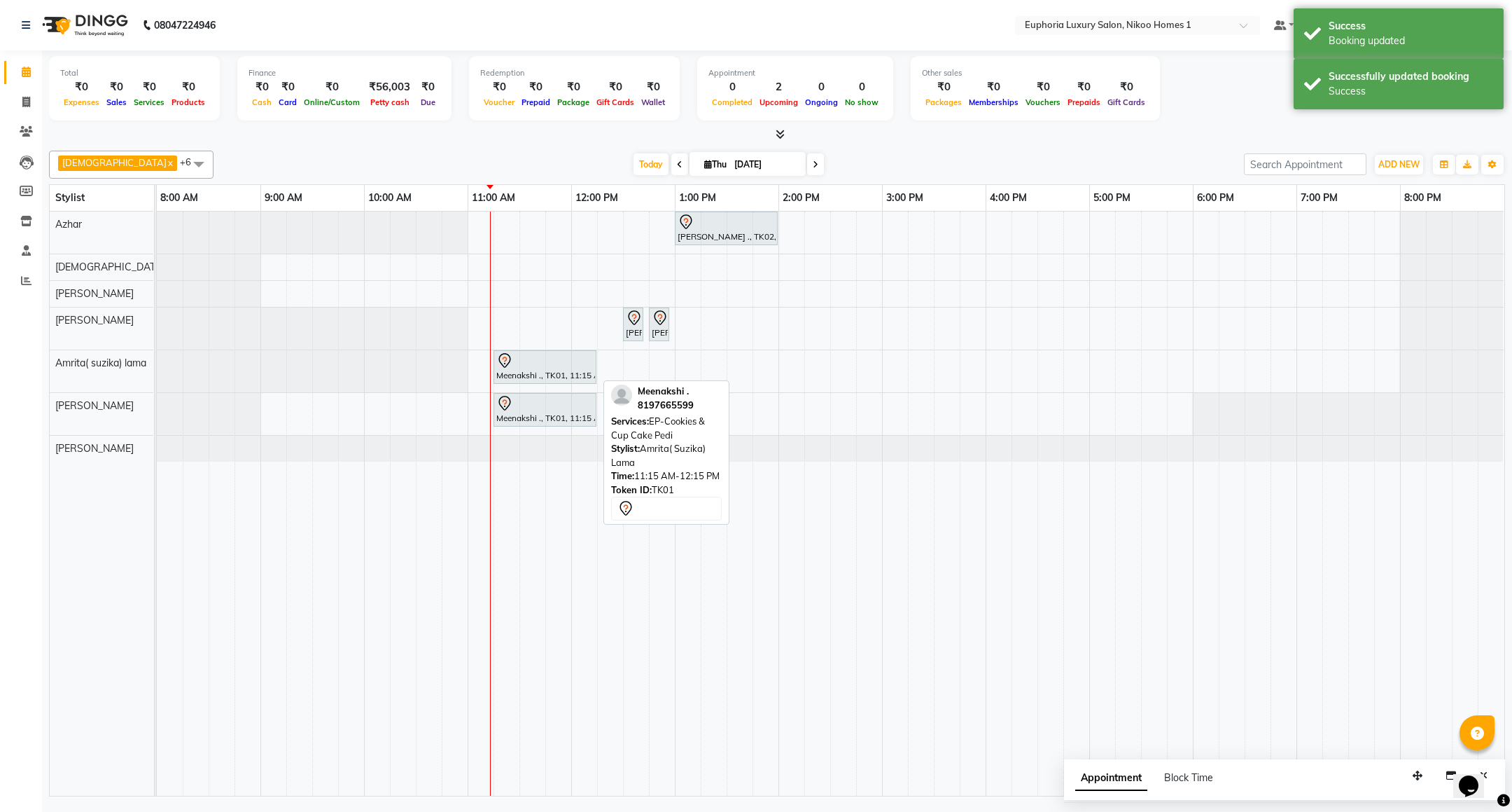
click at [559, 368] on div at bounding box center [544, 360] width 97 height 16
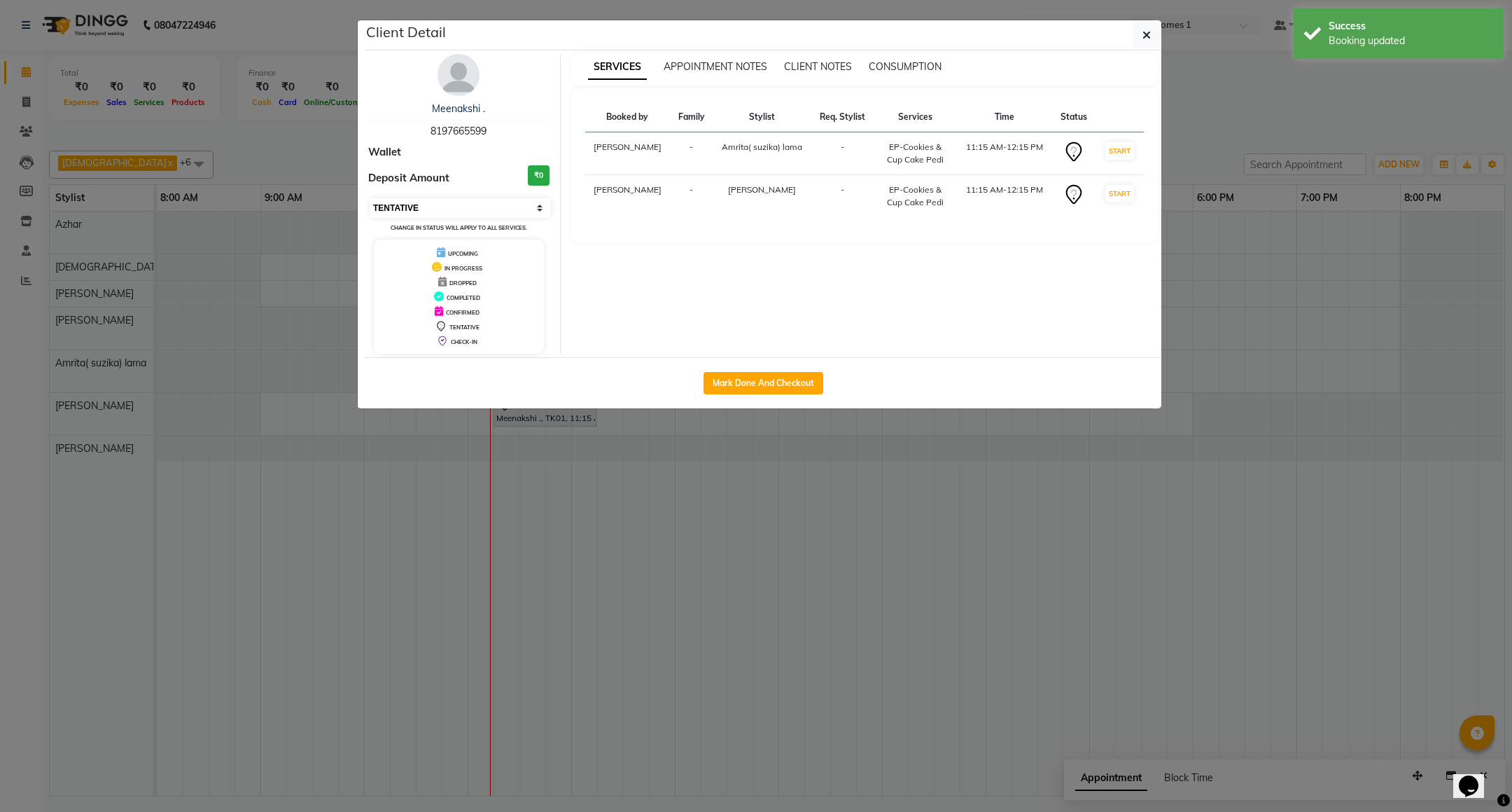
click at [418, 206] on select "Select IN SERVICE CONFIRMED TENTATIVE CHECK IN MARK DONE DROPPED UPCOMING" at bounding box center [460, 208] width 181 height 19
select select "8"
click at [370, 199] on select "Select IN SERVICE CONFIRMED TENTATIVE CHECK IN MARK DONE DROPPED UPCOMING" at bounding box center [460, 208] width 181 height 19
click at [1143, 42] on span "button" at bounding box center [1147, 35] width 9 height 14
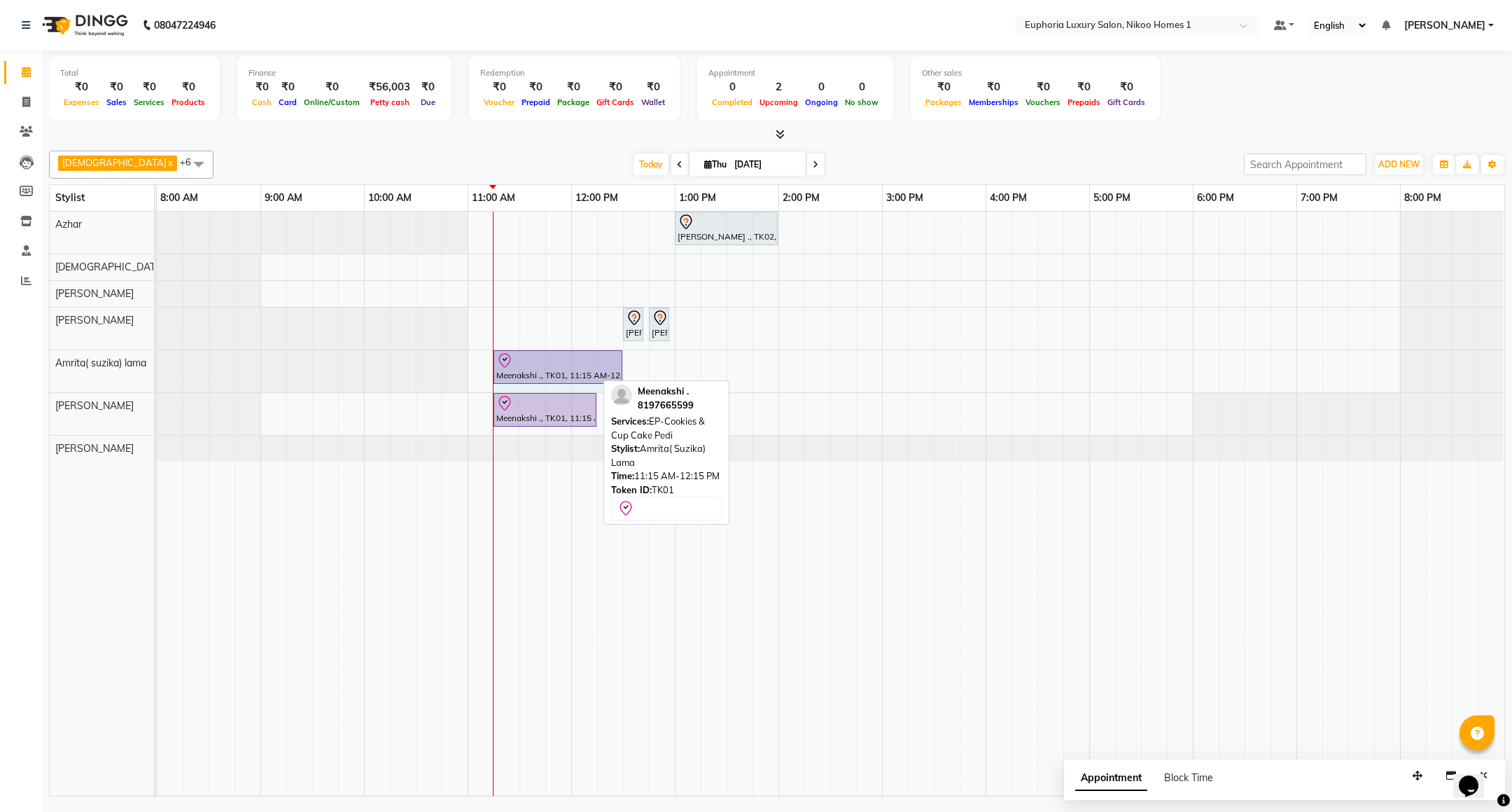
drag, startPoint x: 592, startPoint y: 370, endPoint x: 615, endPoint y: 368, distance: 23.1
click at [157, 368] on div "Meenakshi ., TK01, 11:15 AM-12:15 PM, EP-Cookies & Cup Cake Pedi Meenakshi ., T…" at bounding box center [157, 370] width 0 height 42
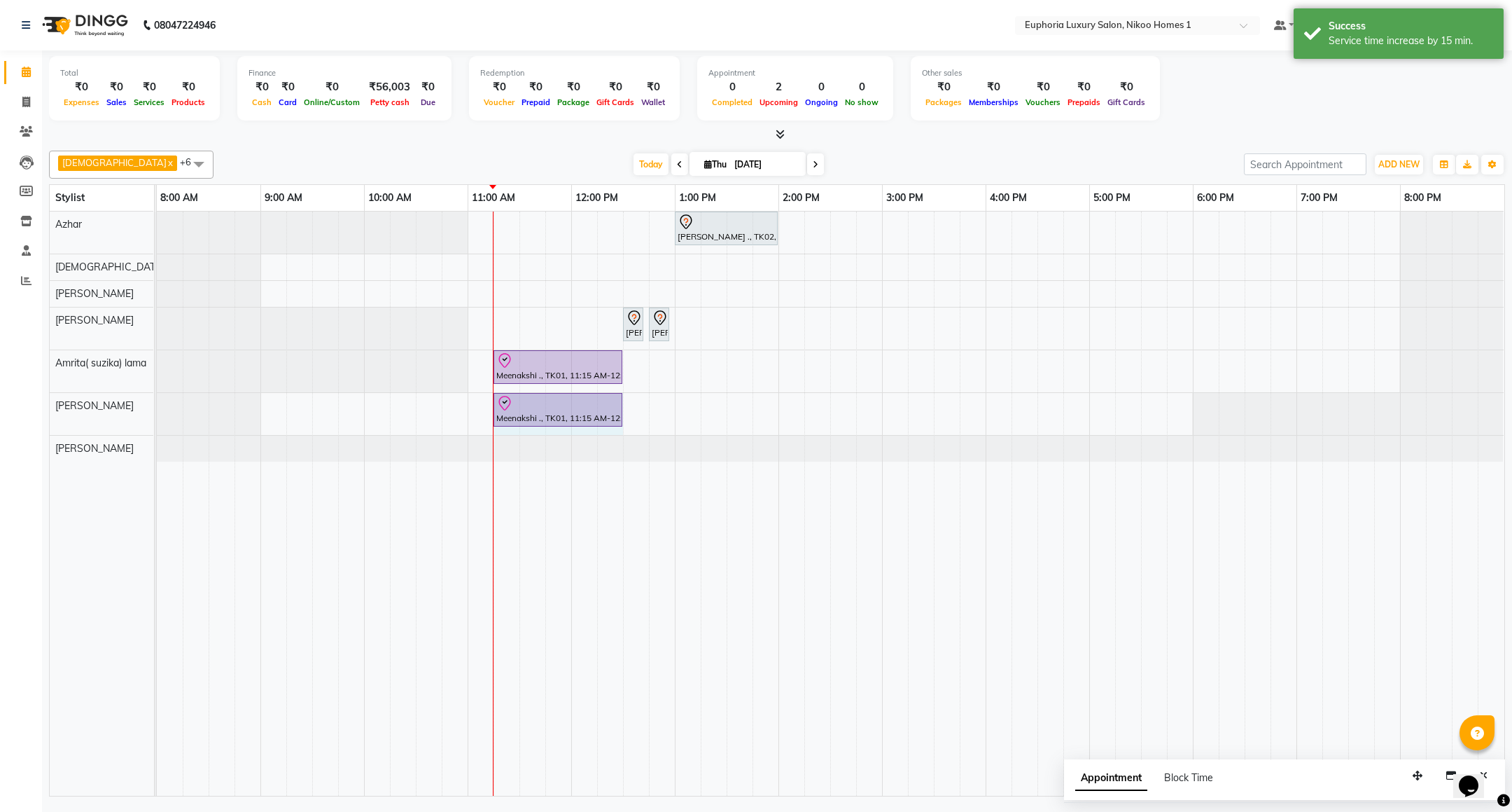
drag, startPoint x: 595, startPoint y: 410, endPoint x: 612, endPoint y: 408, distance: 17.1
click at [157, 408] on div "Meenakshi ., TK01, 11:15 AM-12:15 PM, EP-Cookies & Cup Cake Pedi Meenakshi ., T…" at bounding box center [157, 413] width 0 height 42
